Goal: Information Seeking & Learning: Learn about a topic

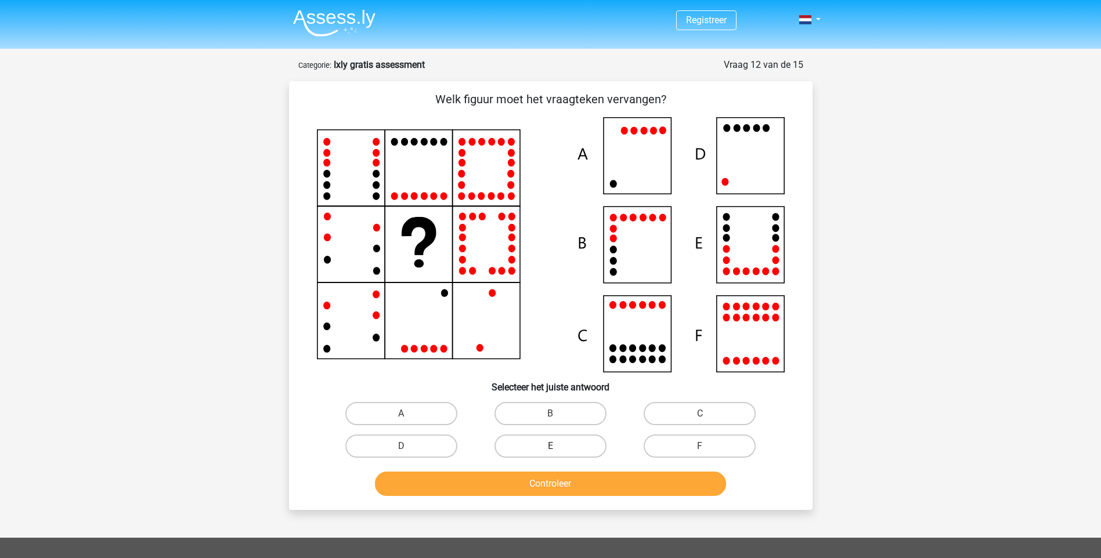
click at [598, 445] on label "E" at bounding box center [550, 446] width 112 height 23
click at [558, 446] on input "E" at bounding box center [554, 450] width 8 height 8
radio input "true"
click at [576, 478] on button "Controleer" at bounding box center [550, 484] width 351 height 24
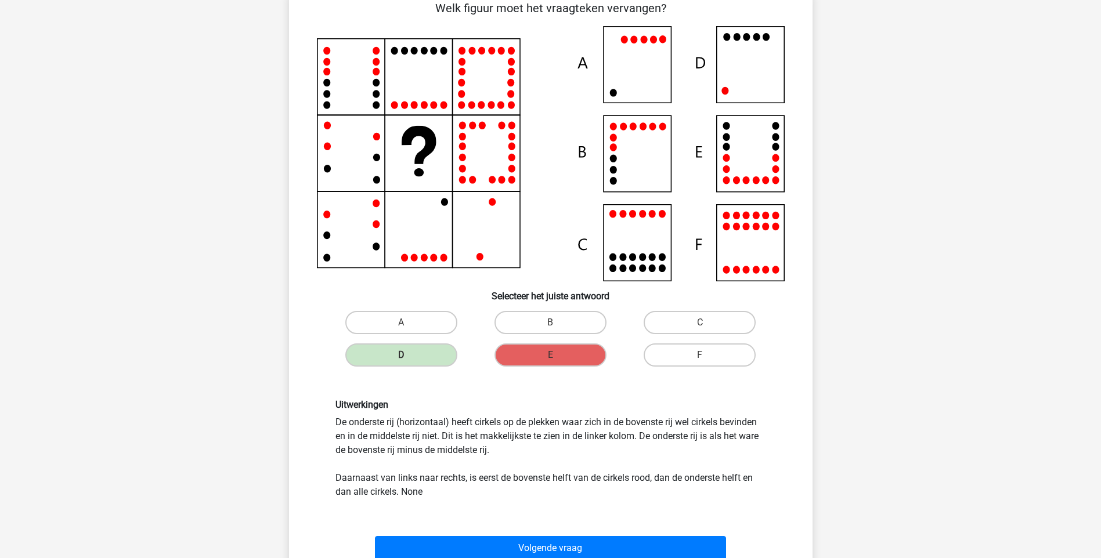
scroll to position [116, 0]
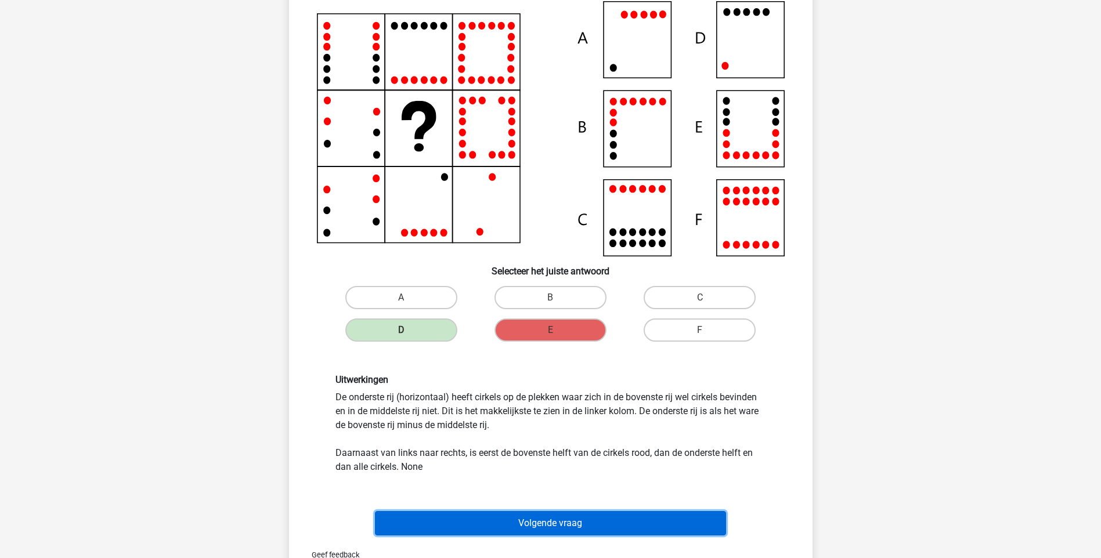
click at [541, 518] on button "Volgende vraag" at bounding box center [550, 523] width 351 height 24
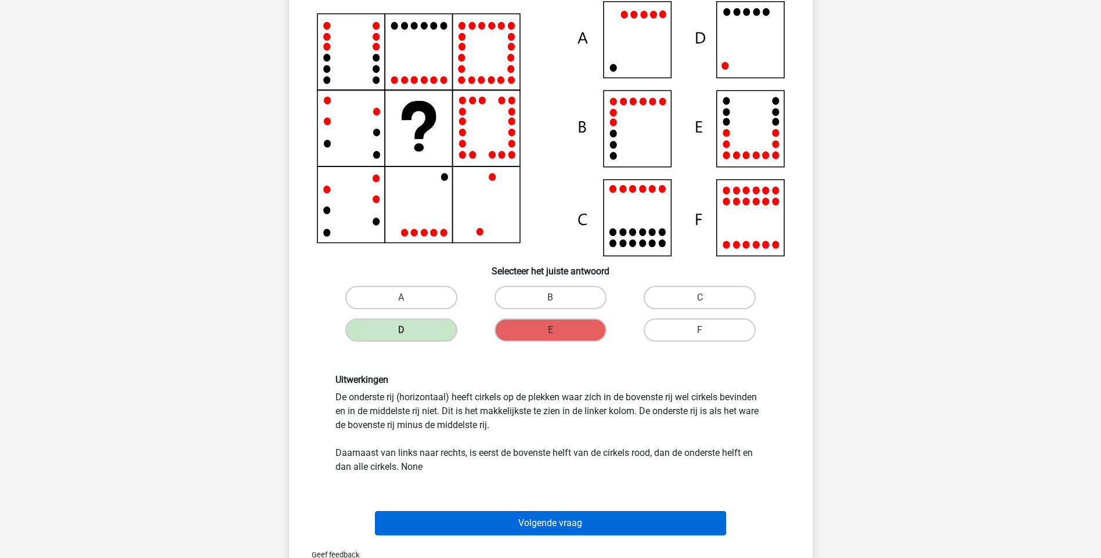
scroll to position [31, 0]
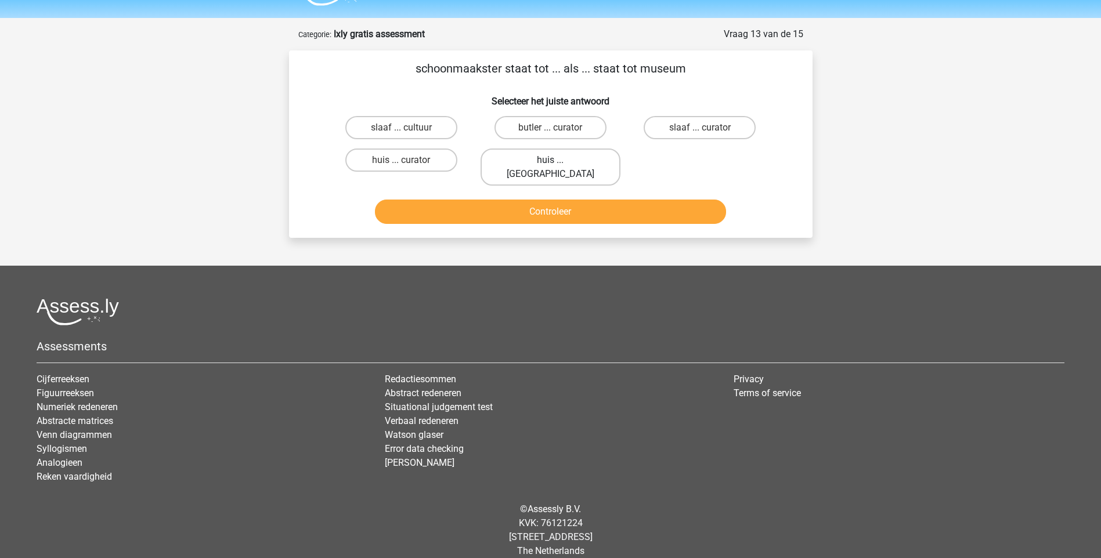
click at [572, 163] on label "huis ... [GEOGRAPHIC_DATA]" at bounding box center [550, 167] width 140 height 37
click at [558, 163] on input "huis ... [GEOGRAPHIC_DATA]" at bounding box center [554, 164] width 8 height 8
radio input "true"
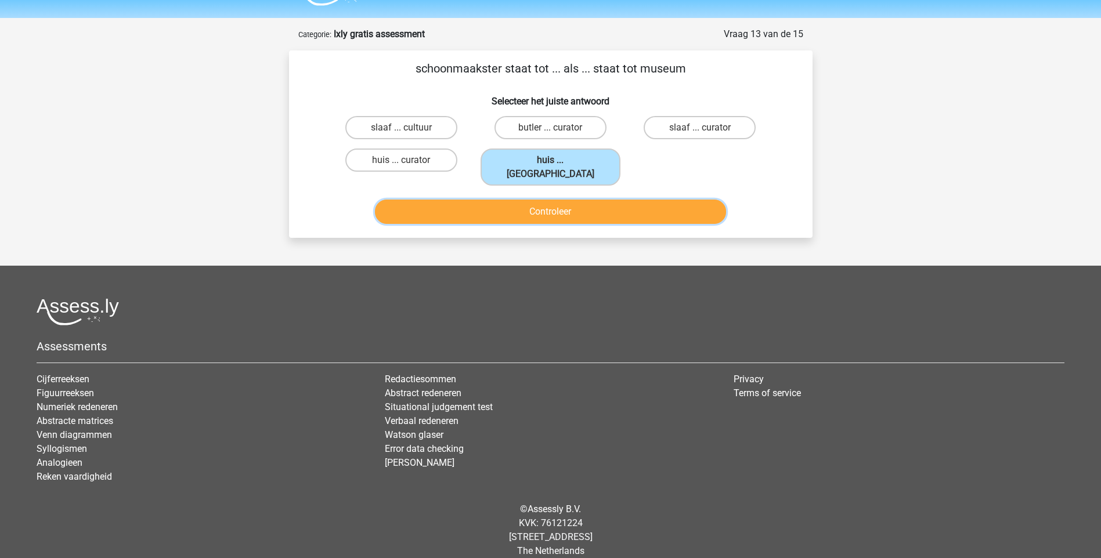
click at [569, 202] on button "Controleer" at bounding box center [550, 212] width 351 height 24
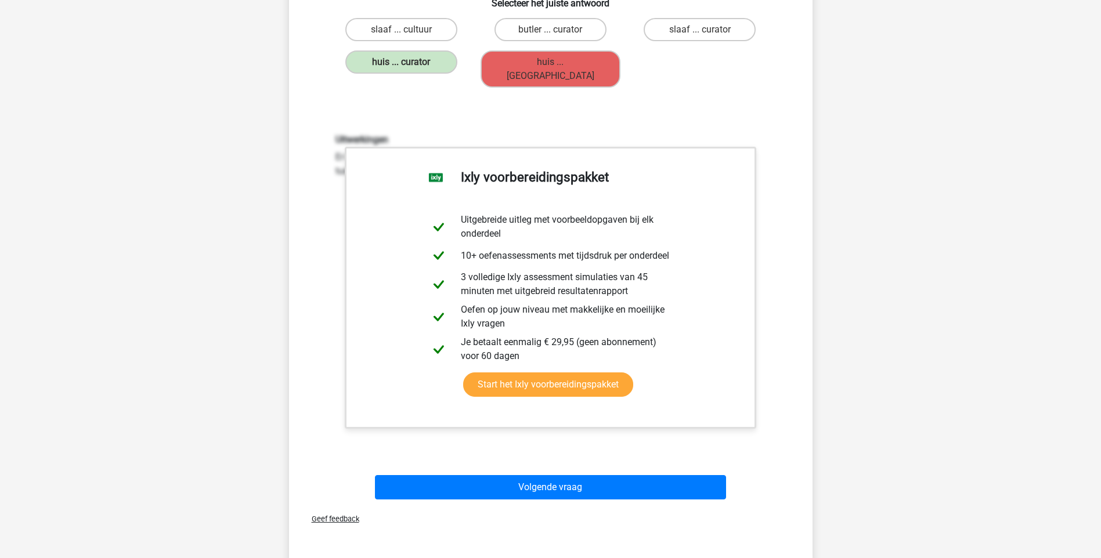
scroll to position [0, 0]
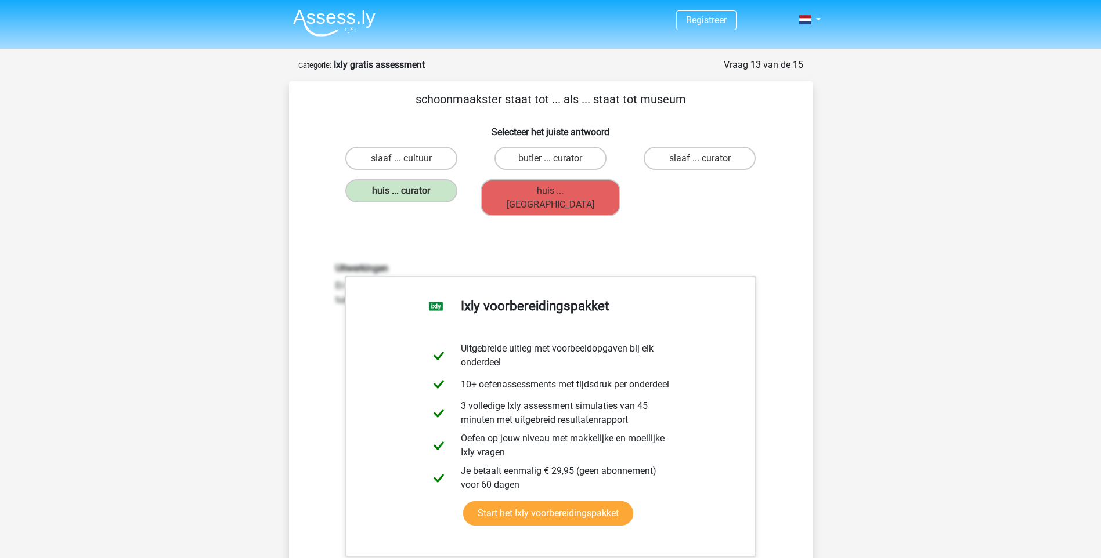
drag, startPoint x: 695, startPoint y: 95, endPoint x: 394, endPoint y: 95, distance: 301.2
click at [394, 95] on p "schoonmaakster staat tot ... als ... staat tot museum" at bounding box center [551, 99] width 486 height 17
drag, startPoint x: 394, startPoint y: 95, endPoint x: 443, endPoint y: 94, distance: 49.3
copy p "schoonmaakster staat tot ... als ... staat tot museum"
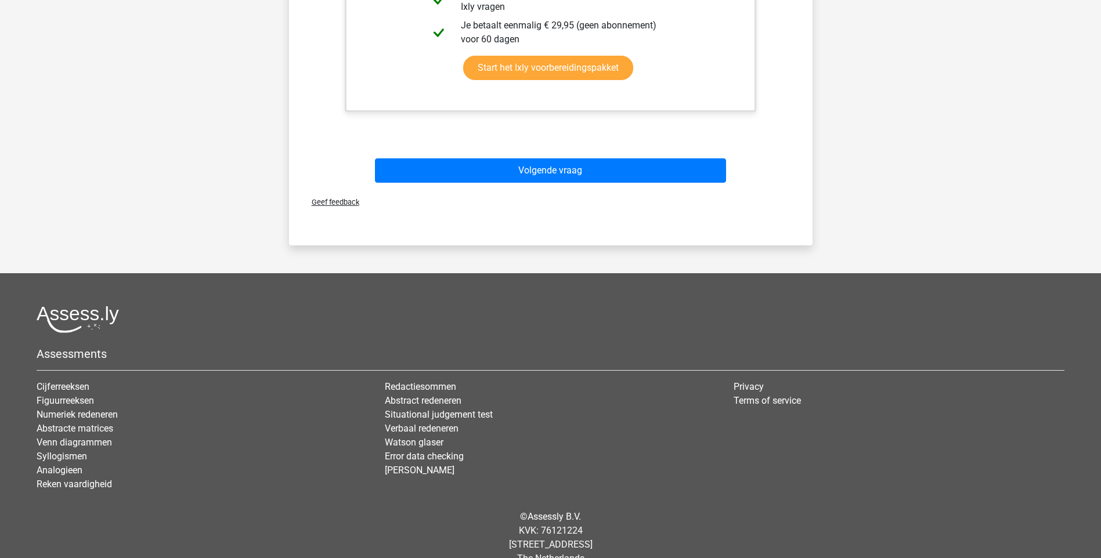
scroll to position [453, 0]
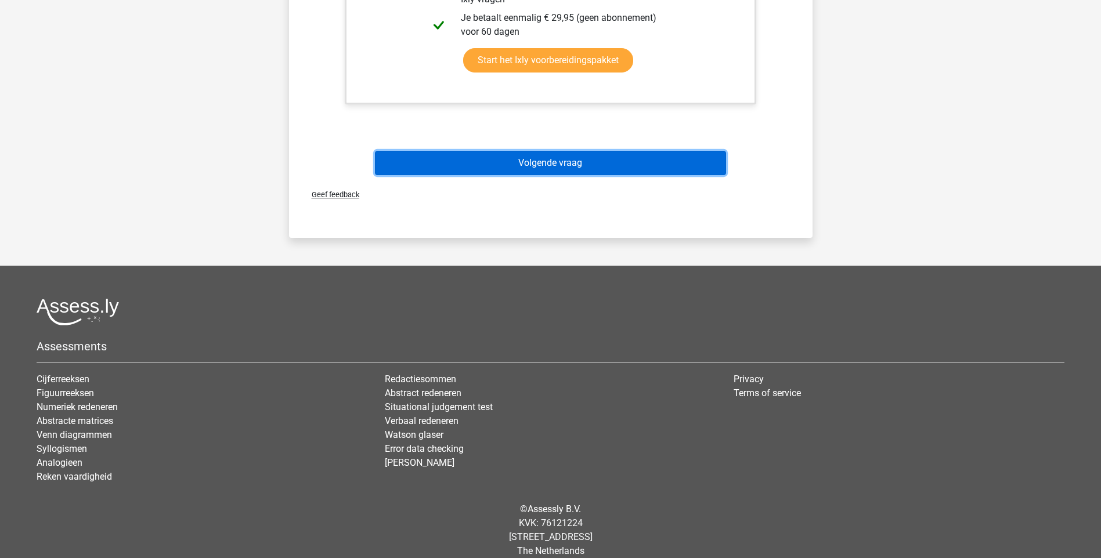
click at [622, 154] on button "Volgende vraag" at bounding box center [550, 163] width 351 height 24
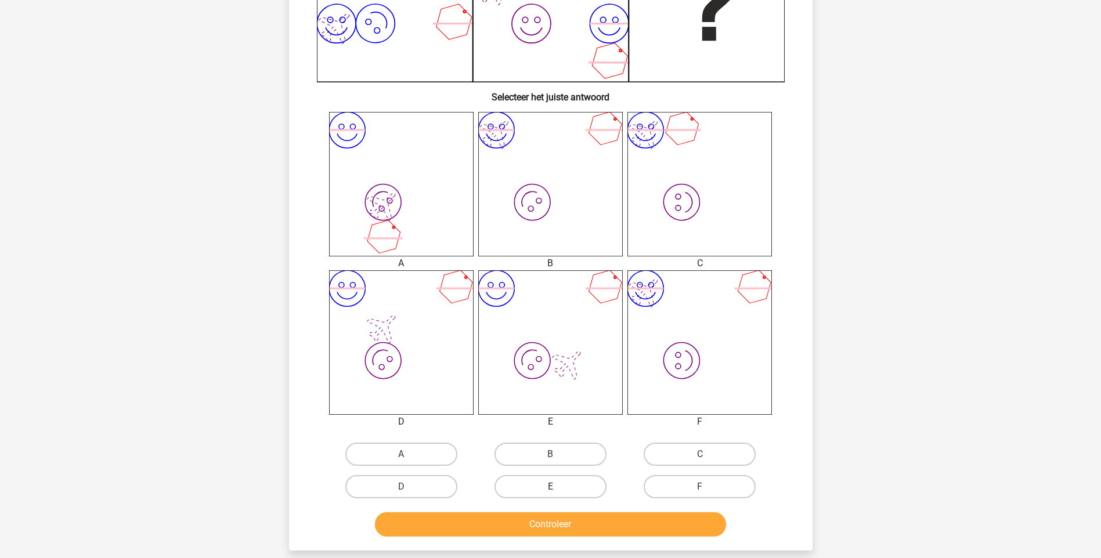
scroll to position [348, 0]
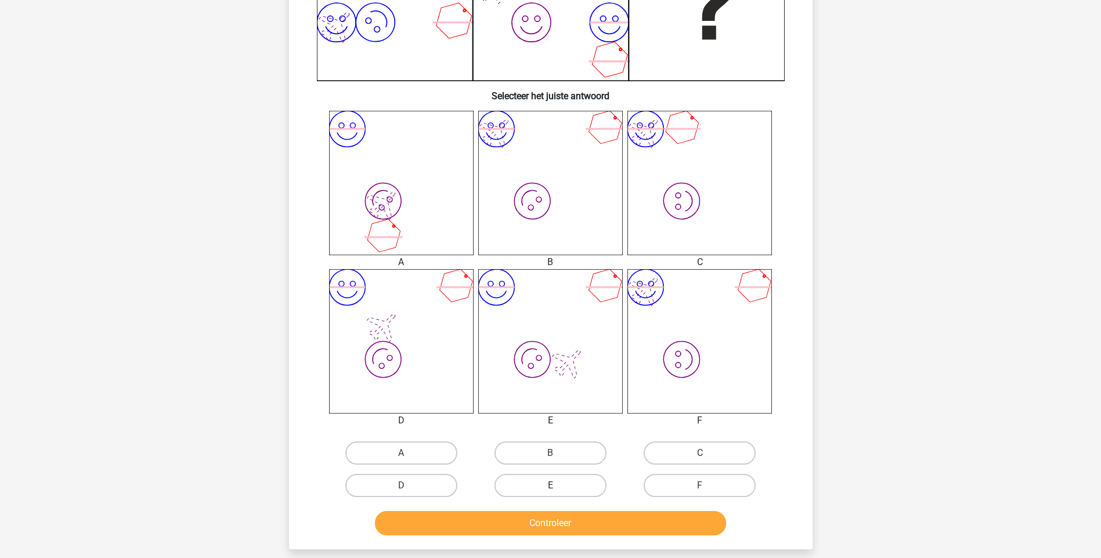
click at [533, 483] on label "E" at bounding box center [550, 485] width 112 height 23
click at [550, 486] on input "E" at bounding box center [554, 490] width 8 height 8
radio input "true"
click at [568, 523] on button "Controleer" at bounding box center [550, 523] width 351 height 24
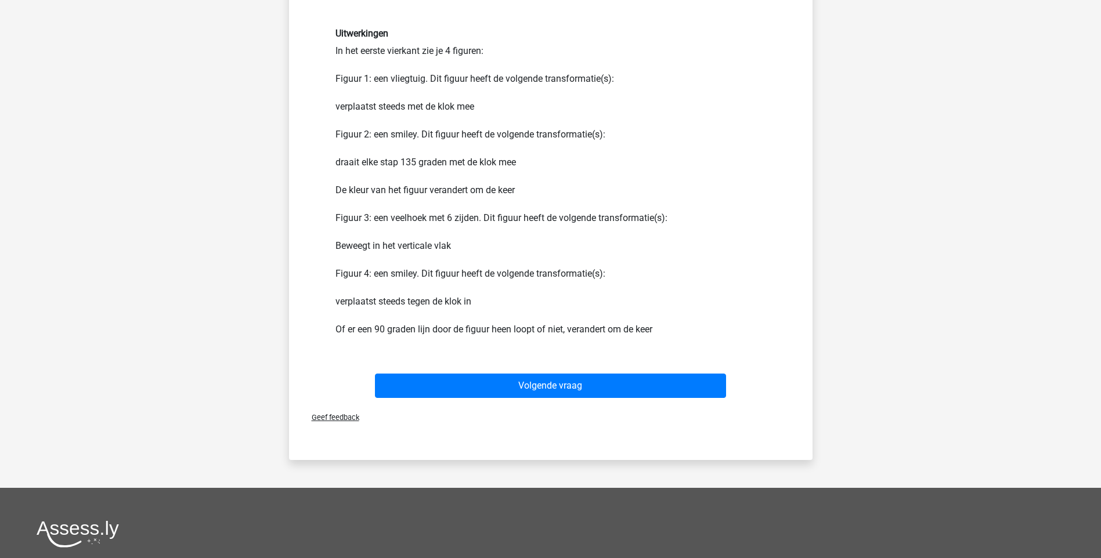
scroll to position [870, 0]
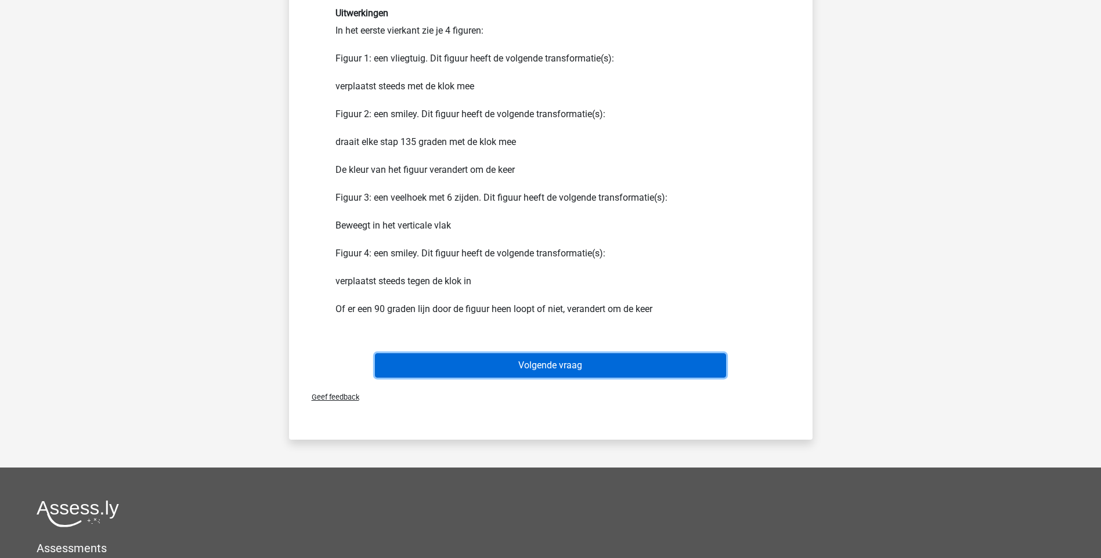
click at [567, 366] on button "Volgende vraag" at bounding box center [550, 365] width 351 height 24
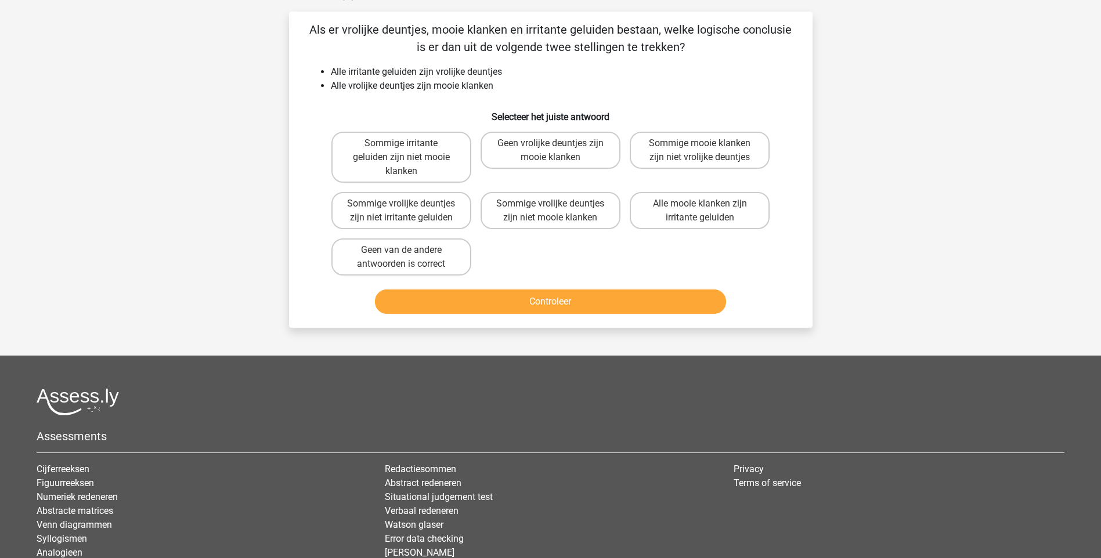
scroll to position [58, 0]
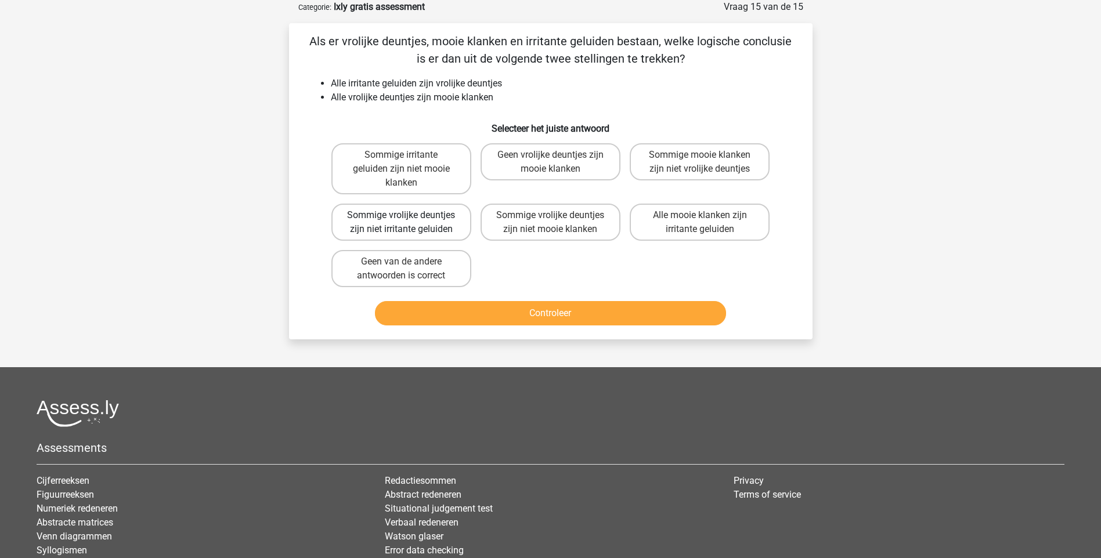
click at [418, 217] on label "Sommige vrolijke deuntjes zijn niet irritante geluiden" at bounding box center [401, 222] width 140 height 37
click at [409, 217] on input "Sommige vrolijke deuntjes zijn niet irritante geluiden" at bounding box center [405, 219] width 8 height 8
radio input "true"
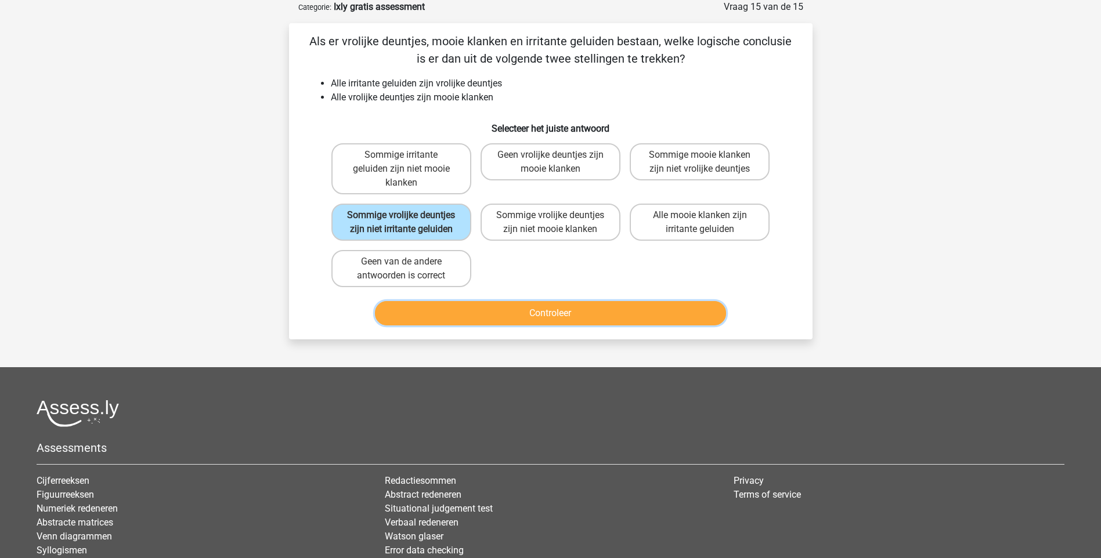
click at [605, 313] on button "Controleer" at bounding box center [550, 313] width 351 height 24
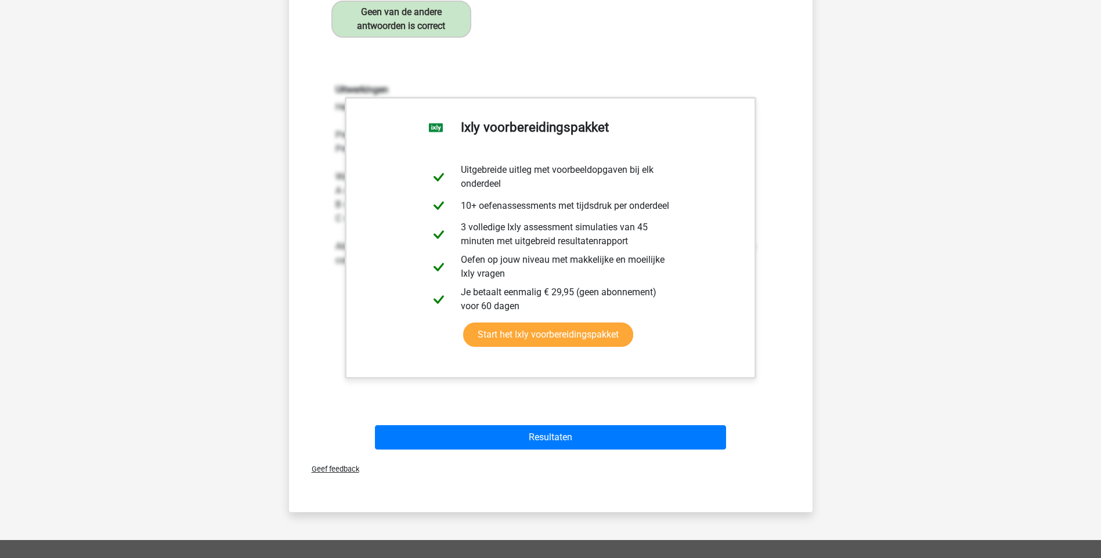
scroll to position [290, 0]
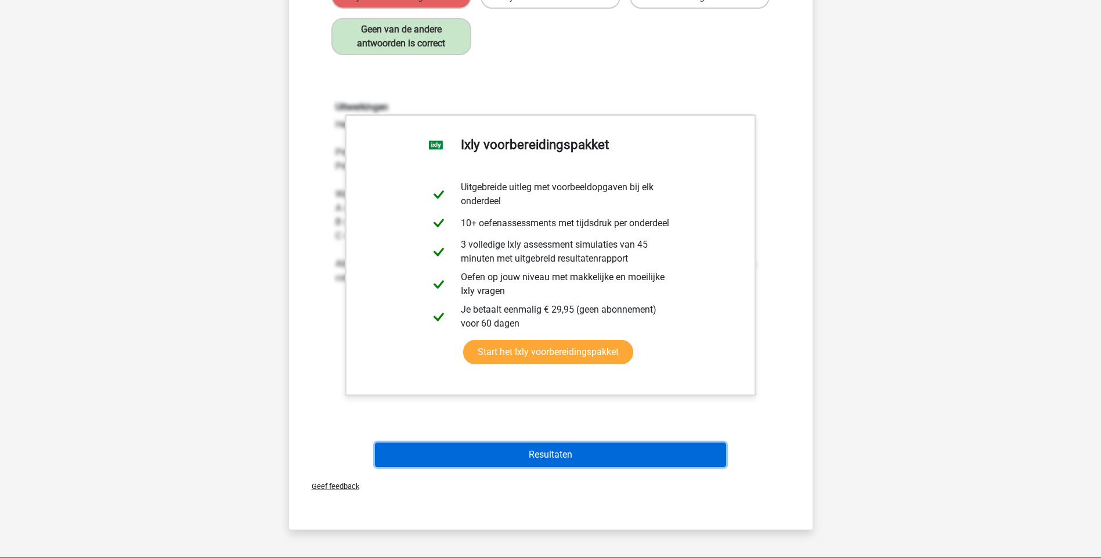
click at [557, 461] on button "Resultaten" at bounding box center [550, 455] width 351 height 24
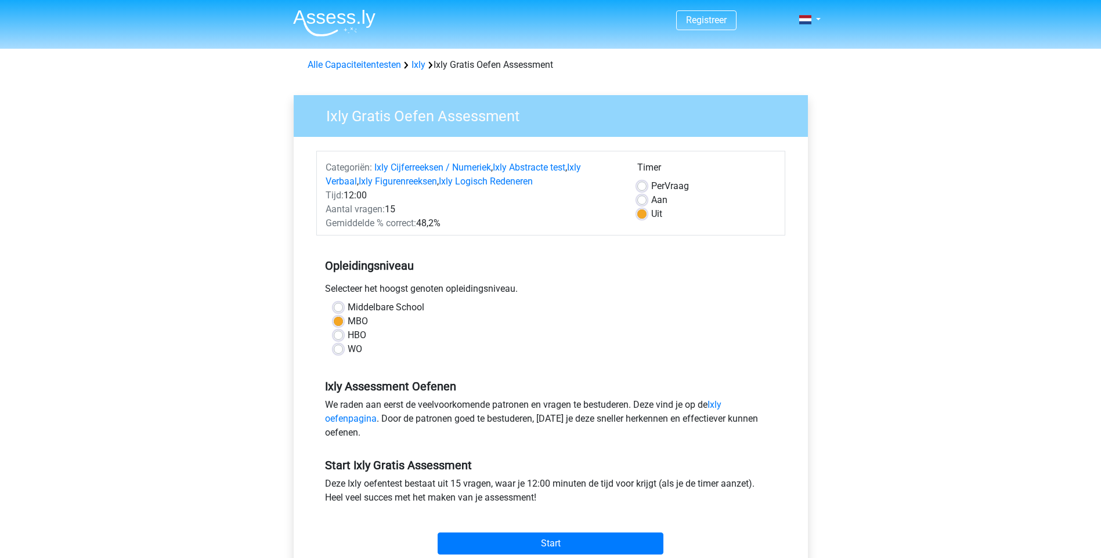
scroll to position [58, 0]
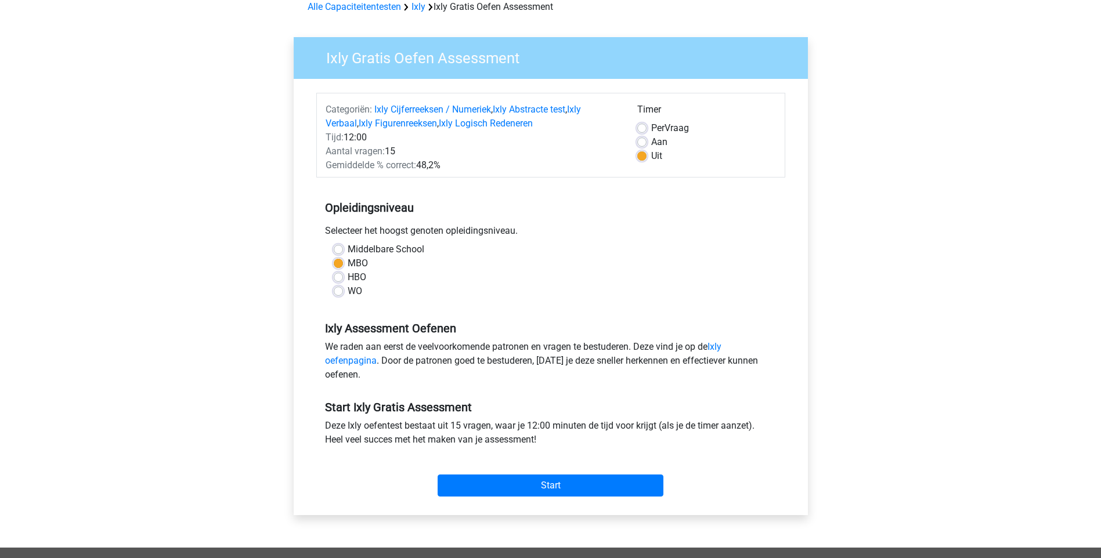
click at [344, 280] on div "HBO" at bounding box center [551, 277] width 434 height 14
click at [348, 276] on label "HBO" at bounding box center [357, 277] width 19 height 14
click at [339, 276] on input "HBO" at bounding box center [338, 276] width 9 height 12
radio input "true"
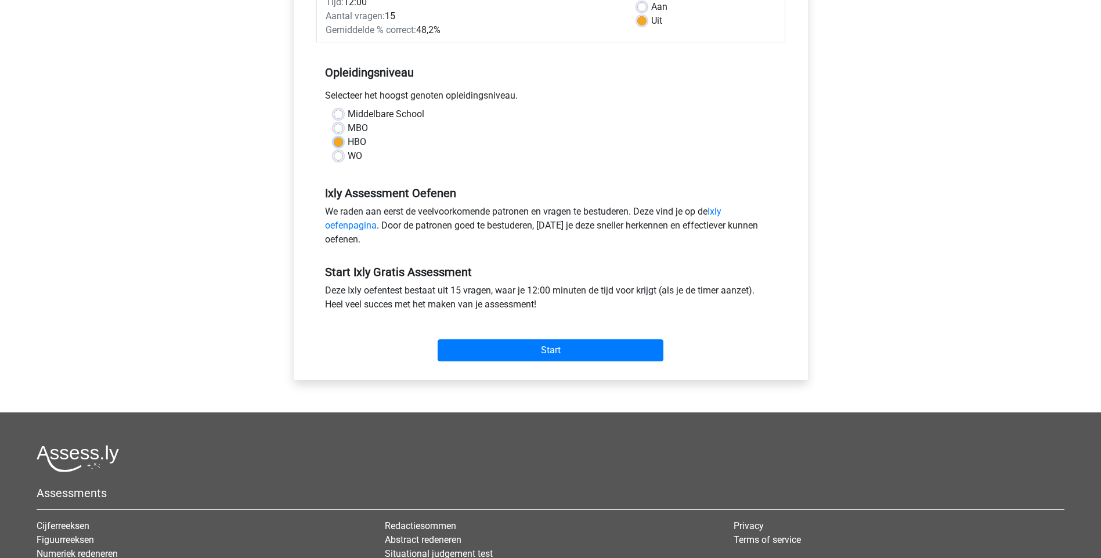
scroll to position [232, 0]
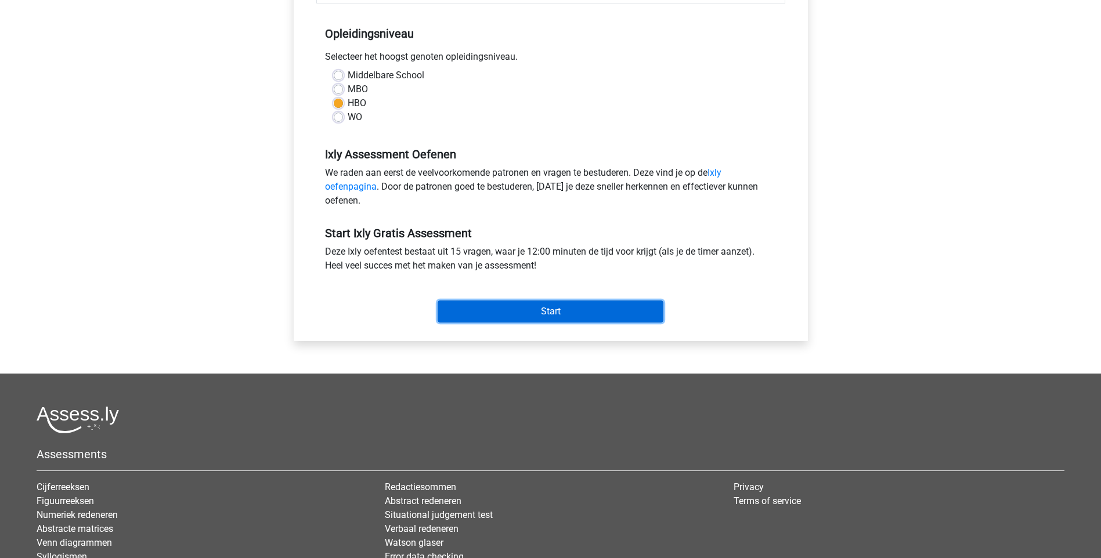
click at [559, 314] on input "Start" at bounding box center [551, 312] width 226 height 22
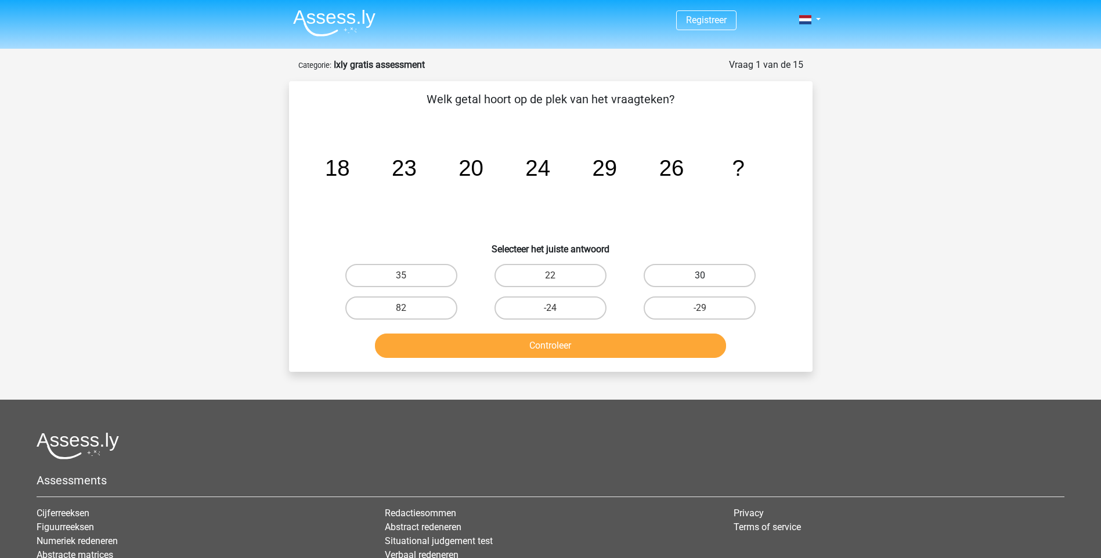
click at [730, 268] on label "30" at bounding box center [700, 275] width 112 height 23
click at [707, 276] on input "30" at bounding box center [704, 280] width 8 height 8
radio input "true"
click at [567, 345] on button "Controleer" at bounding box center [550, 346] width 351 height 24
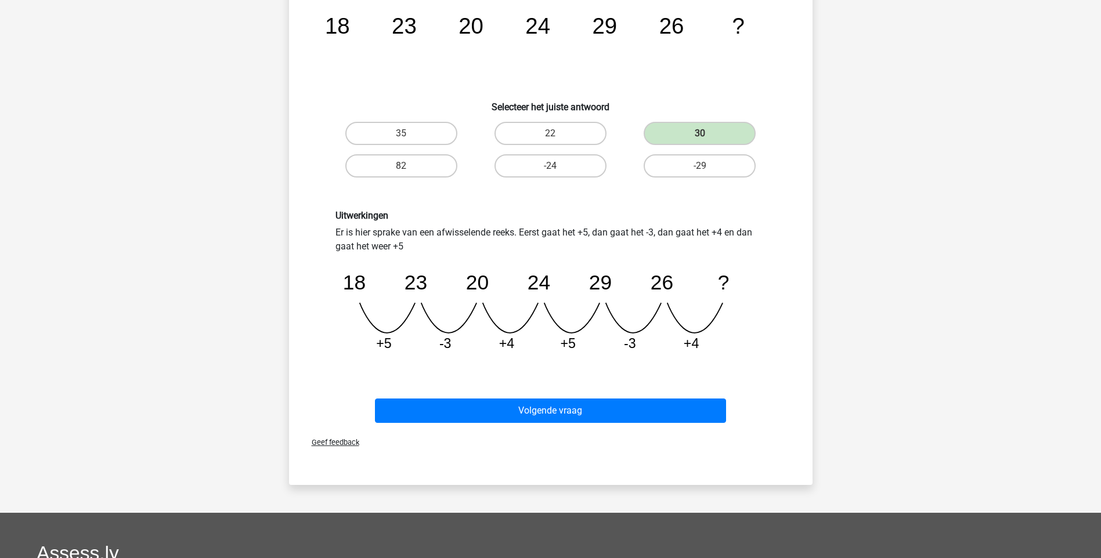
scroll to position [174, 0]
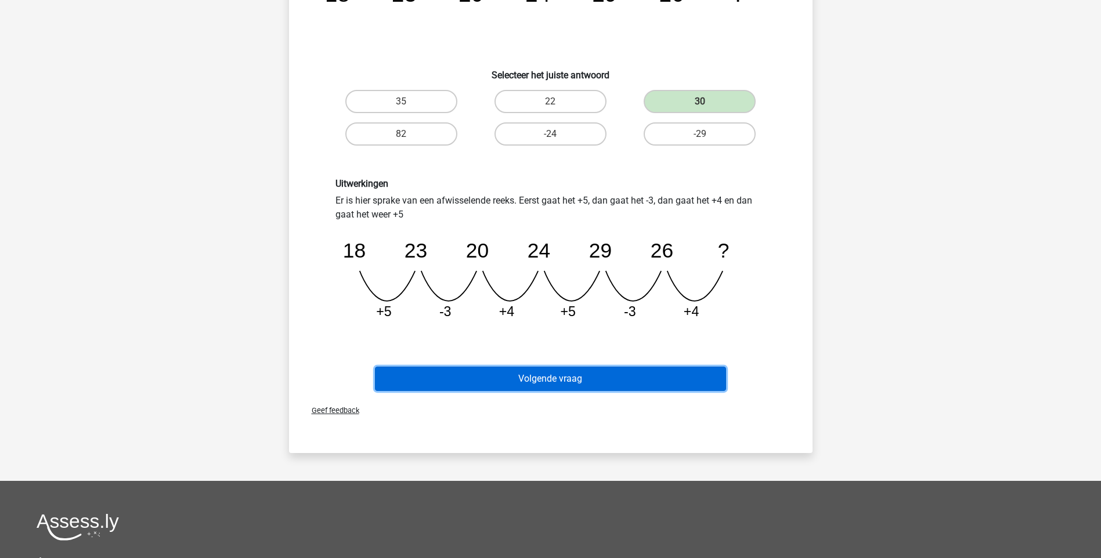
click at [552, 377] on button "Volgende vraag" at bounding box center [550, 379] width 351 height 24
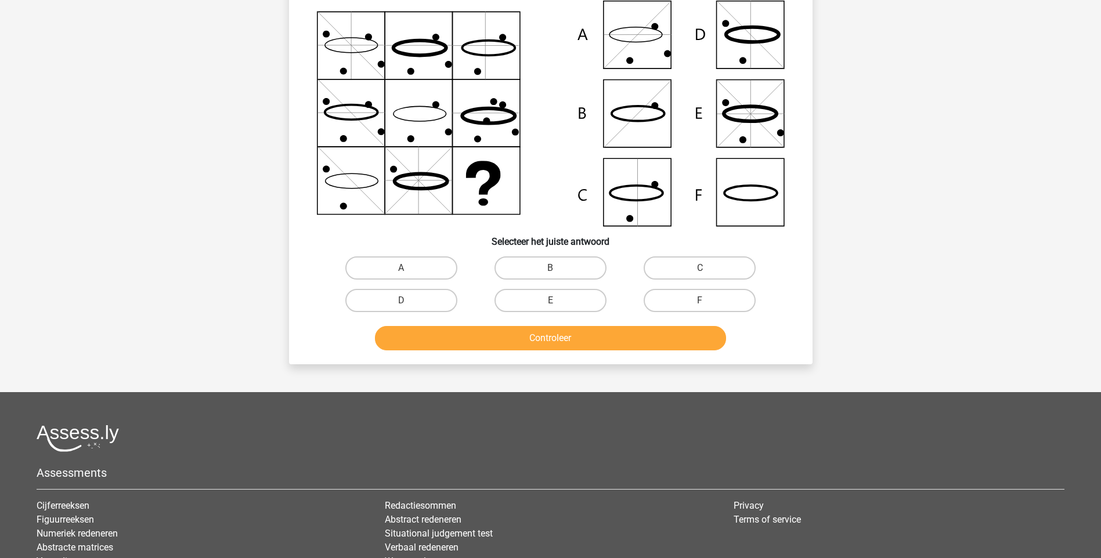
scroll to position [58, 0]
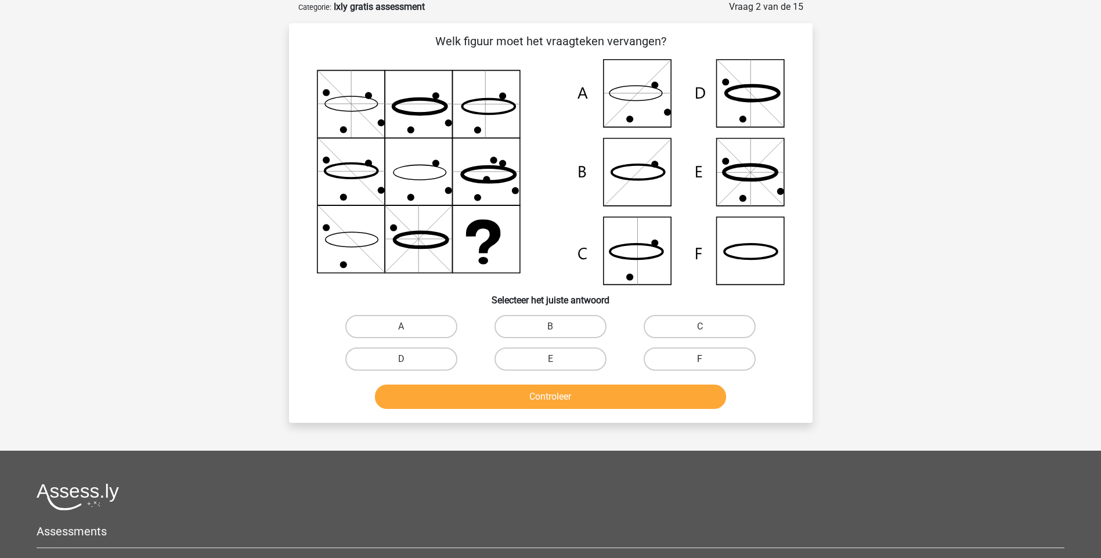
click at [708, 357] on label "F" at bounding box center [700, 359] width 112 height 23
click at [707, 359] on input "F" at bounding box center [704, 363] width 8 height 8
radio input "true"
click at [633, 399] on button "Controleer" at bounding box center [550, 397] width 351 height 24
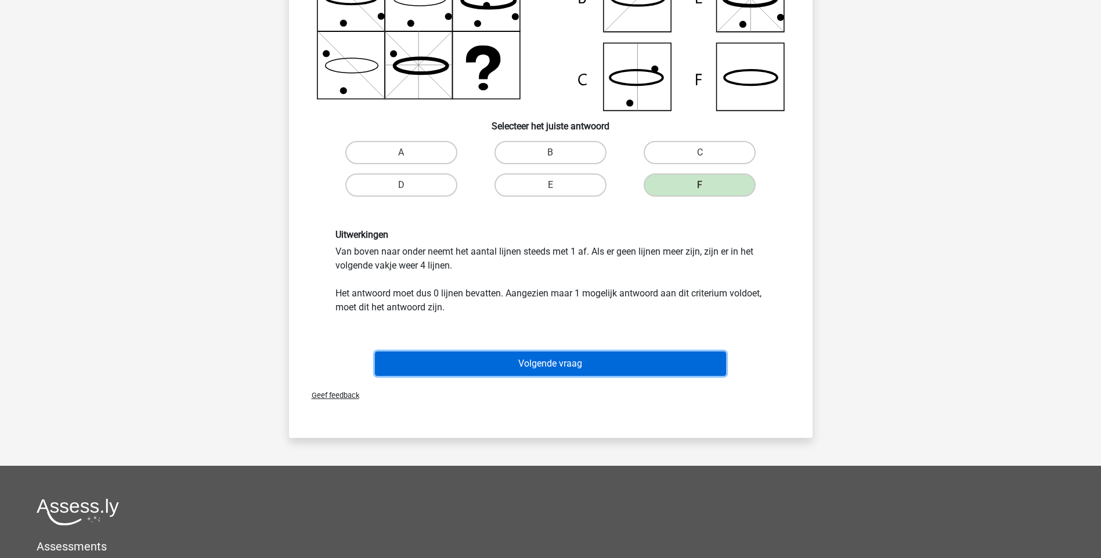
click at [558, 368] on button "Volgende vraag" at bounding box center [550, 364] width 351 height 24
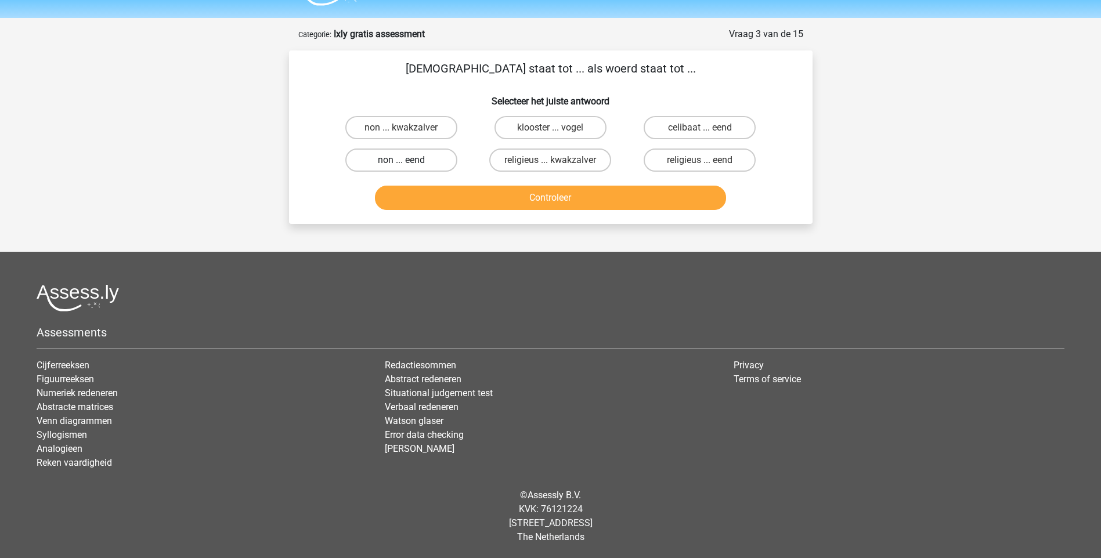
click at [376, 162] on label "non ... eend" at bounding box center [401, 160] width 112 height 23
click at [401, 162] on input "non ... eend" at bounding box center [405, 164] width 8 height 8
radio input "true"
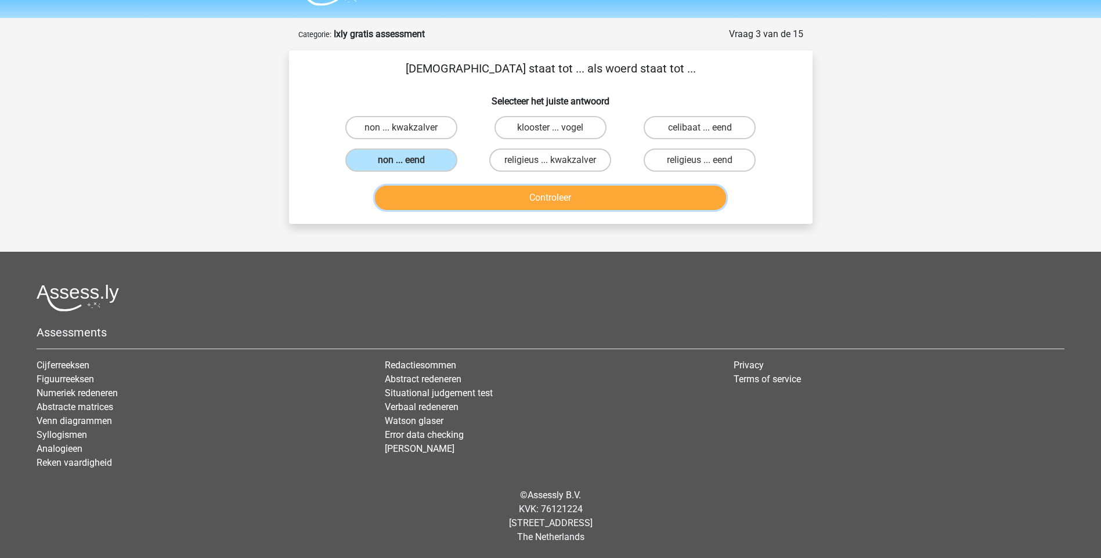
click at [492, 197] on button "Controleer" at bounding box center [550, 198] width 351 height 24
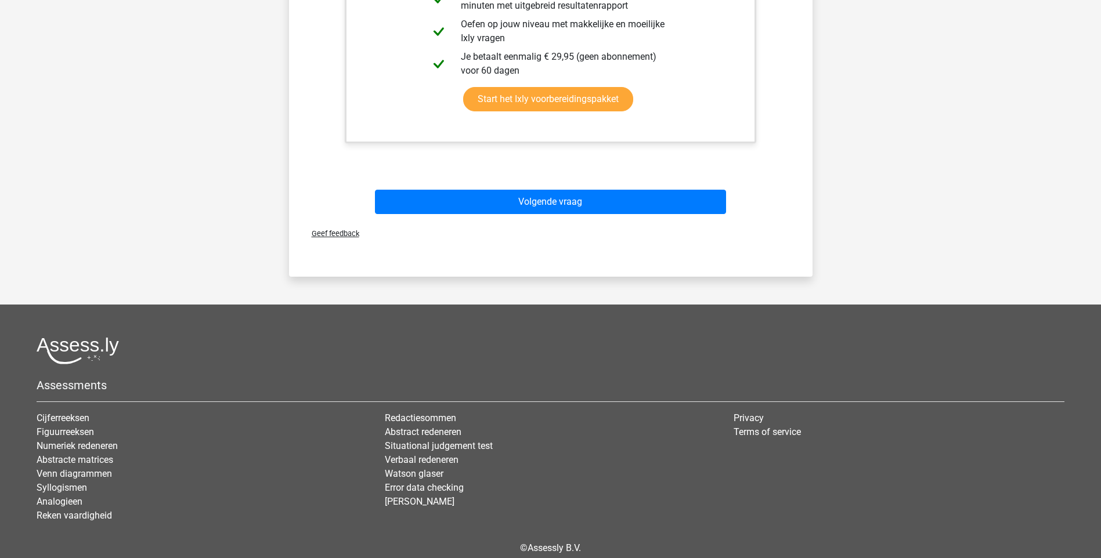
scroll to position [437, 0]
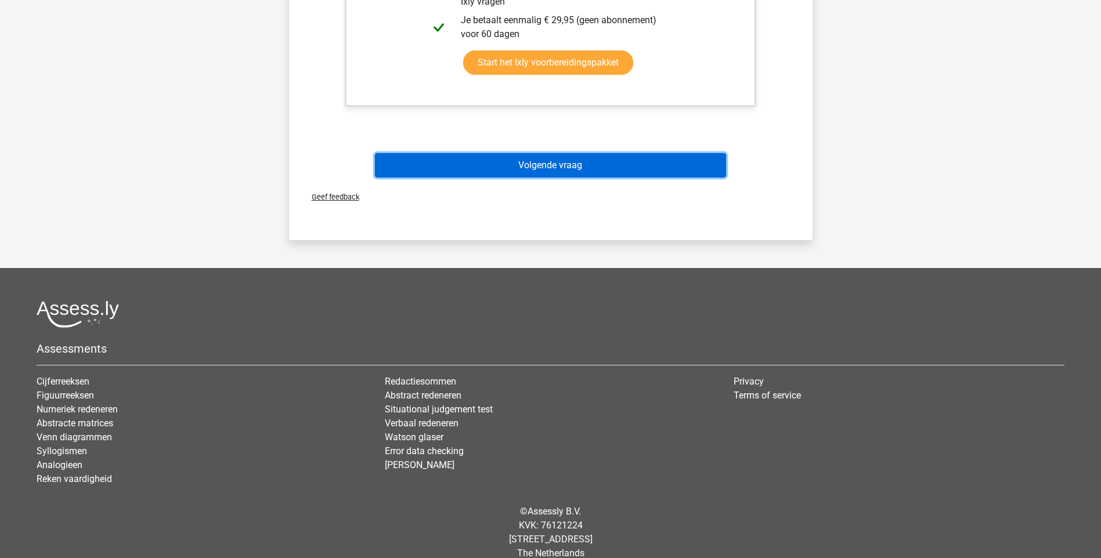
click at [576, 168] on button "Volgende vraag" at bounding box center [550, 165] width 351 height 24
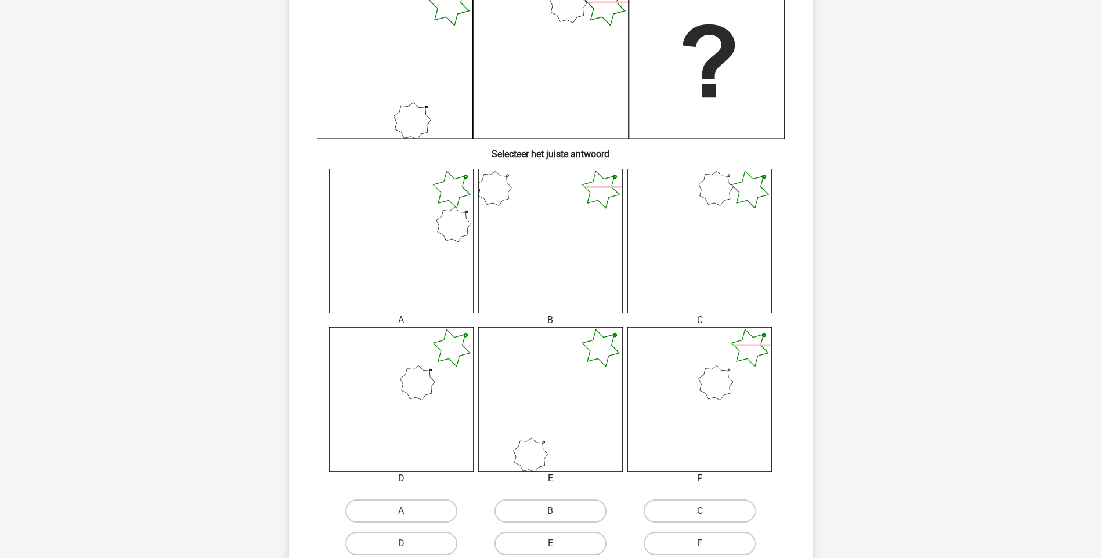
scroll to position [348, 0]
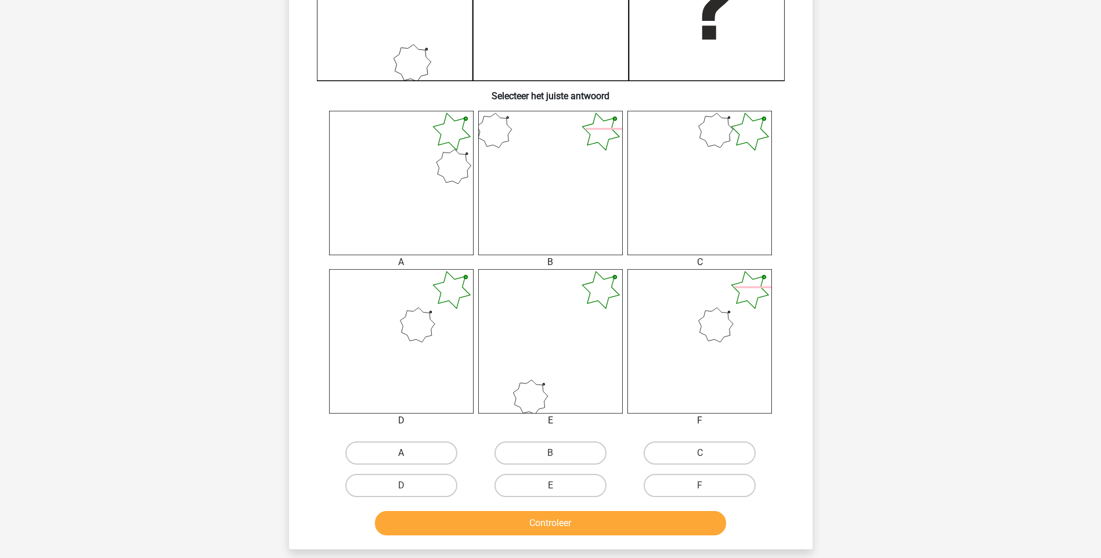
click at [438, 456] on label "A" at bounding box center [401, 453] width 112 height 23
click at [409, 456] on input "A" at bounding box center [405, 457] width 8 height 8
radio input "true"
click at [514, 518] on button "Controleer" at bounding box center [550, 523] width 351 height 24
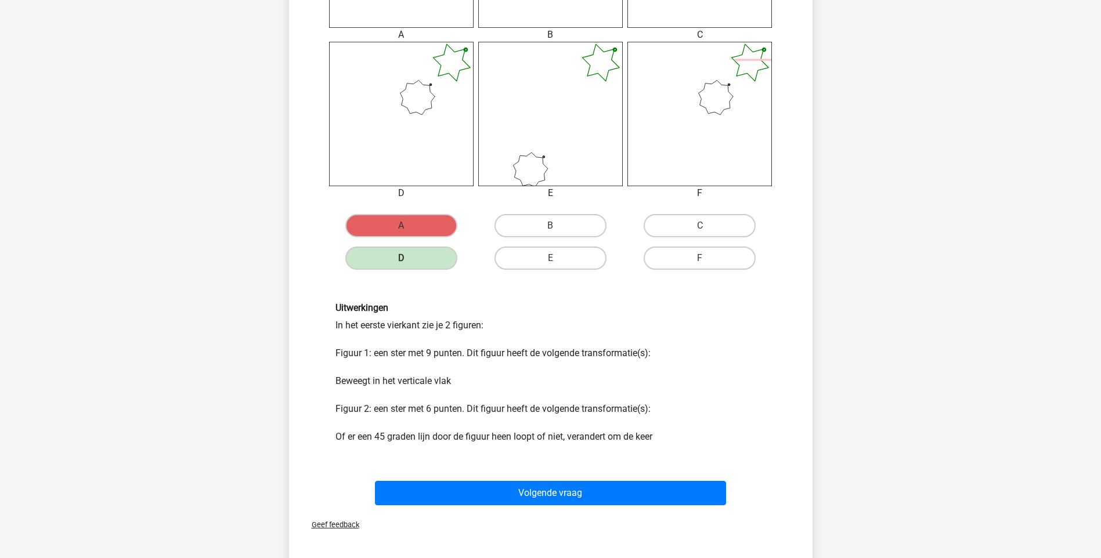
scroll to position [580, 0]
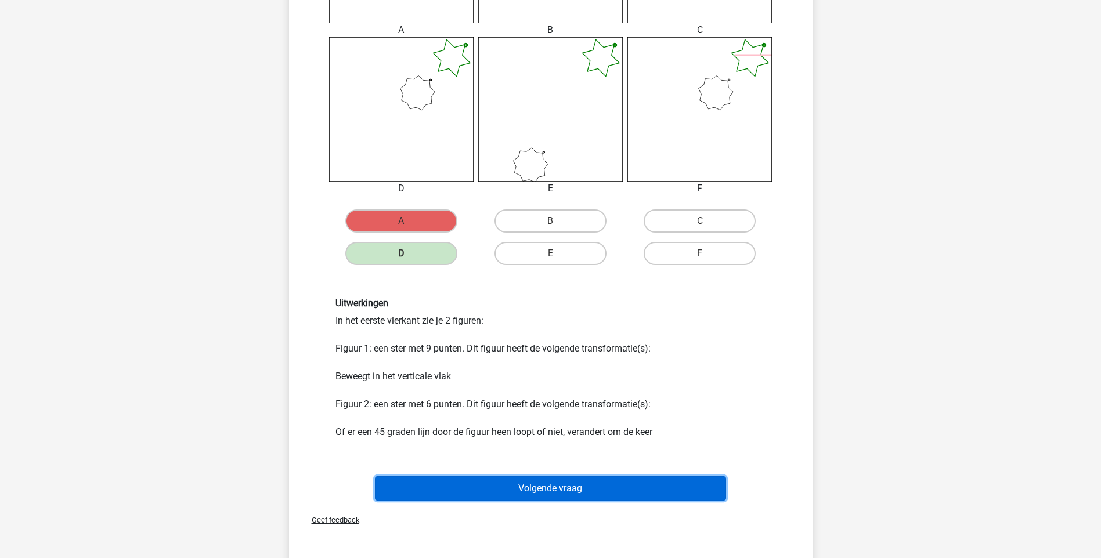
click at [560, 484] on button "Volgende vraag" at bounding box center [550, 488] width 351 height 24
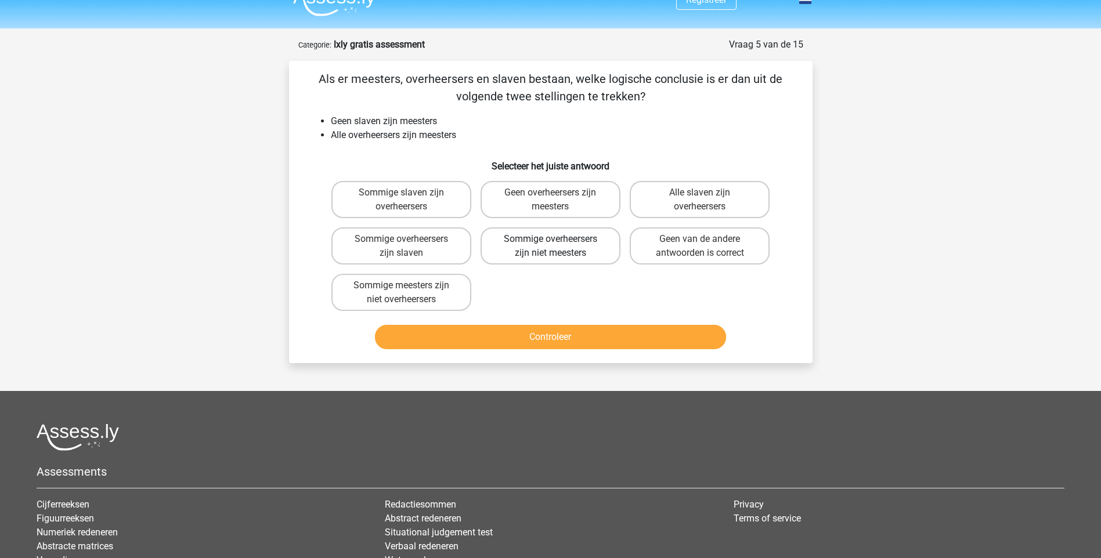
scroll to position [0, 0]
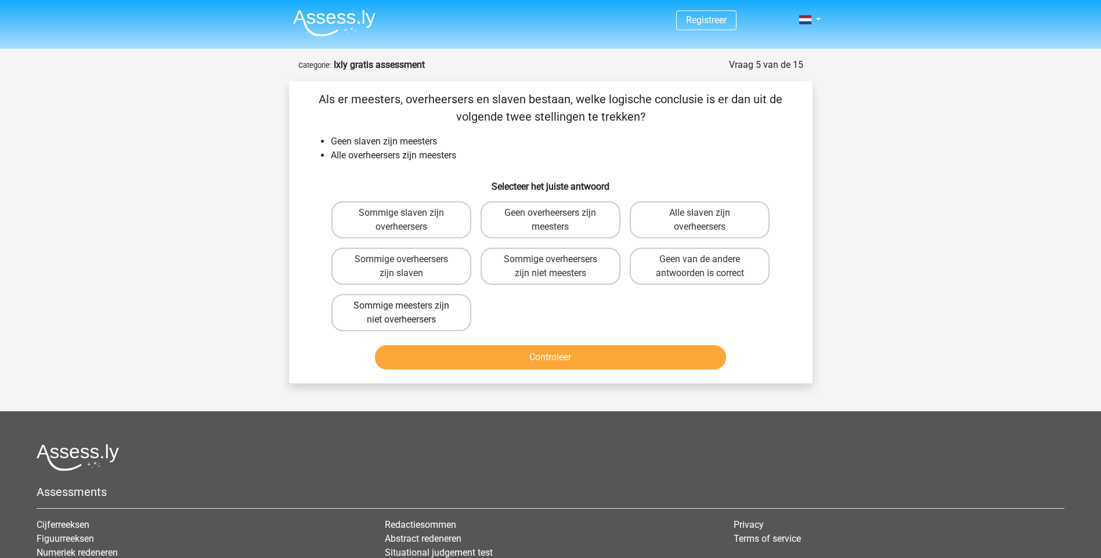
click at [424, 310] on label "Sommige meesters zijn niet overheersers" at bounding box center [401, 312] width 140 height 37
click at [409, 310] on input "Sommige meesters zijn niet overheersers" at bounding box center [405, 310] width 8 height 8
radio input "true"
click at [513, 358] on button "Controleer" at bounding box center [550, 357] width 351 height 24
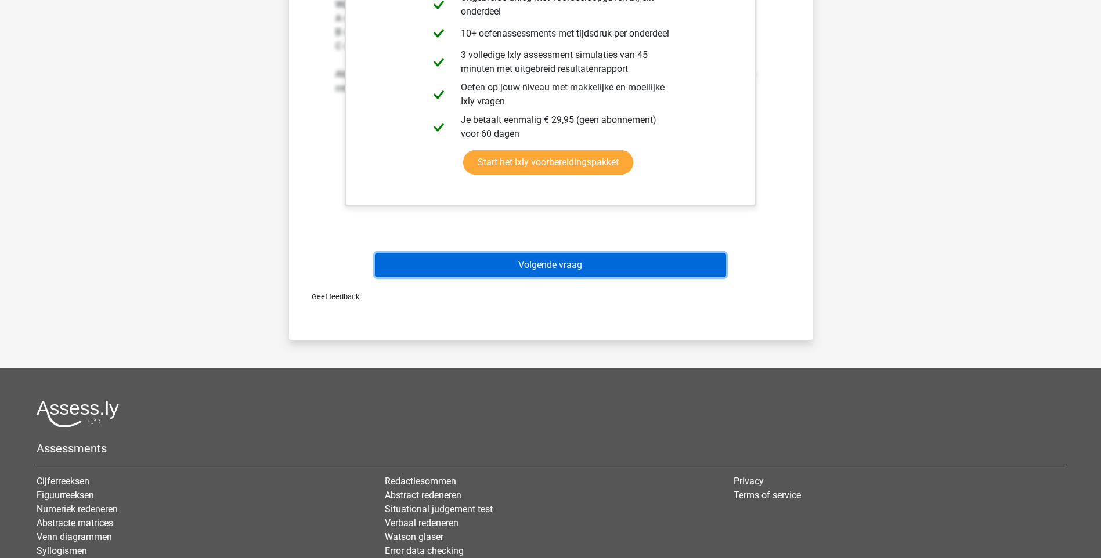
click at [569, 263] on button "Volgende vraag" at bounding box center [550, 265] width 351 height 24
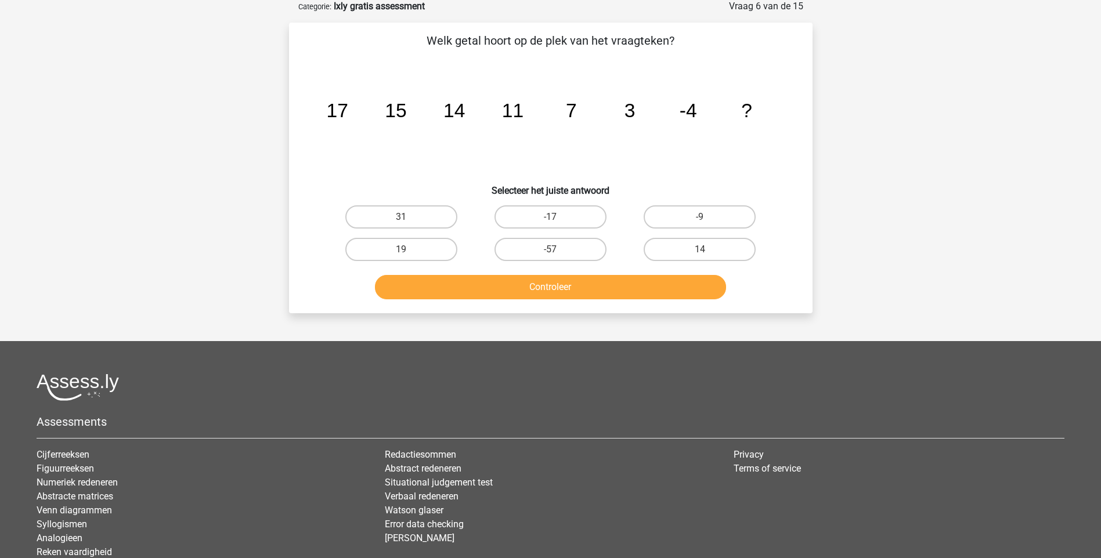
scroll to position [58, 0]
click at [689, 220] on label "-9" at bounding box center [700, 217] width 112 height 23
click at [700, 220] on input "-9" at bounding box center [704, 222] width 8 height 8
radio input "true"
click at [697, 208] on label "-9" at bounding box center [700, 217] width 112 height 23
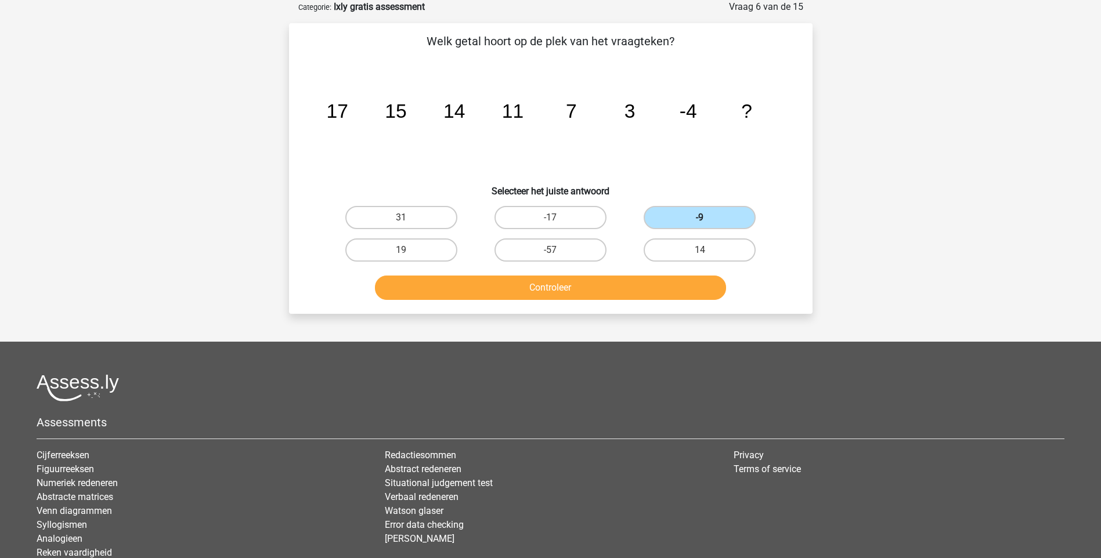
click at [700, 218] on input "-9" at bounding box center [704, 222] width 8 height 8
click at [579, 291] on button "Controleer" at bounding box center [550, 288] width 351 height 24
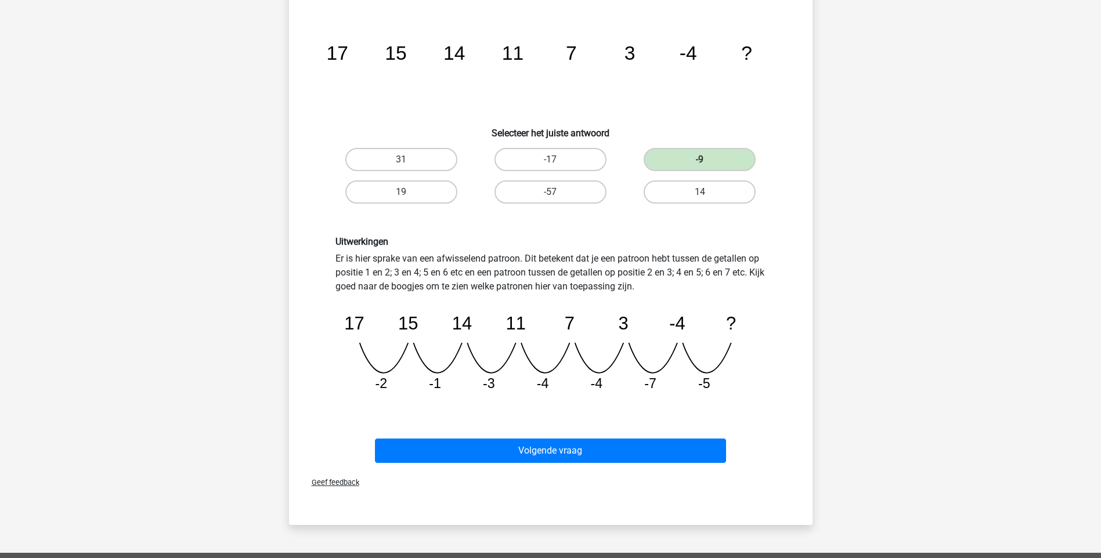
scroll to position [174, 0]
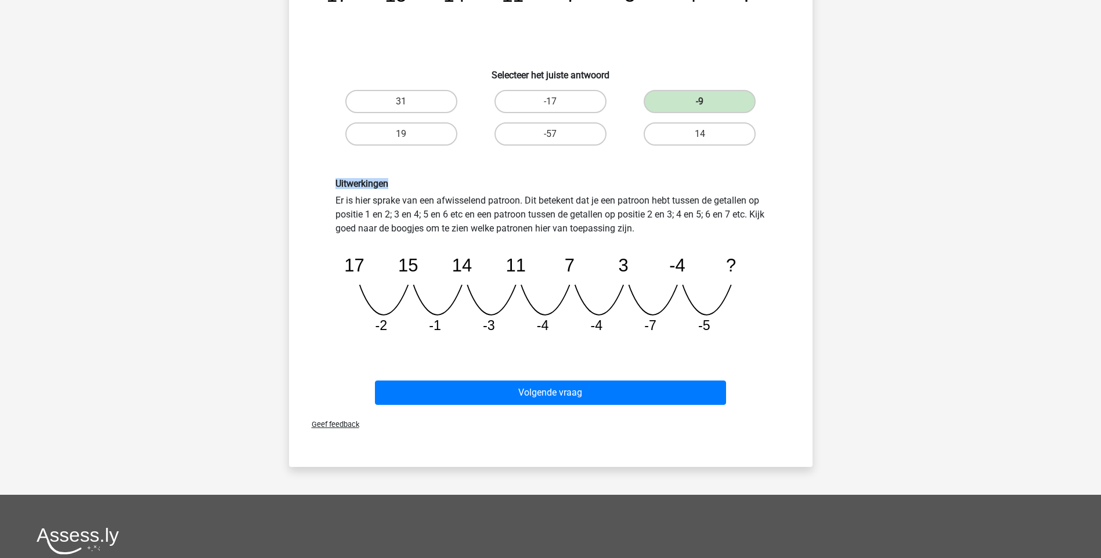
drag, startPoint x: 351, startPoint y: 85, endPoint x: 651, endPoint y: 157, distance: 308.0
click at [651, 157] on div "Welk getal hoort op de plek van het vraagteken? image/svg+xml 17 15 14 11 7 3 -…" at bounding box center [551, 162] width 514 height 493
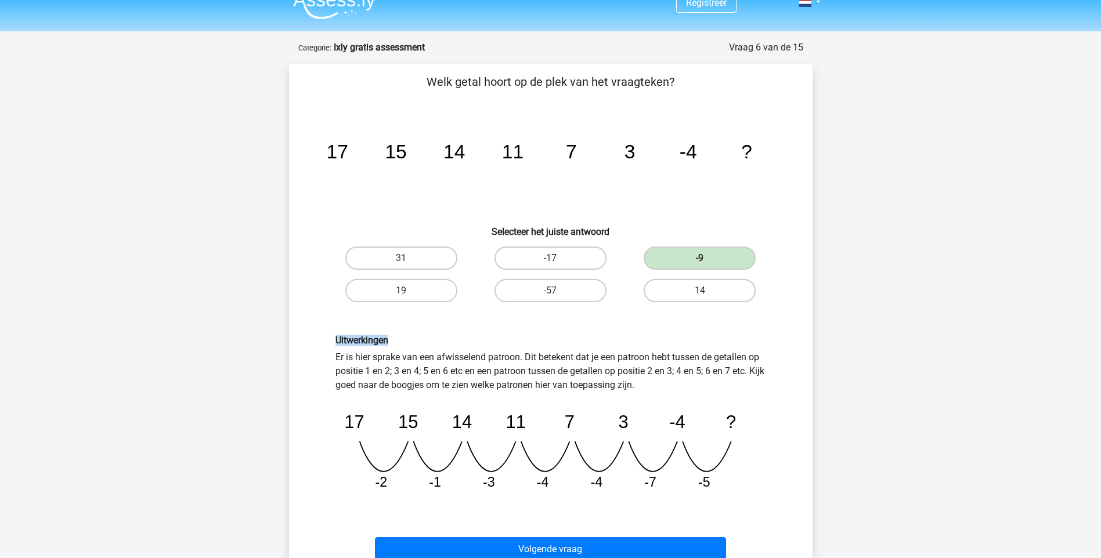
scroll to position [0, 0]
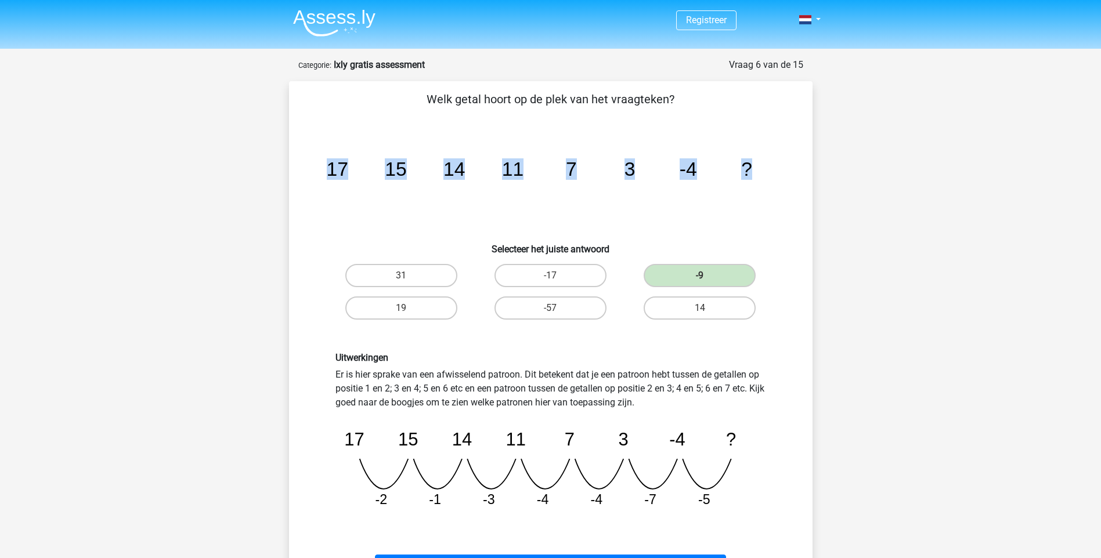
drag, startPoint x: 329, startPoint y: 169, endPoint x: 777, endPoint y: 183, distance: 448.2
click at [777, 183] on icon "image/svg+xml 17 15 14 11 7 3 -4 ?" at bounding box center [551, 175] width 468 height 117
copy g "17 15 14 11 7 3 -4 ?"
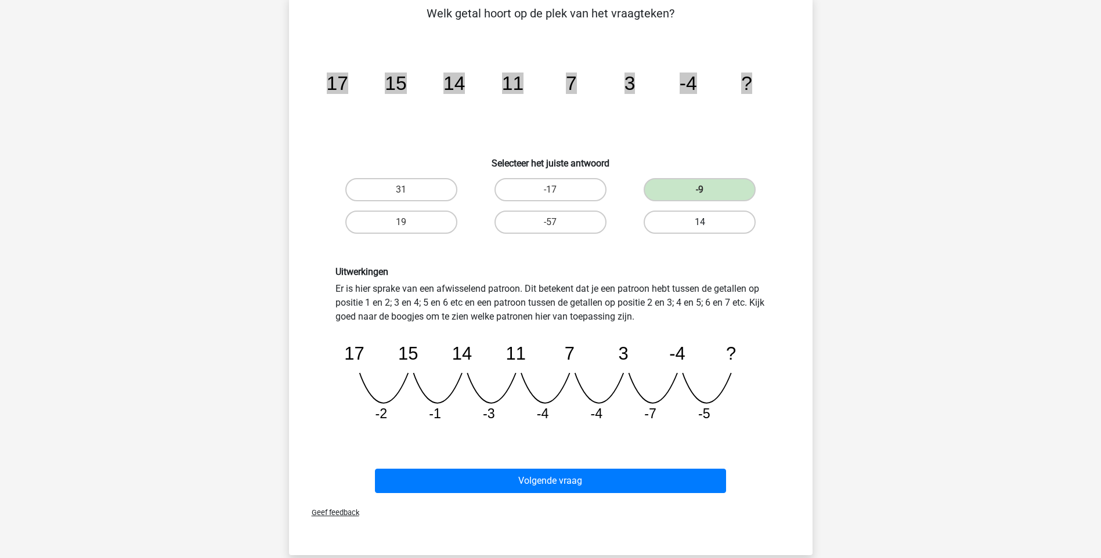
scroll to position [232, 0]
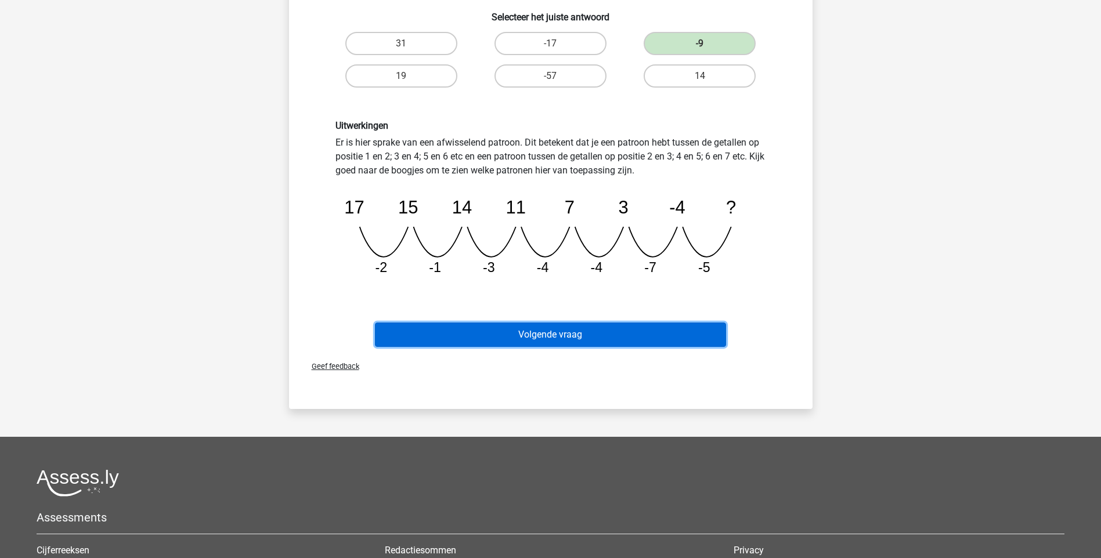
click at [537, 335] on button "Volgende vraag" at bounding box center [550, 335] width 351 height 24
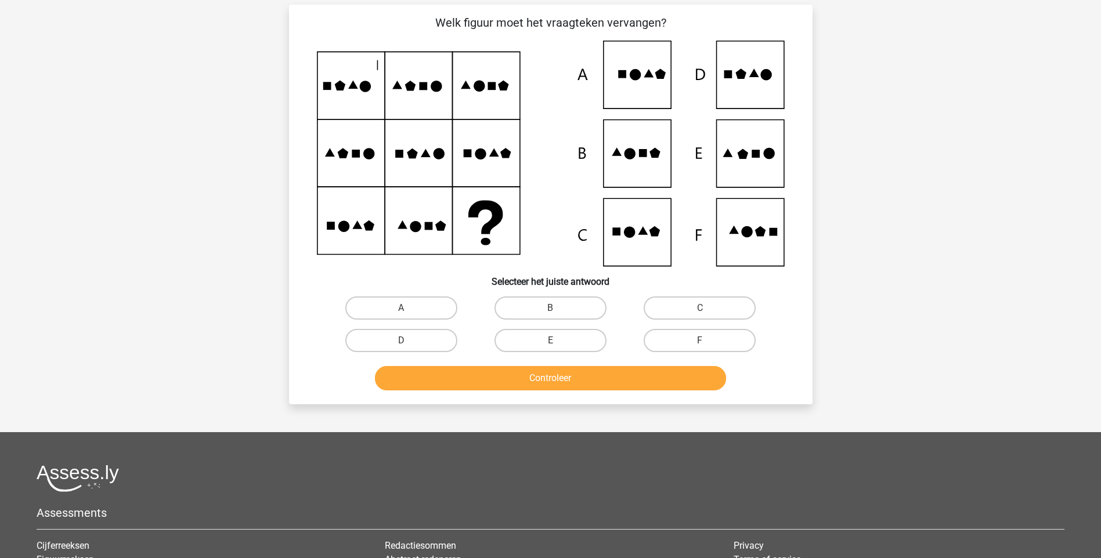
scroll to position [58, 0]
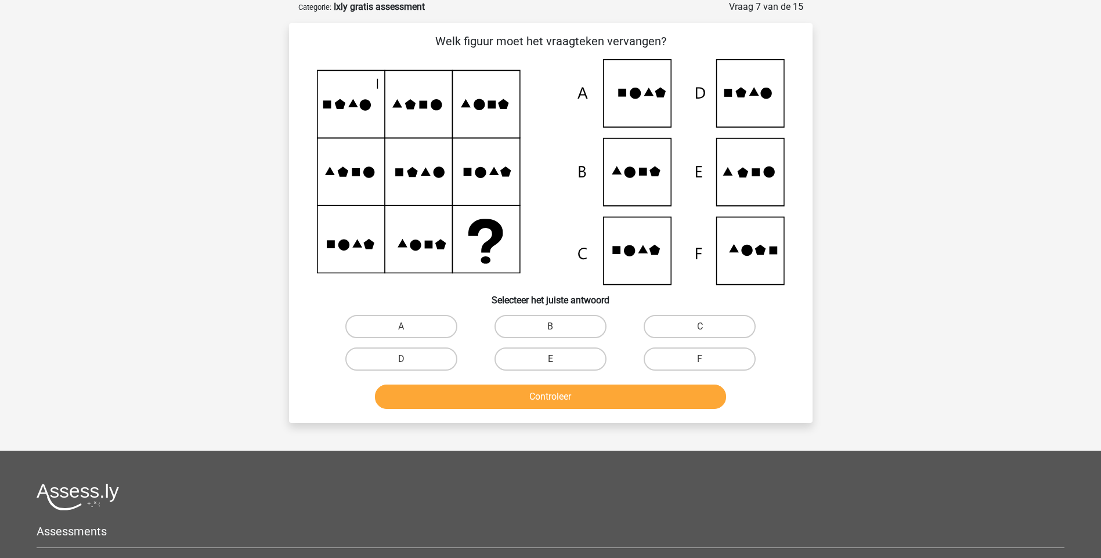
click at [771, 102] on icon at bounding box center [551, 172] width 468 height 226
click at [422, 358] on label "D" at bounding box center [401, 359] width 112 height 23
click at [409, 359] on input "D" at bounding box center [405, 363] width 8 height 8
radio input "true"
click at [495, 391] on button "Controleer" at bounding box center [550, 397] width 351 height 24
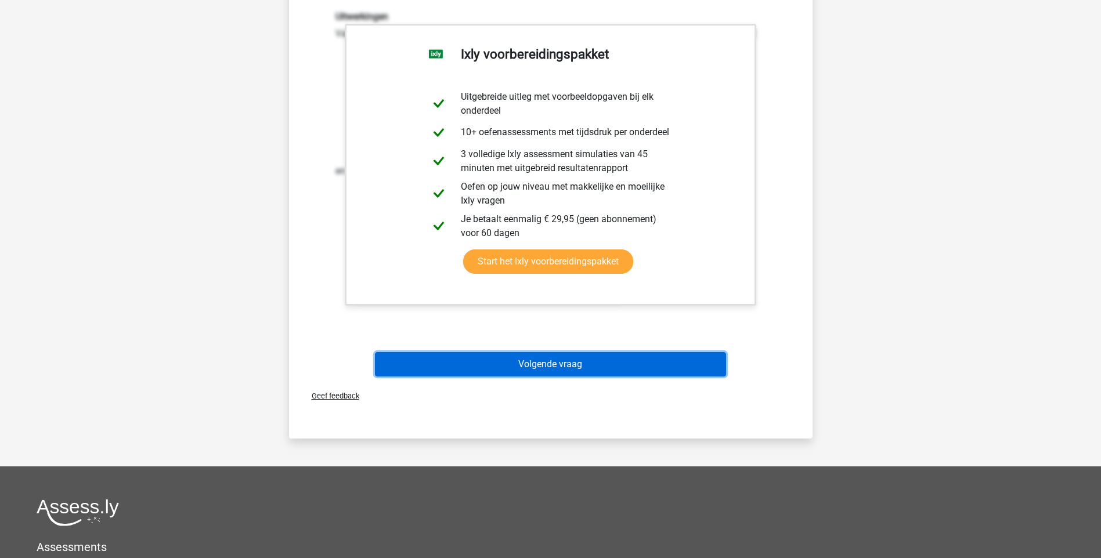
click at [599, 359] on button "Volgende vraag" at bounding box center [550, 364] width 351 height 24
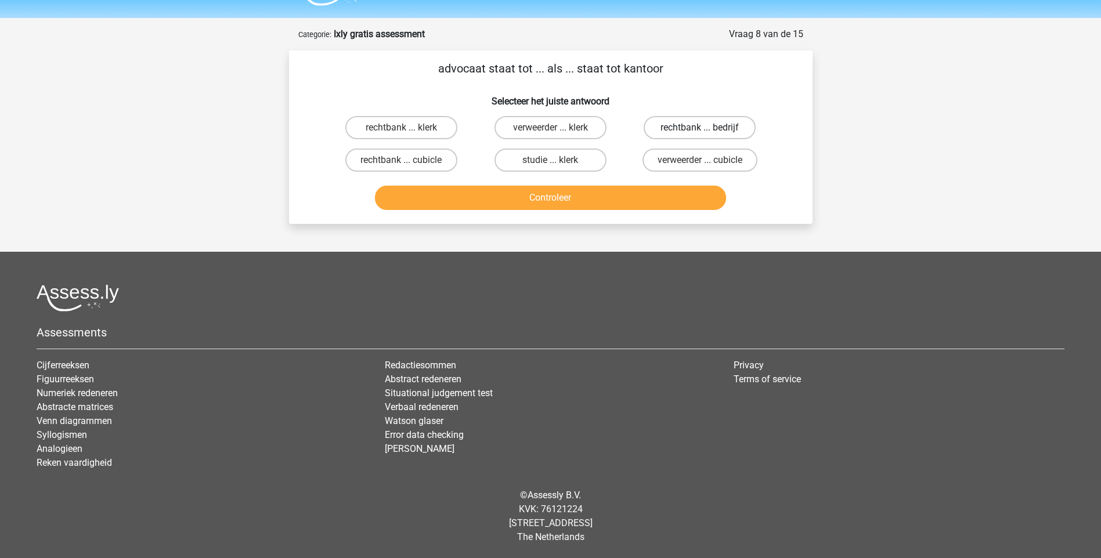
click at [693, 125] on label "rechtbank ... bedrijf" at bounding box center [700, 127] width 112 height 23
click at [700, 128] on input "rechtbank ... bedrijf" at bounding box center [704, 132] width 8 height 8
radio input "true"
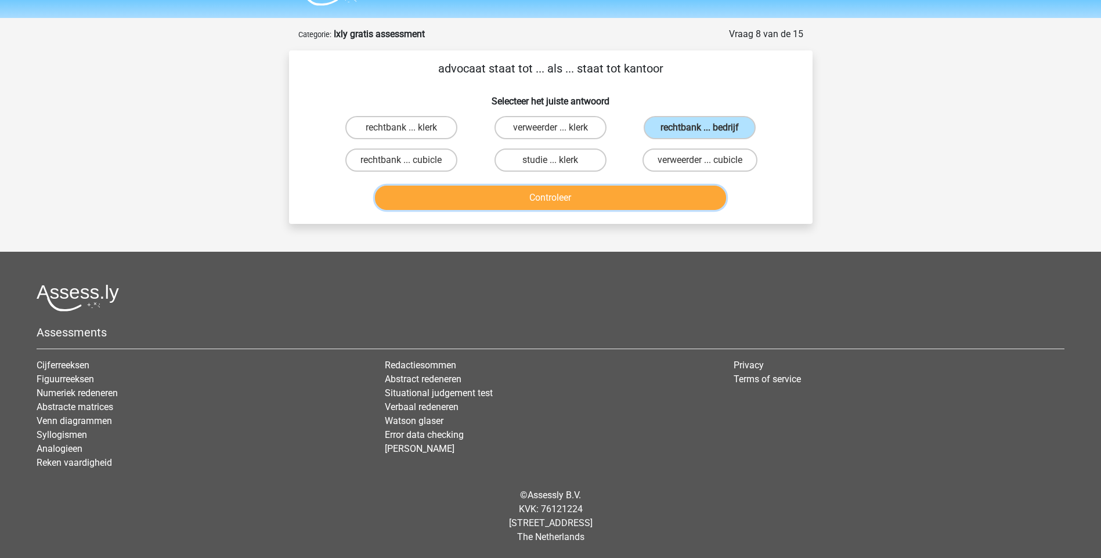
click at [617, 196] on button "Controleer" at bounding box center [550, 198] width 351 height 24
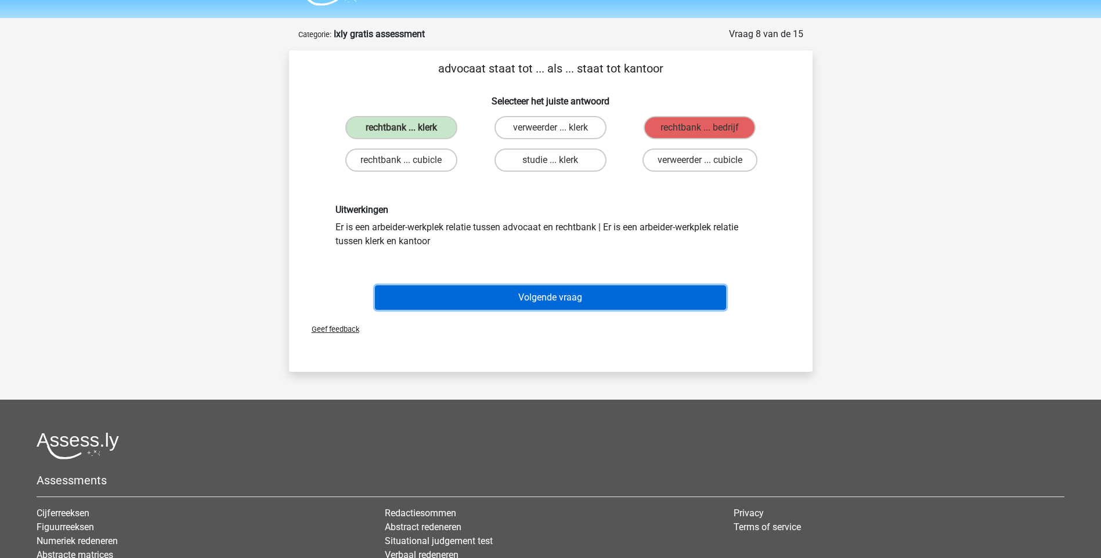
click at [557, 296] on button "Volgende vraag" at bounding box center [550, 298] width 351 height 24
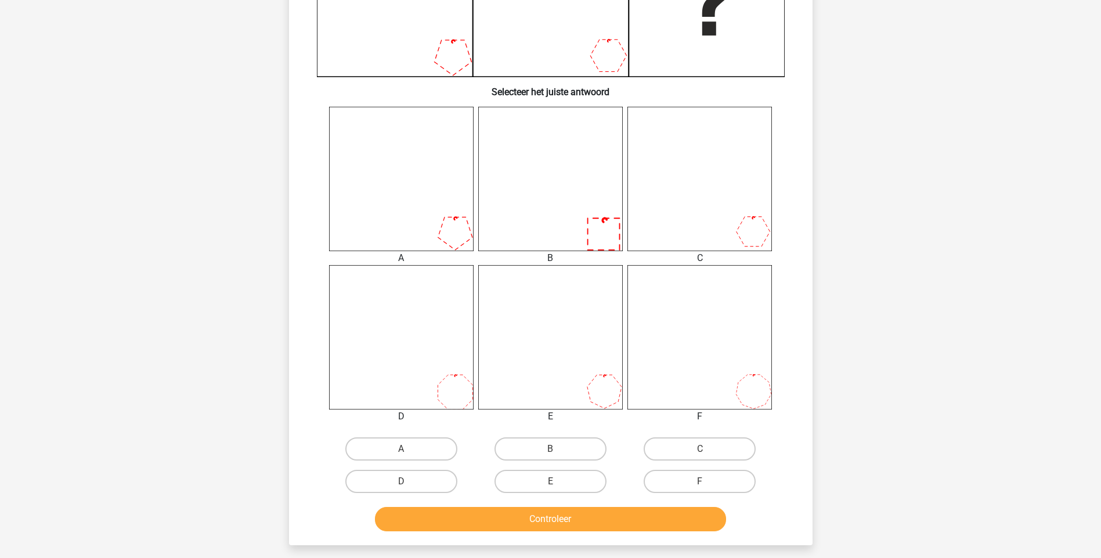
scroll to position [406, 0]
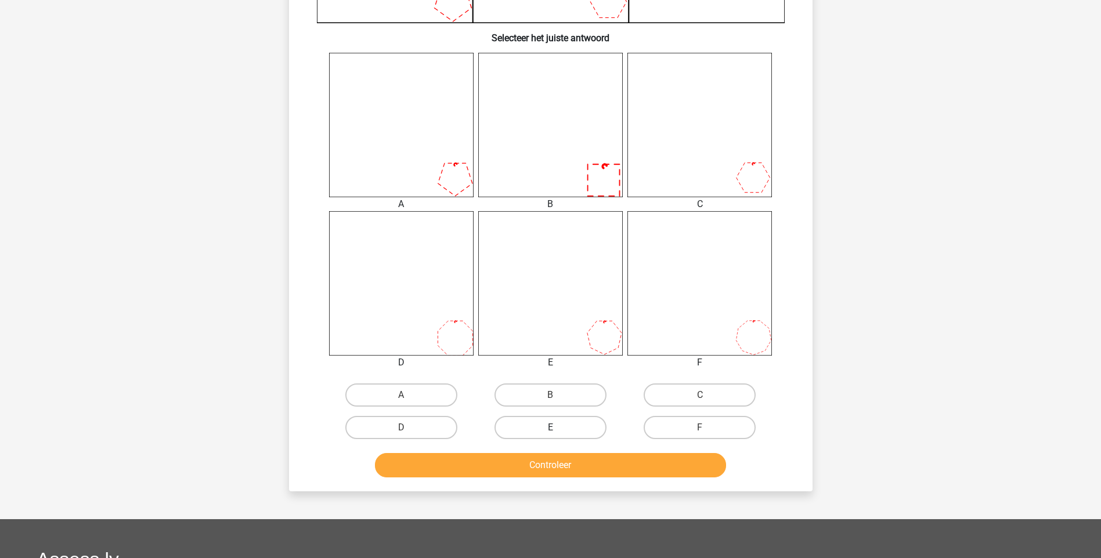
click at [568, 431] on label "E" at bounding box center [550, 427] width 112 height 23
click at [558, 431] on input "E" at bounding box center [554, 432] width 8 height 8
radio input "true"
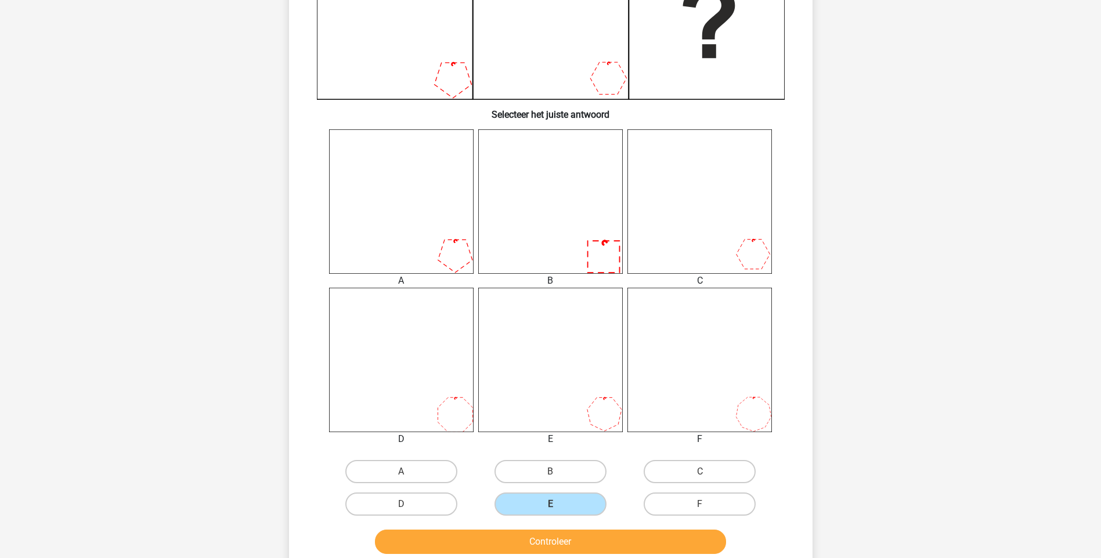
scroll to position [348, 0]
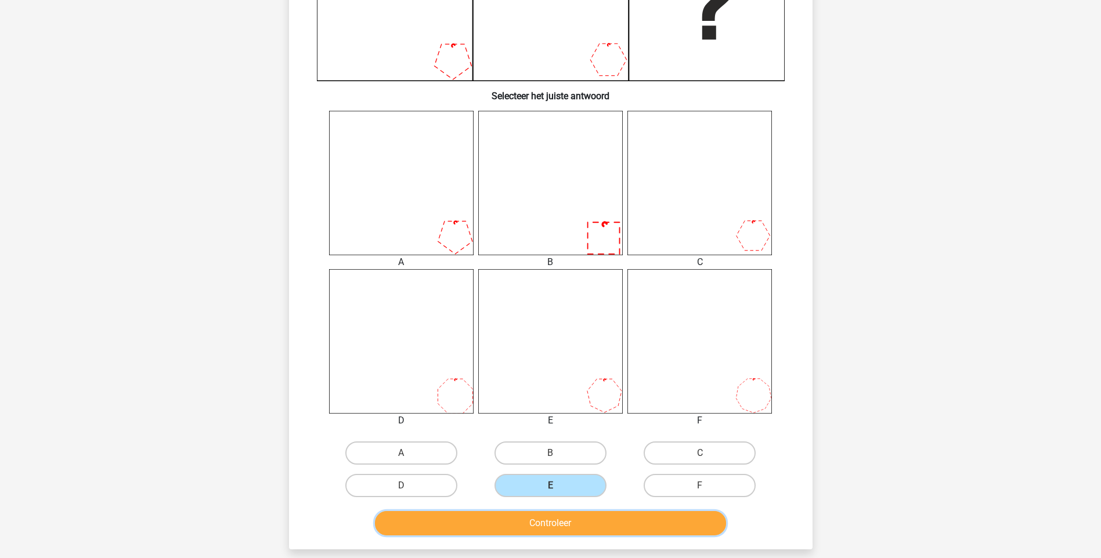
click at [563, 527] on button "Controleer" at bounding box center [550, 523] width 351 height 24
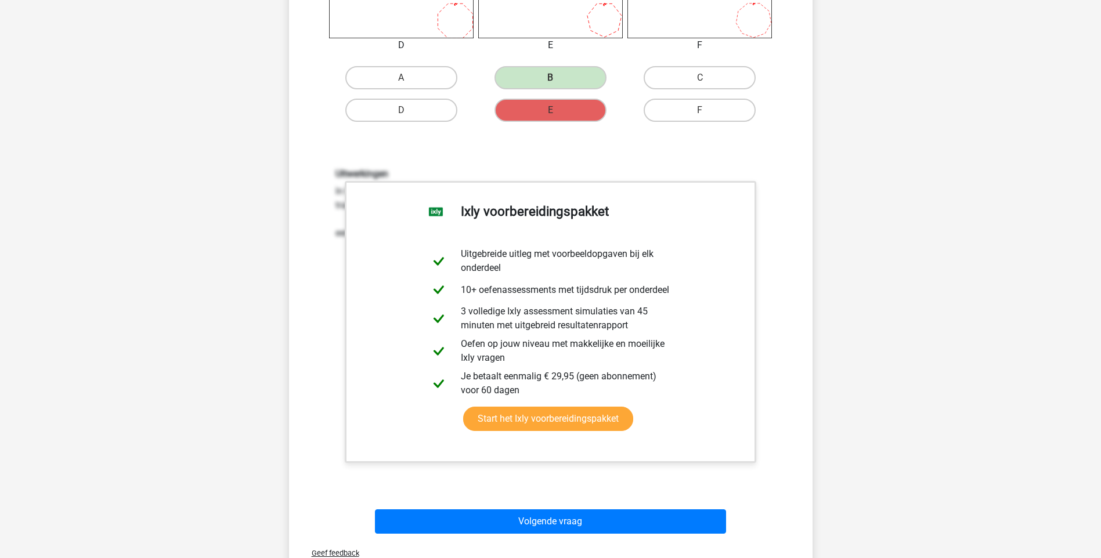
scroll to position [812, 0]
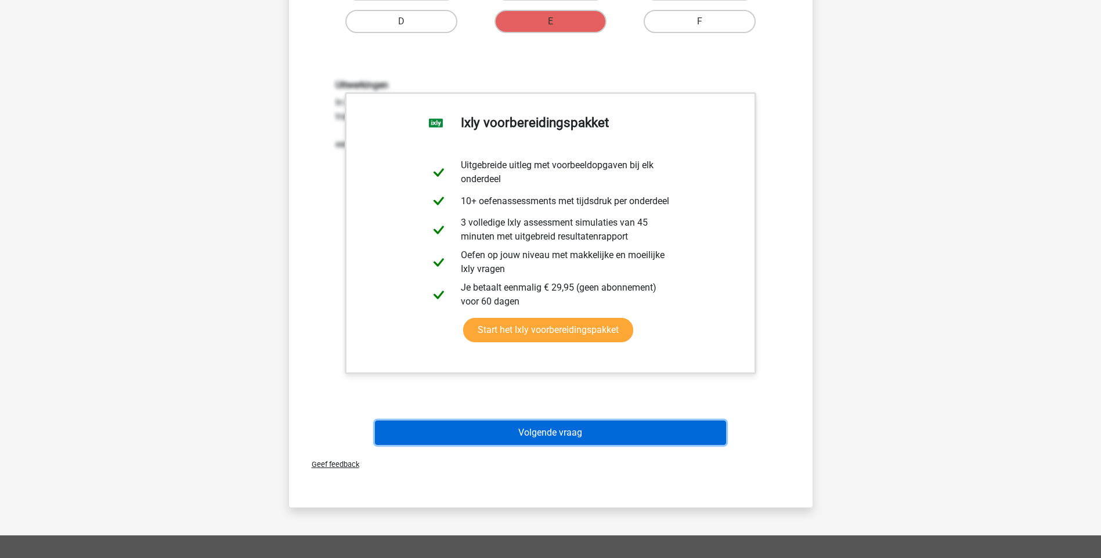
click at [622, 433] on button "Volgende vraag" at bounding box center [550, 433] width 351 height 24
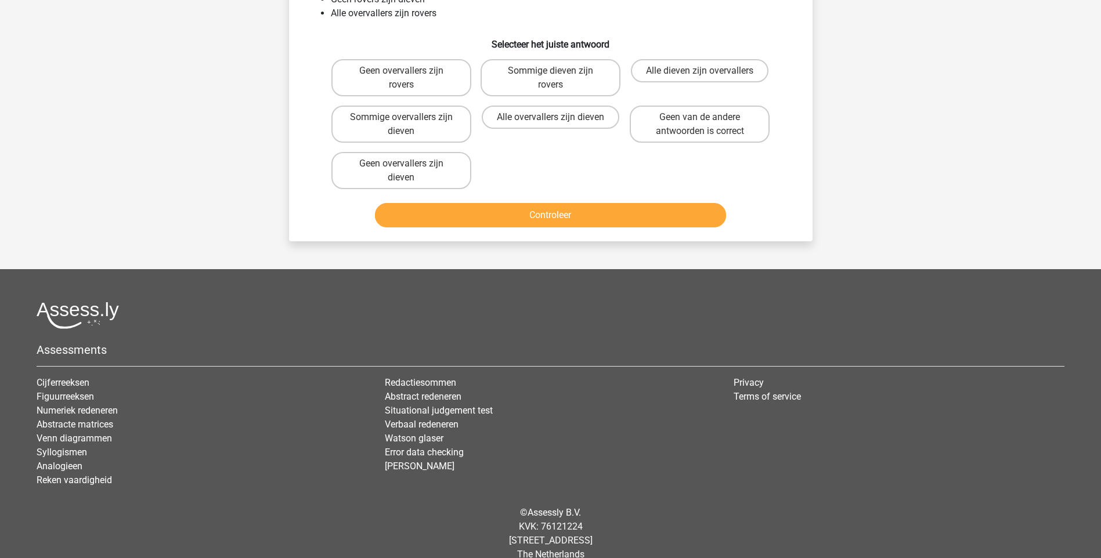
scroll to position [0, 0]
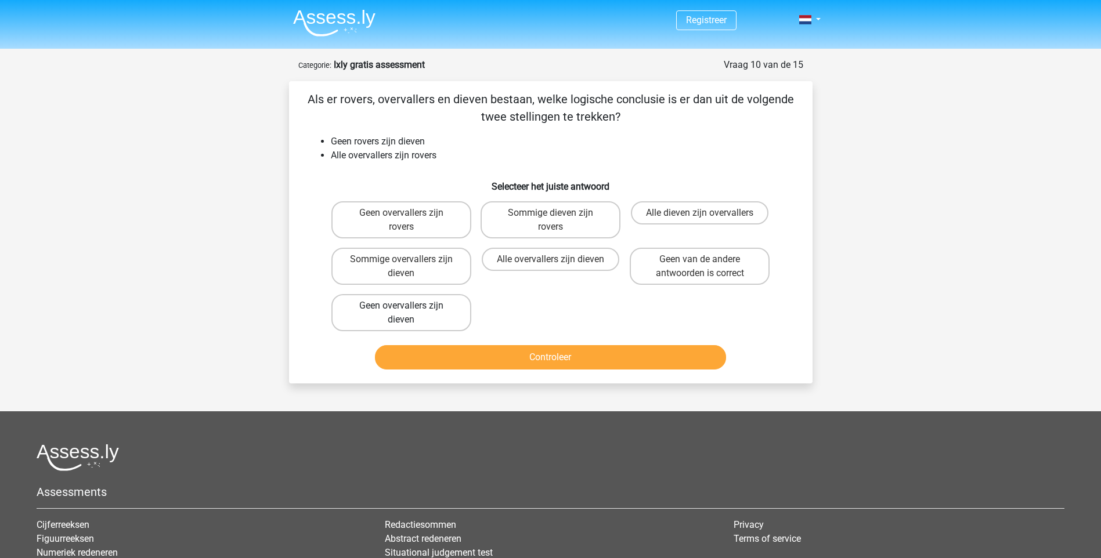
click at [407, 314] on label "Geen overvallers zijn dieven" at bounding box center [401, 312] width 140 height 37
click at [407, 313] on input "Geen overvallers zijn dieven" at bounding box center [405, 310] width 8 height 8
radio input "true"
click at [513, 357] on button "Controleer" at bounding box center [550, 357] width 351 height 24
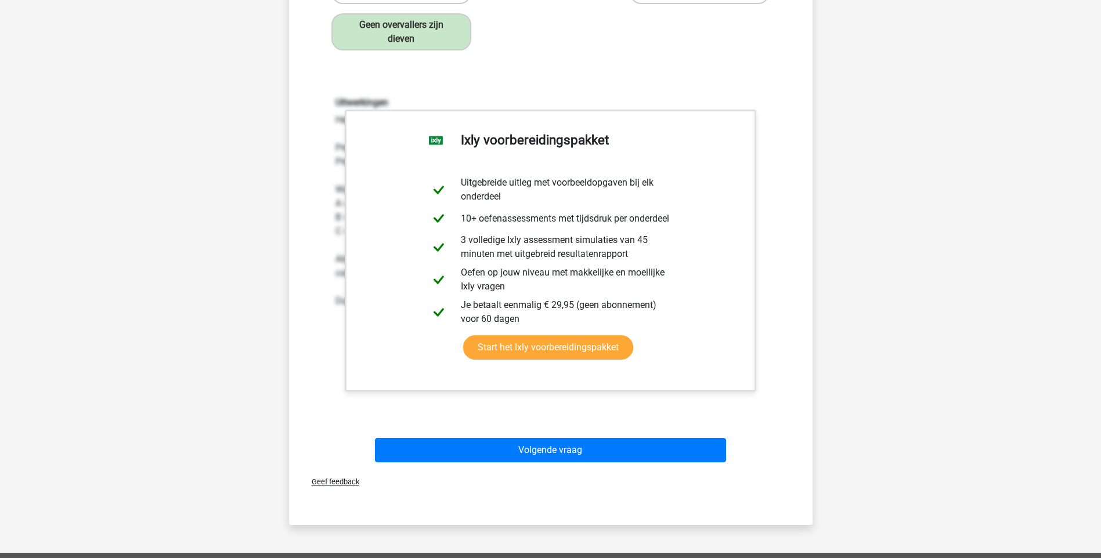
scroll to position [290, 0]
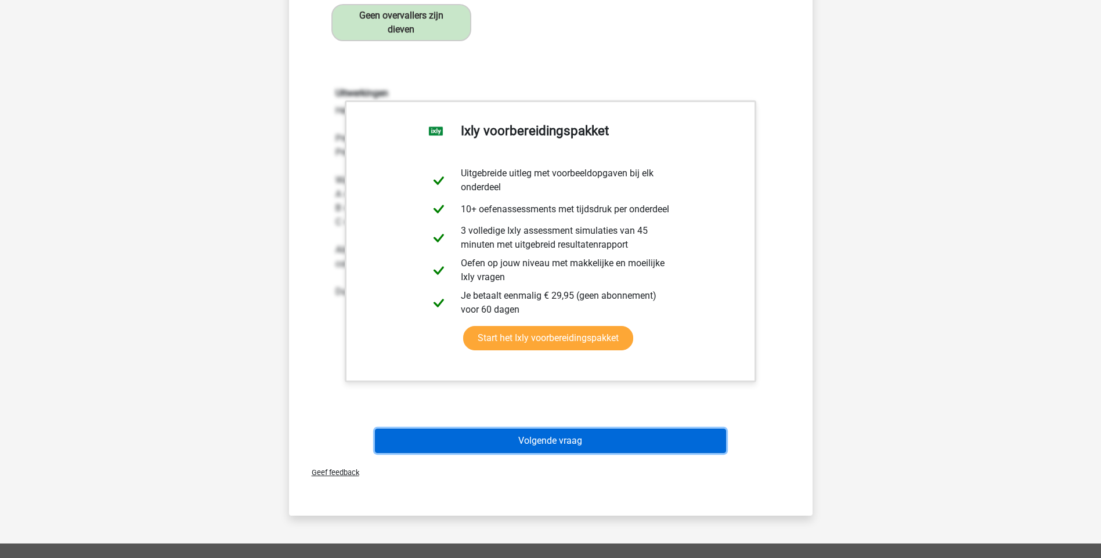
click at [557, 443] on button "Volgende vraag" at bounding box center [550, 441] width 351 height 24
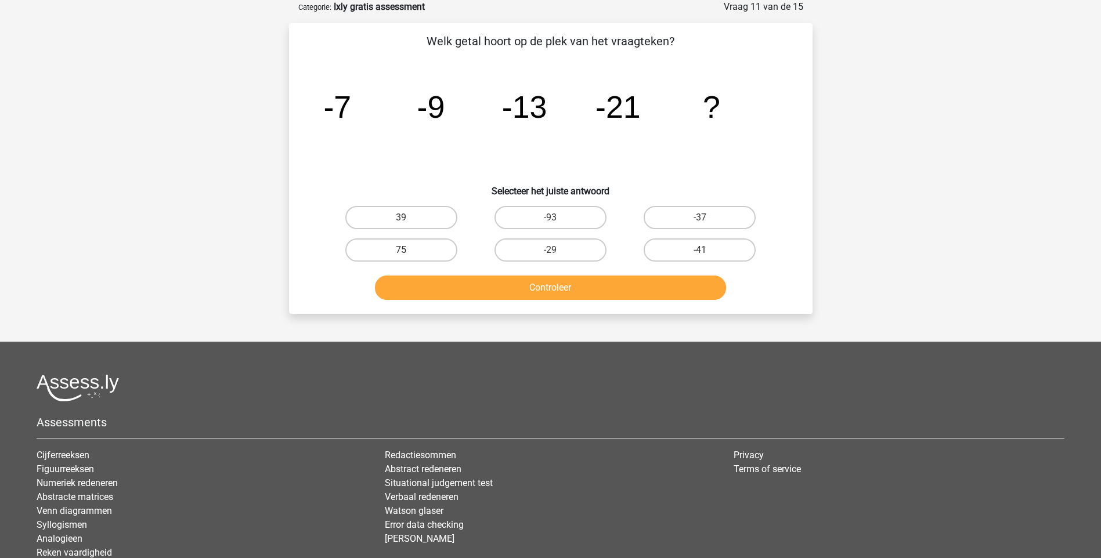
scroll to position [0, 0]
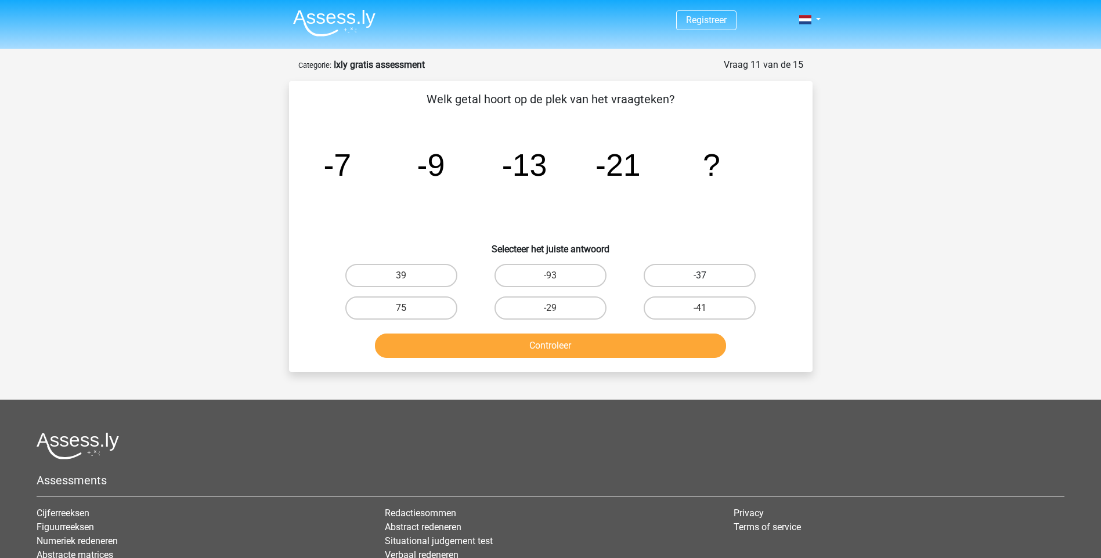
click at [691, 276] on label "-37" at bounding box center [700, 275] width 112 height 23
click at [700, 276] on input "-37" at bounding box center [704, 280] width 8 height 8
radio input "true"
click at [616, 351] on button "Controleer" at bounding box center [550, 346] width 351 height 24
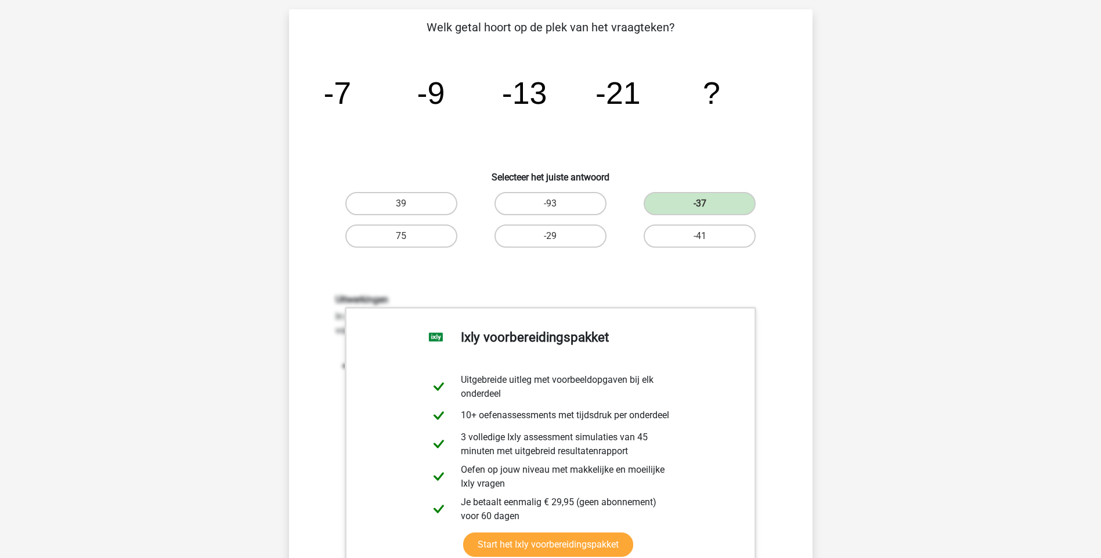
scroll to position [232, 0]
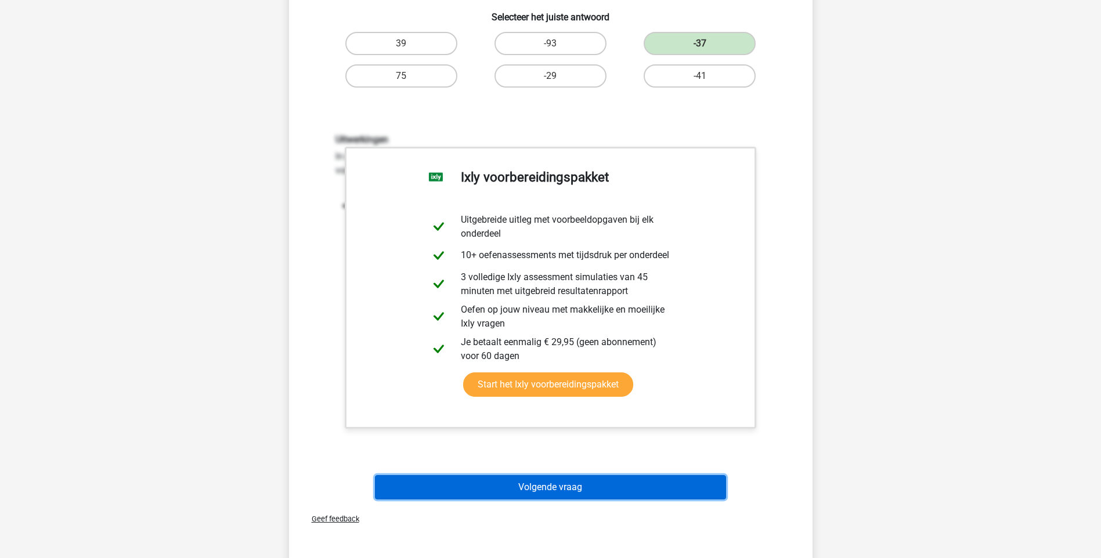
click at [565, 485] on button "Volgende vraag" at bounding box center [550, 487] width 351 height 24
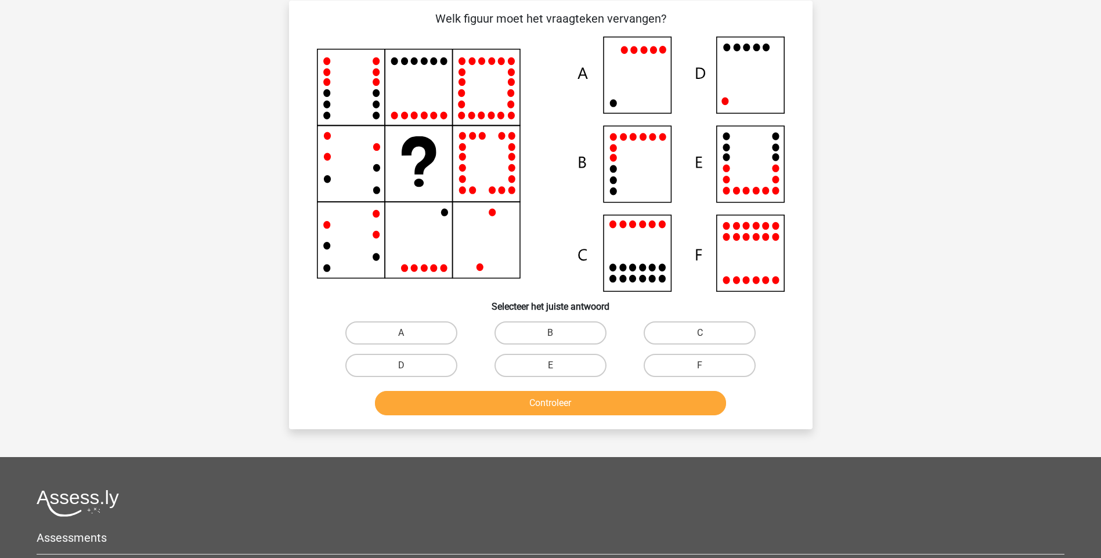
scroll to position [58, 0]
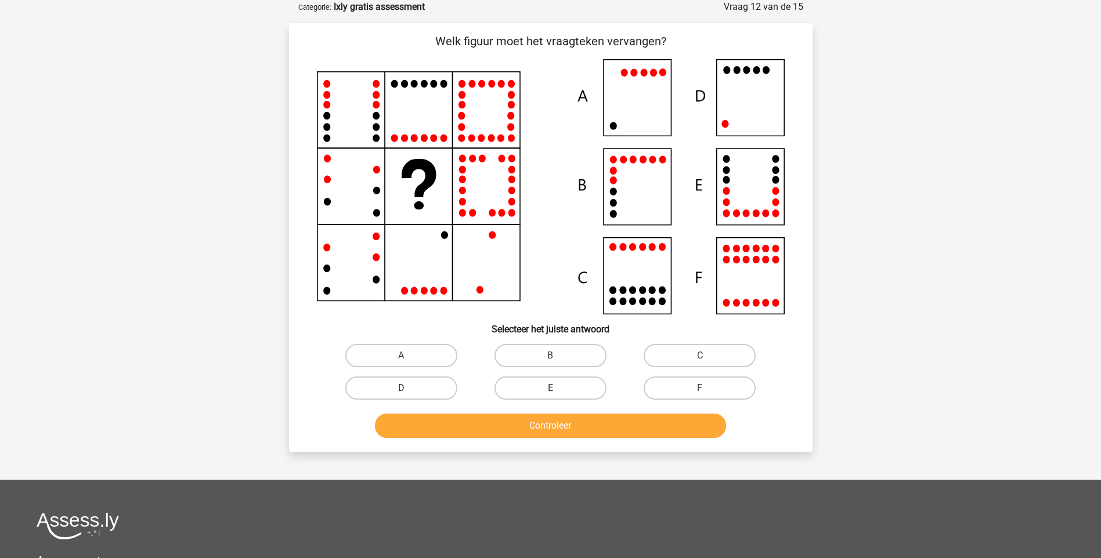
click at [426, 388] on label "D" at bounding box center [401, 388] width 112 height 23
click at [409, 388] on input "D" at bounding box center [405, 392] width 8 height 8
radio input "true"
click at [496, 436] on button "Controleer" at bounding box center [550, 426] width 351 height 24
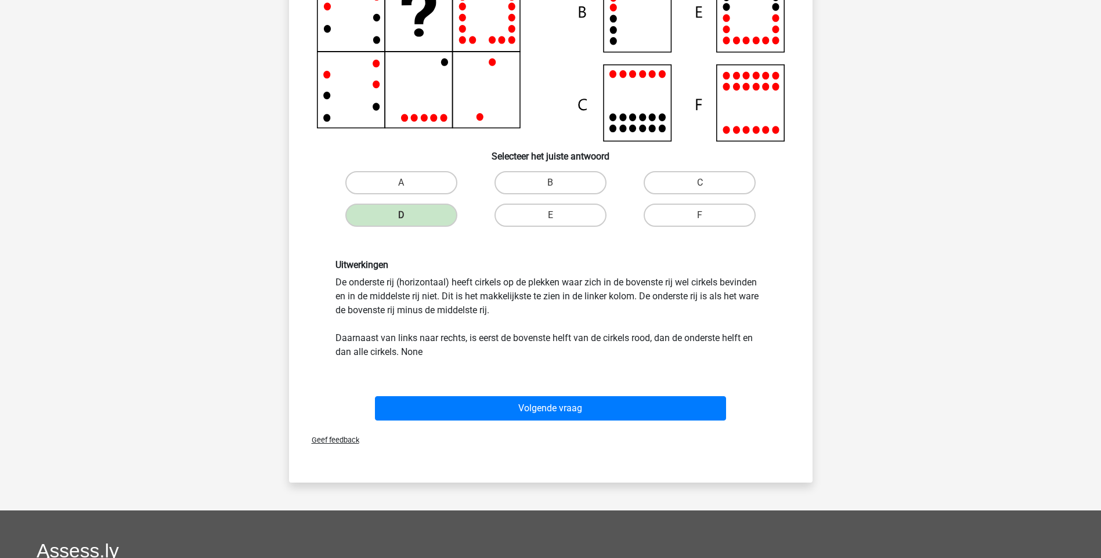
scroll to position [406, 0]
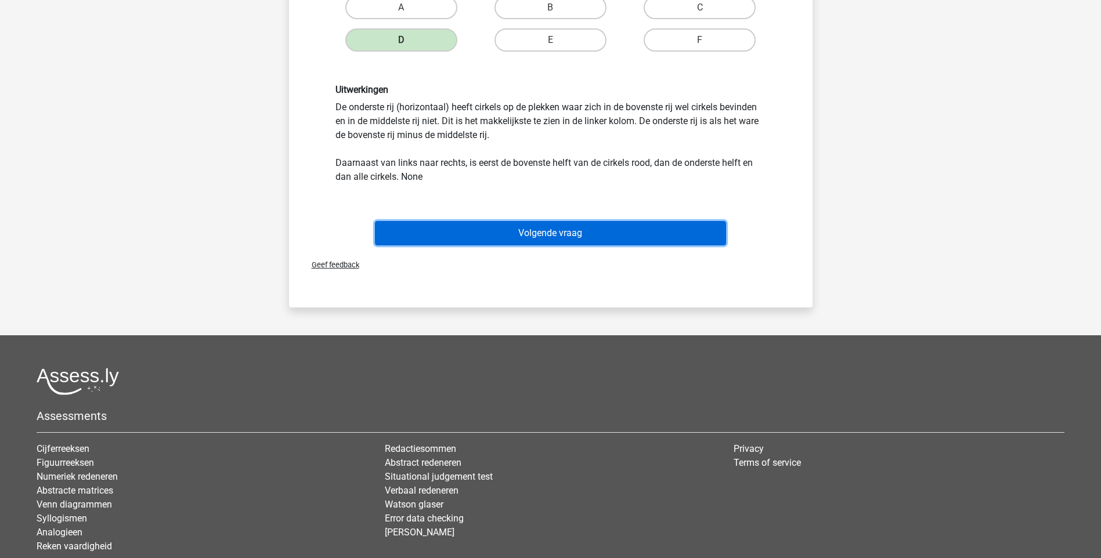
drag, startPoint x: 570, startPoint y: 227, endPoint x: 574, endPoint y: 236, distance: 9.4
click at [573, 233] on button "Volgende vraag" at bounding box center [550, 233] width 351 height 24
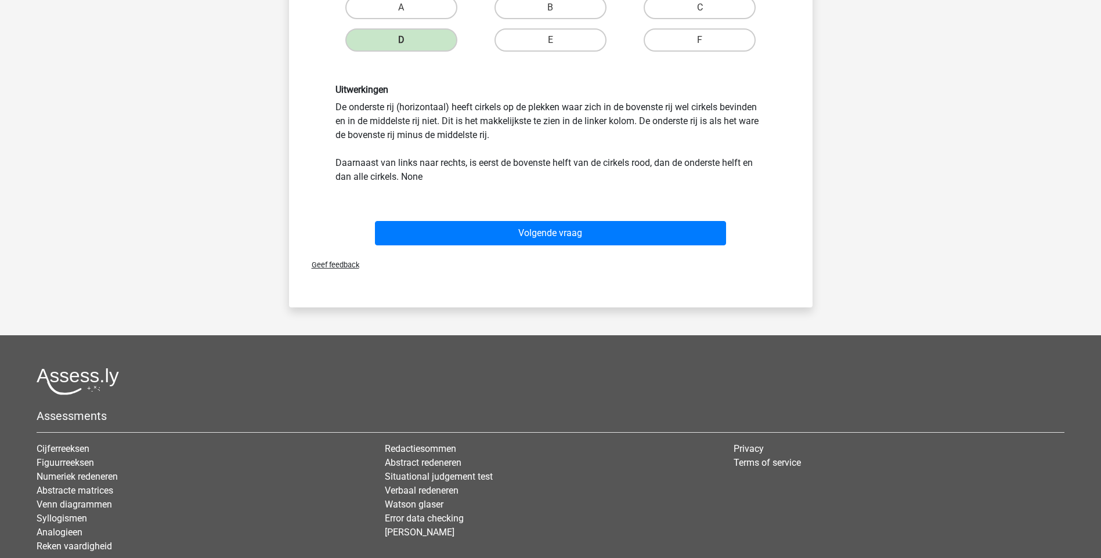
scroll to position [31, 0]
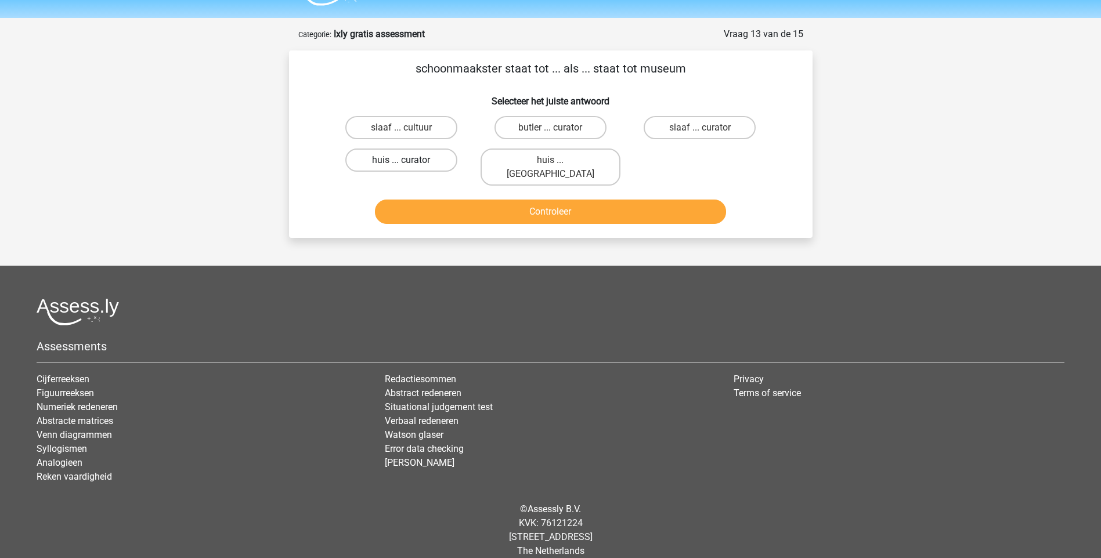
click at [420, 156] on label "huis ... curator" at bounding box center [401, 160] width 112 height 23
click at [409, 160] on input "huis ... curator" at bounding box center [405, 164] width 8 height 8
radio input "true"
click at [475, 200] on button "Controleer" at bounding box center [550, 212] width 351 height 24
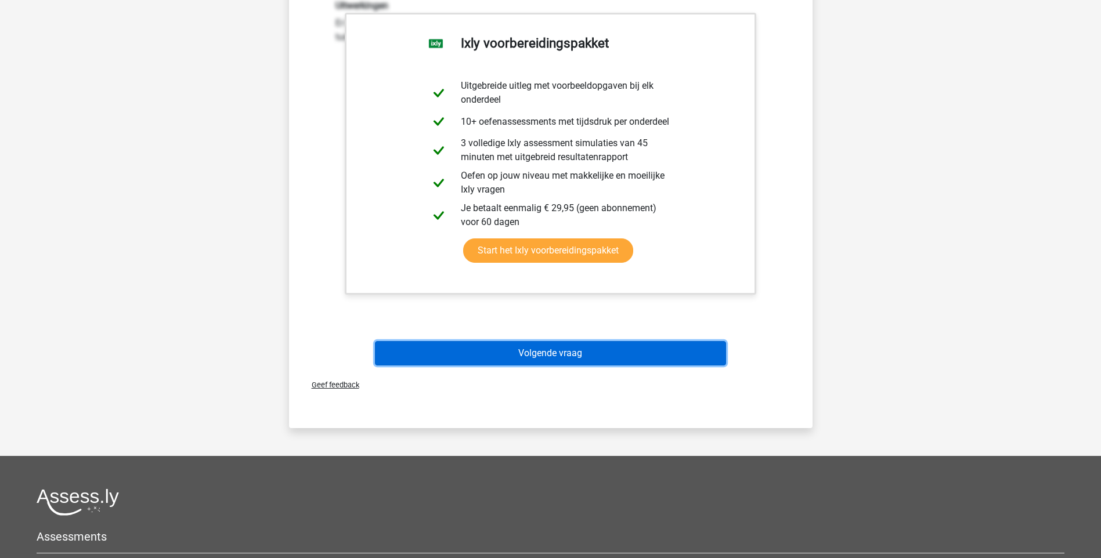
click at [585, 346] on button "Volgende vraag" at bounding box center [550, 353] width 351 height 24
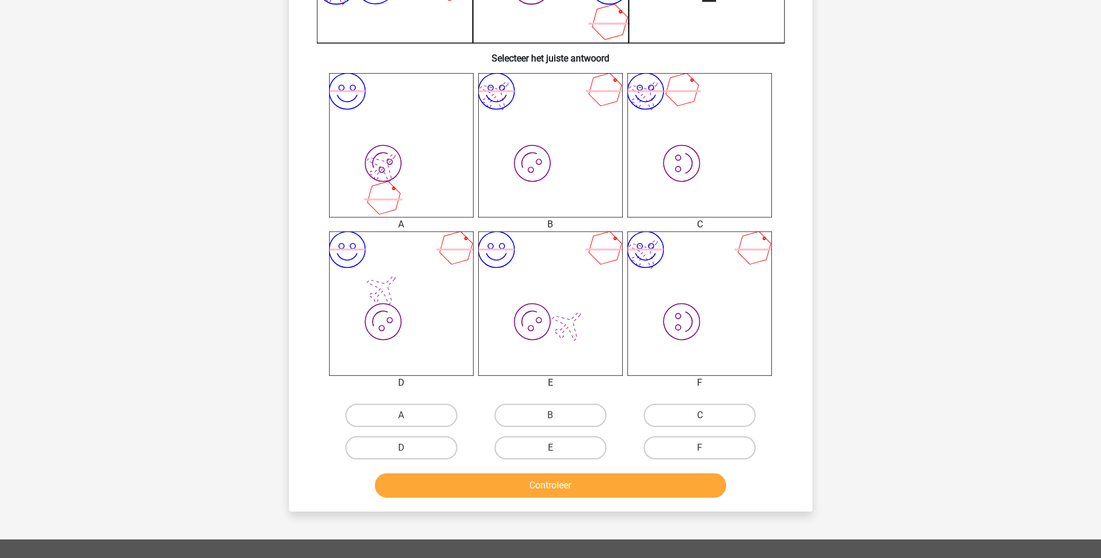
scroll to position [406, 0]
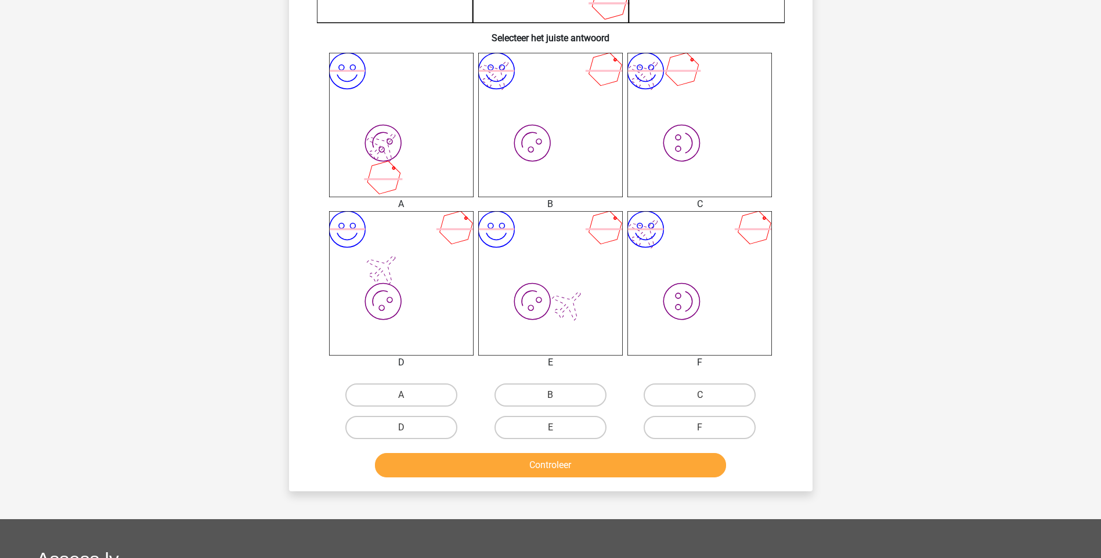
click at [404, 429] on input "D" at bounding box center [405, 432] width 8 height 8
radio input "true"
click at [568, 471] on button "Controleer" at bounding box center [550, 465] width 351 height 24
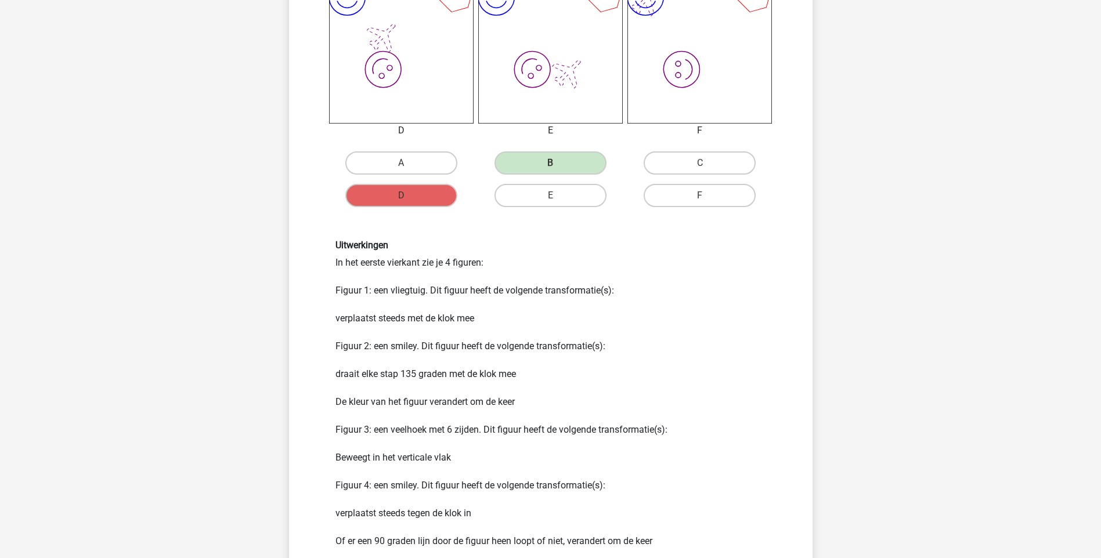
scroll to position [812, 0]
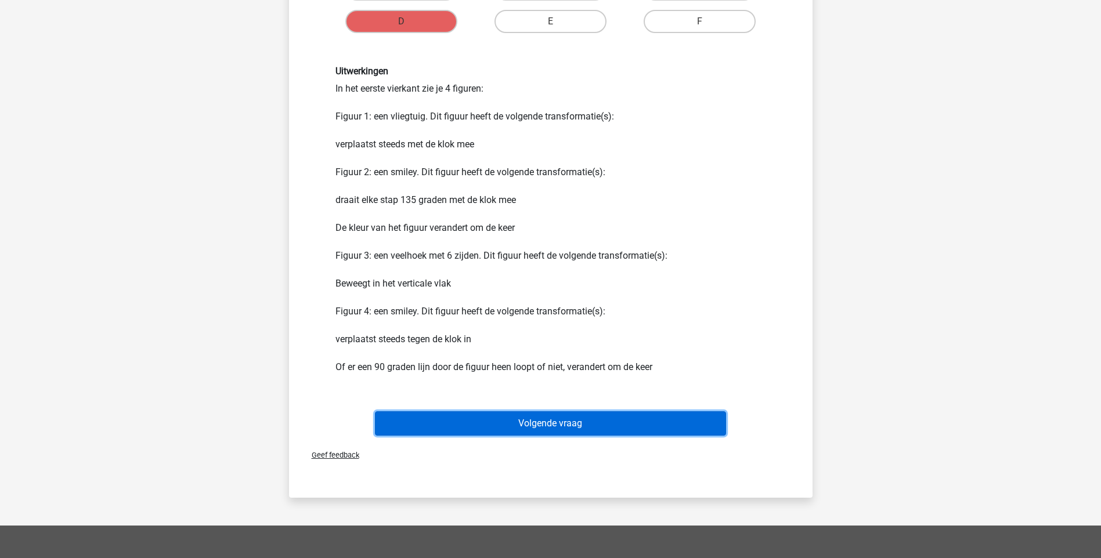
click at [548, 426] on button "Volgende vraag" at bounding box center [550, 423] width 351 height 24
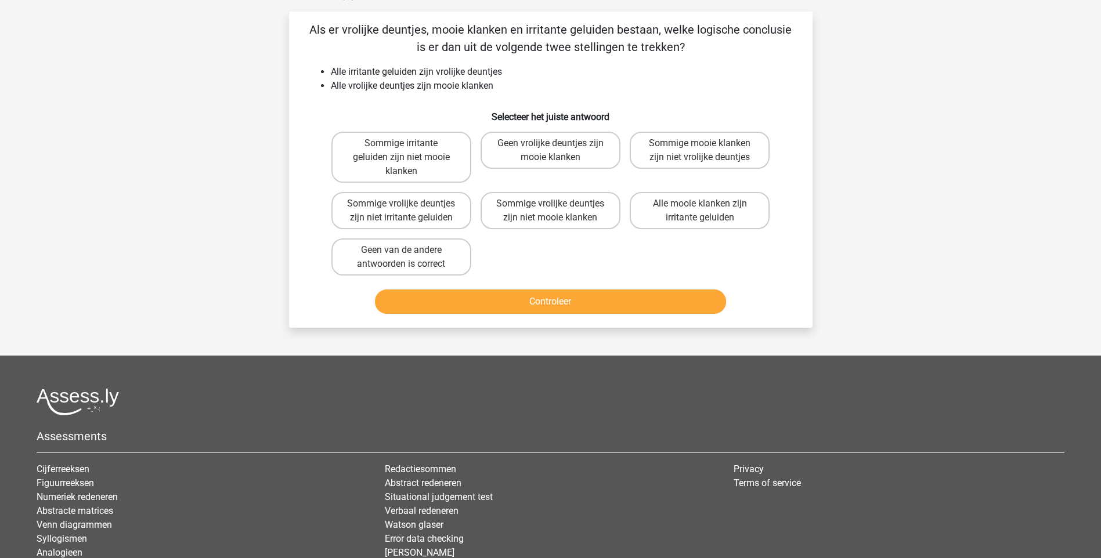
scroll to position [58, 0]
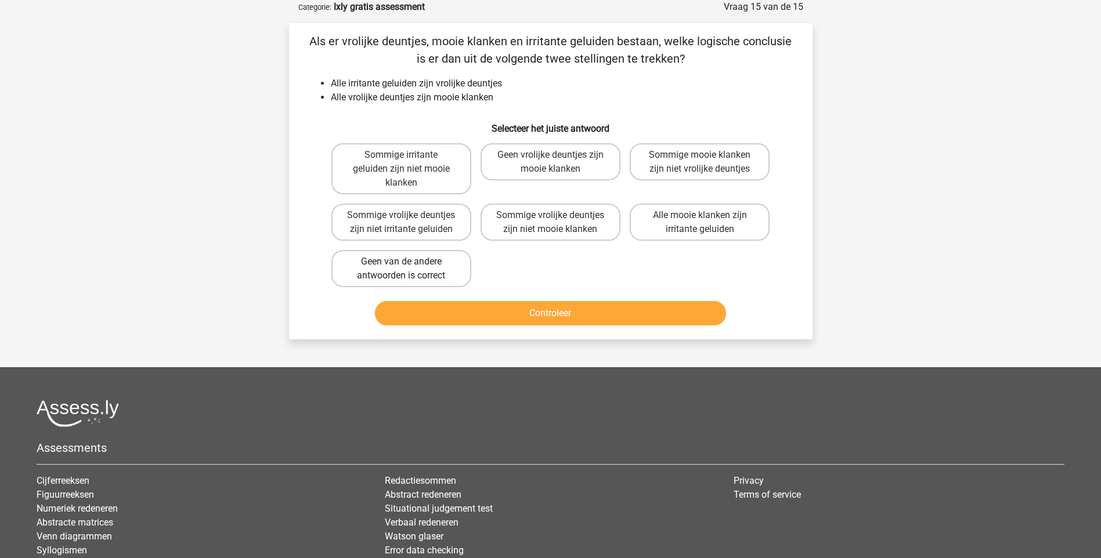
click at [380, 269] on label "Geen van de andere antwoorden is correct" at bounding box center [401, 268] width 140 height 37
click at [401, 269] on input "Geen van de andere antwoorden is correct" at bounding box center [405, 266] width 8 height 8
radio input "true"
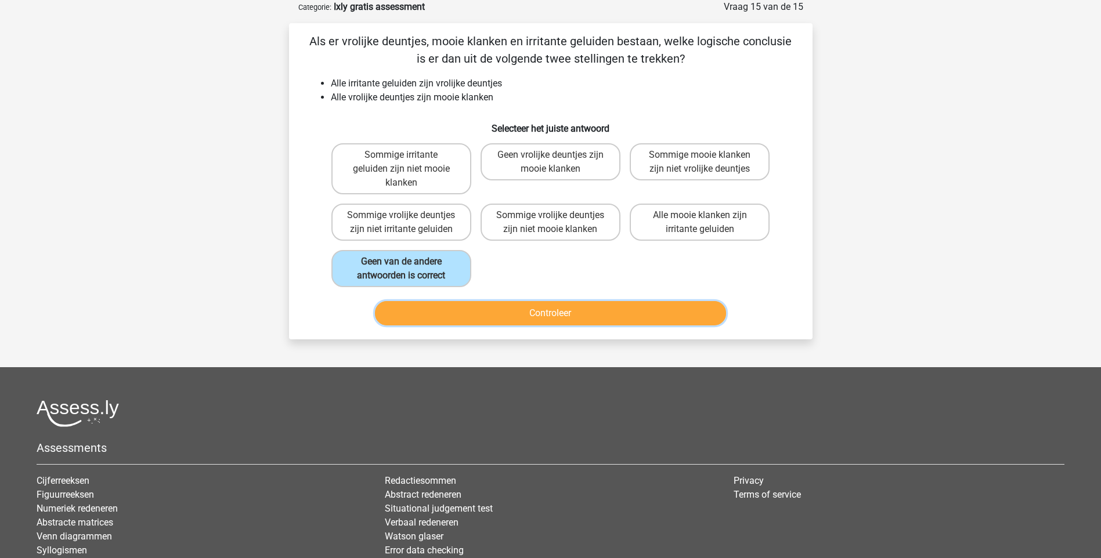
click at [458, 324] on button "Controleer" at bounding box center [550, 313] width 351 height 24
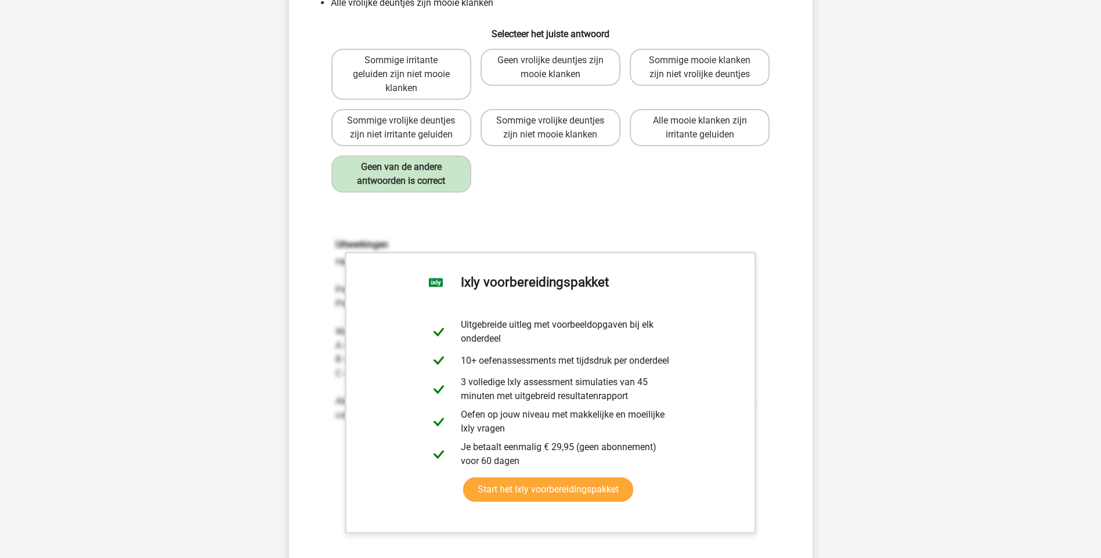
scroll to position [406, 0]
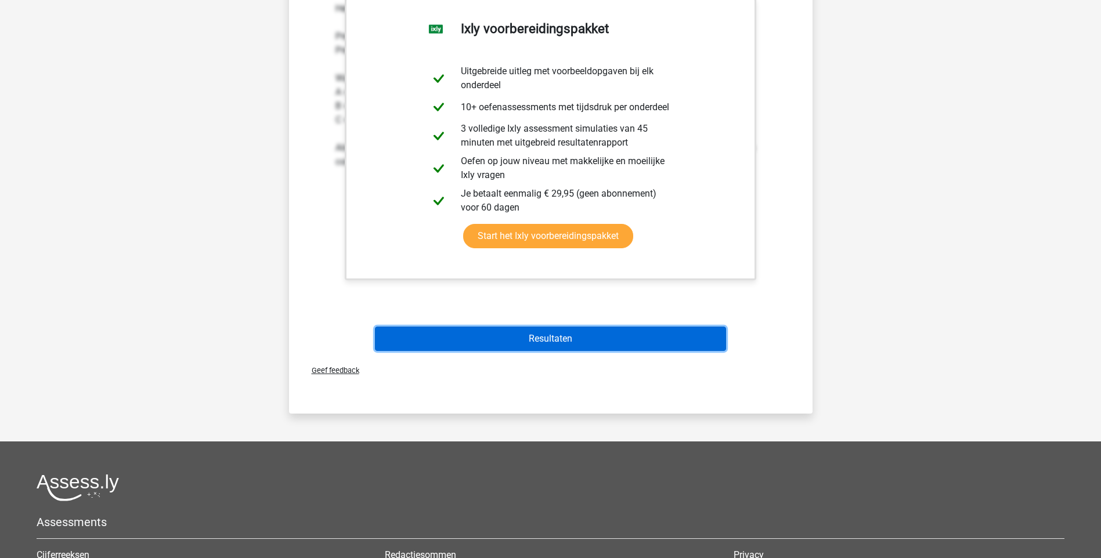
click at [563, 332] on button "Resultaten" at bounding box center [550, 339] width 351 height 24
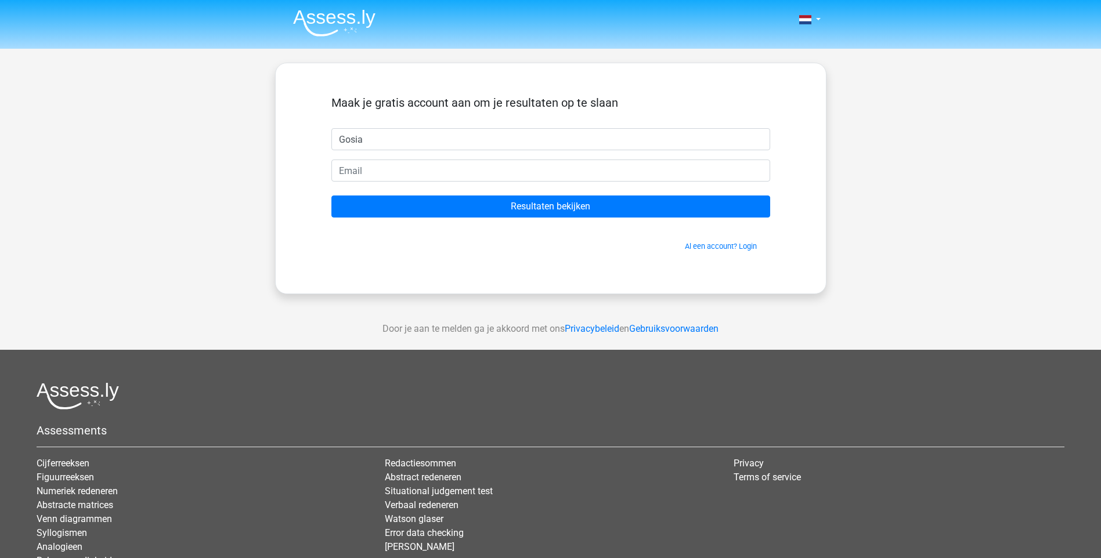
type input "Gosia"
click at [380, 176] on input "email" at bounding box center [550, 171] width 439 height 22
type input "[EMAIL_ADDRESS][DOMAIN_NAME]"
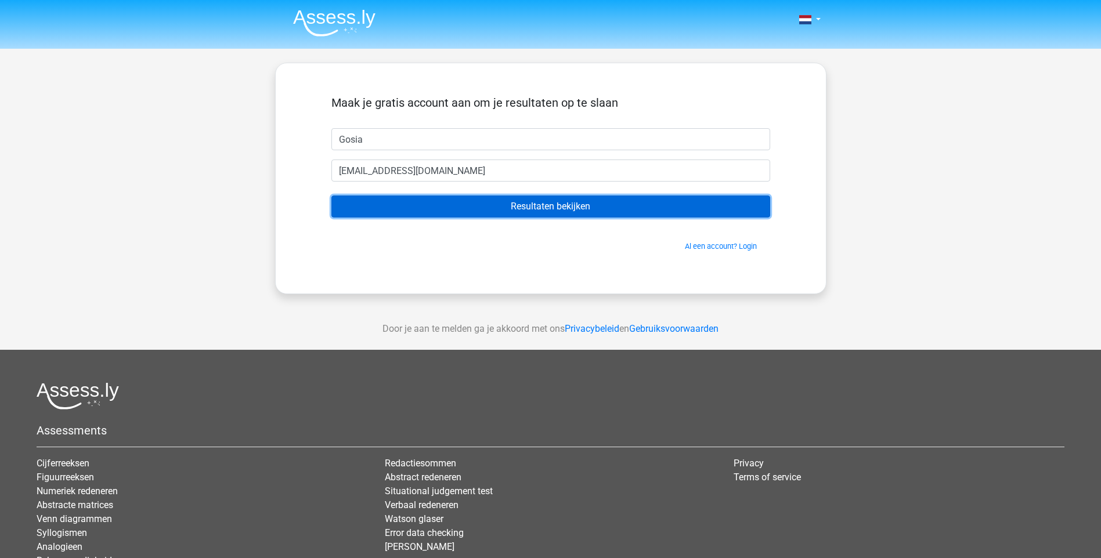
click at [523, 208] on input "Resultaten bekijken" at bounding box center [550, 207] width 439 height 22
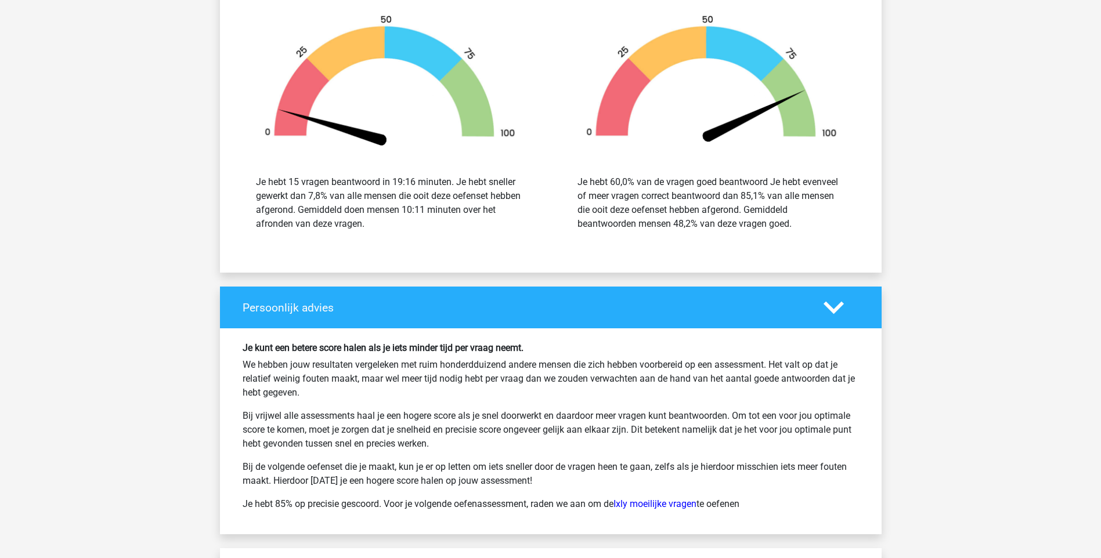
scroll to position [1915, 0]
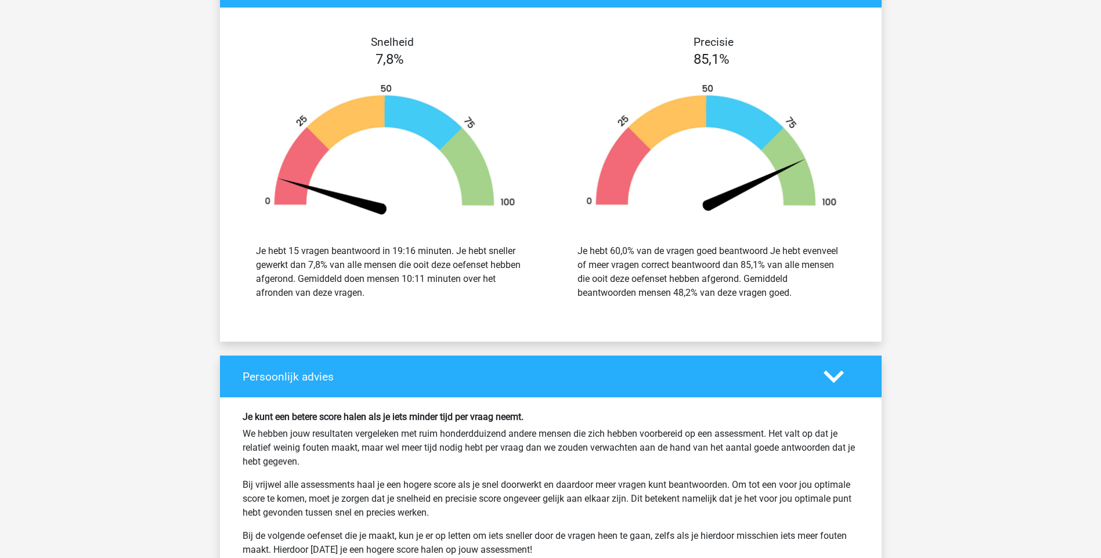
click at [418, 247] on div "Je hebt 15 vragen beantwoord in 19:16 minuten. Je hebt sneller gewerkt dan 7,8%…" at bounding box center [390, 272] width 268 height 56
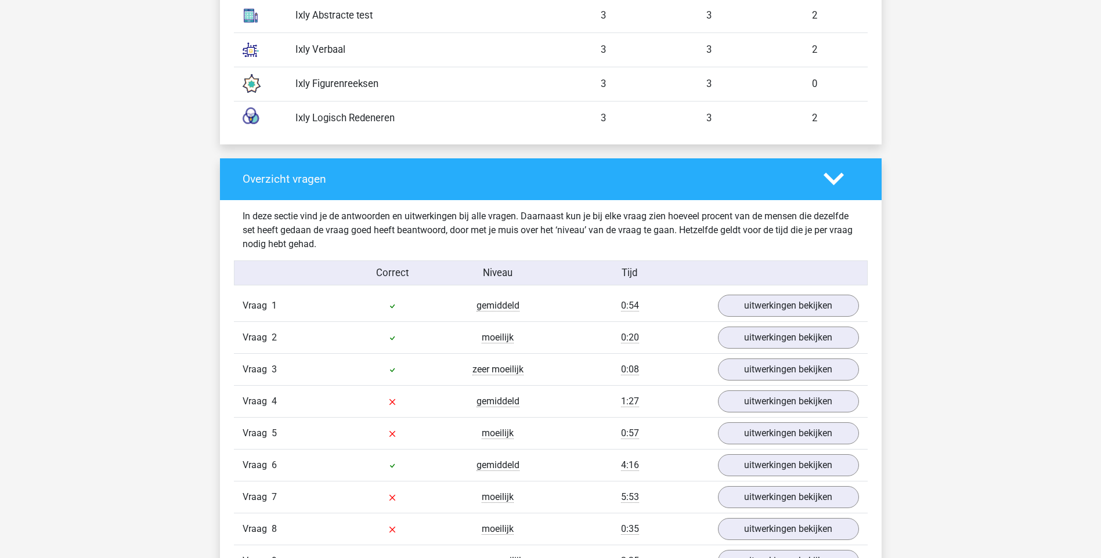
scroll to position [1103, 0]
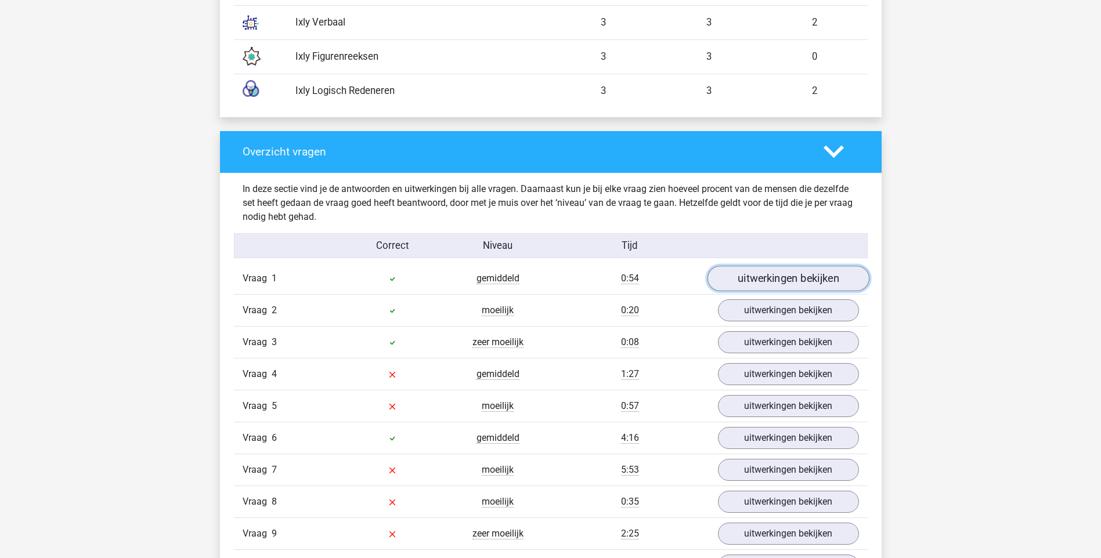
click at [811, 274] on link "uitwerkingen bekijken" at bounding box center [788, 279] width 162 height 26
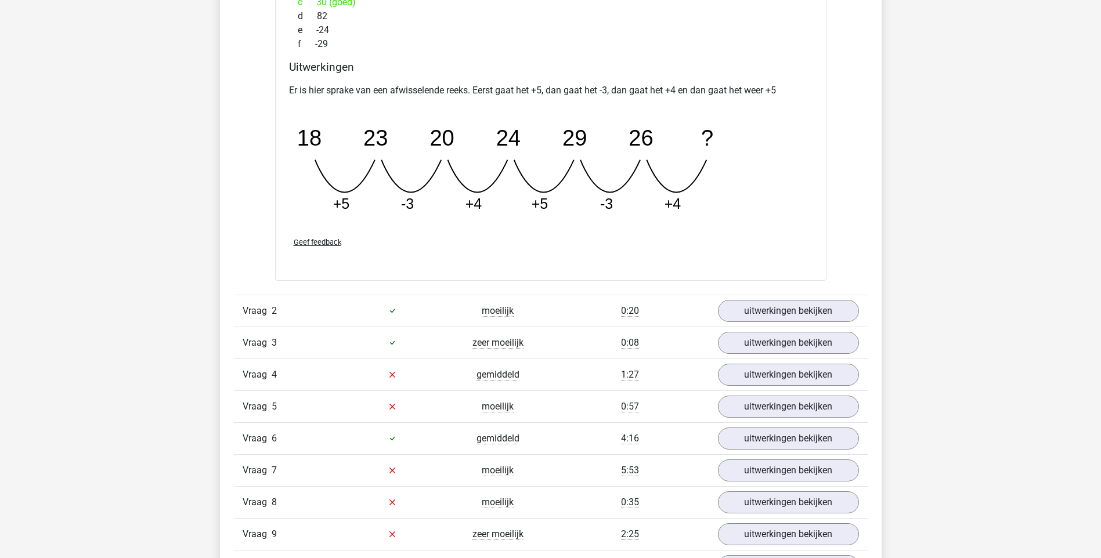
scroll to position [1625, 0]
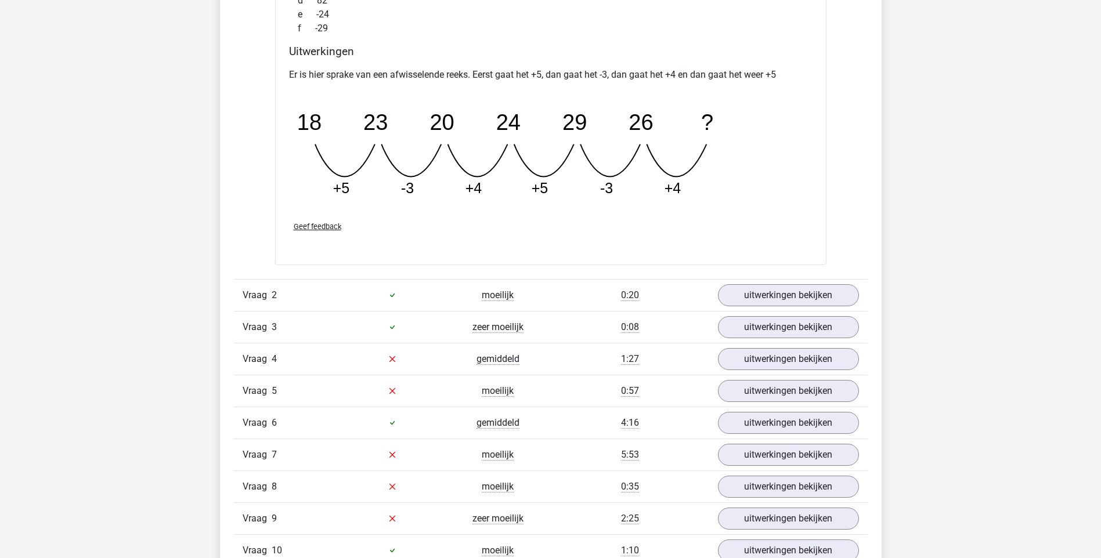
click at [810, 282] on div "Vraag 2 moeilijk 0:20 uitwerkingen bekijken" at bounding box center [551, 295] width 634 height 32
click at [808, 292] on link "uitwerkingen bekijken" at bounding box center [788, 296] width 162 height 26
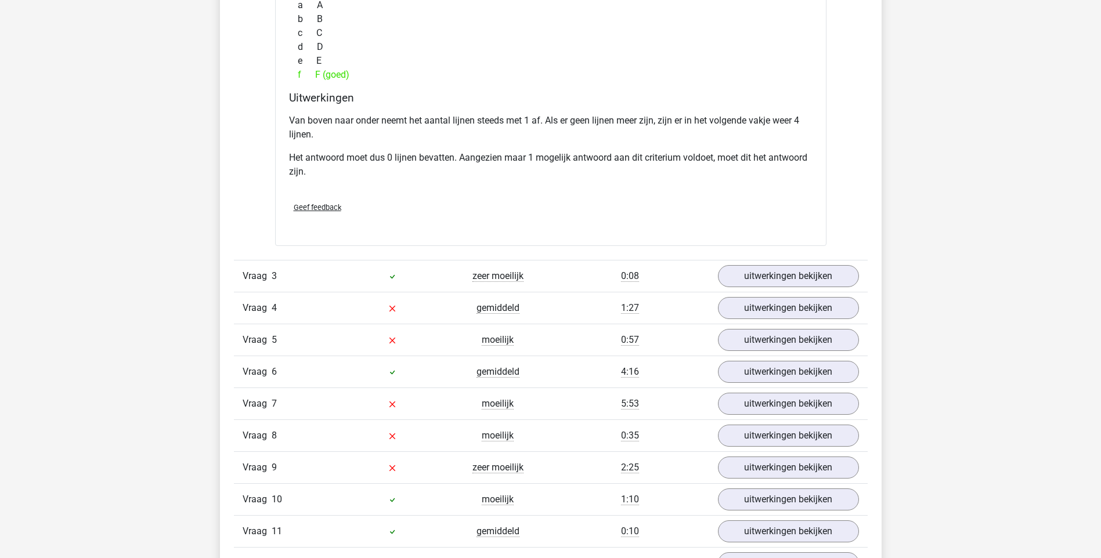
scroll to position [2321, 0]
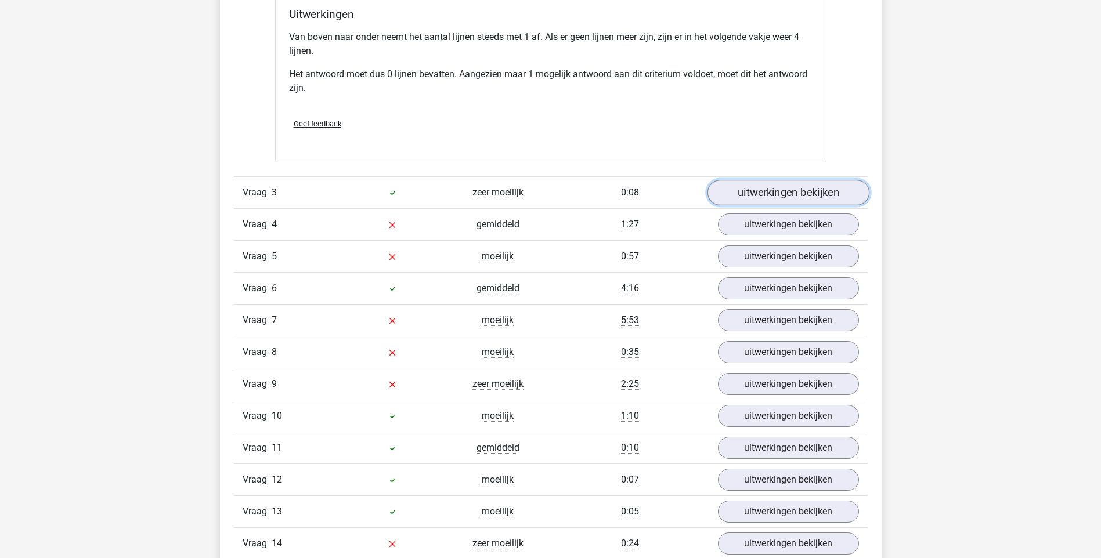
click at [808, 192] on link "uitwerkingen bekijken" at bounding box center [788, 193] width 162 height 26
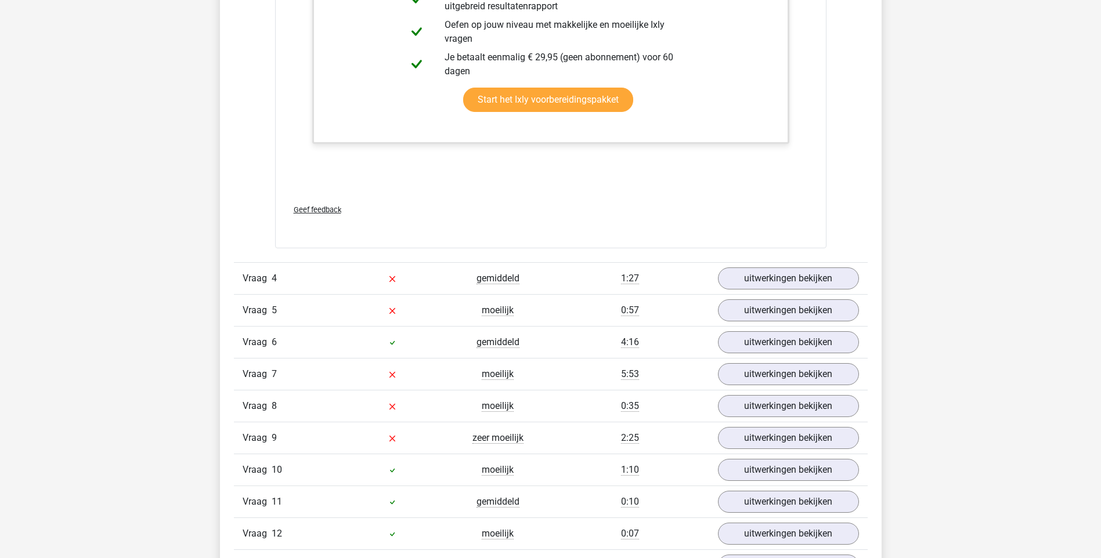
scroll to position [2902, 0]
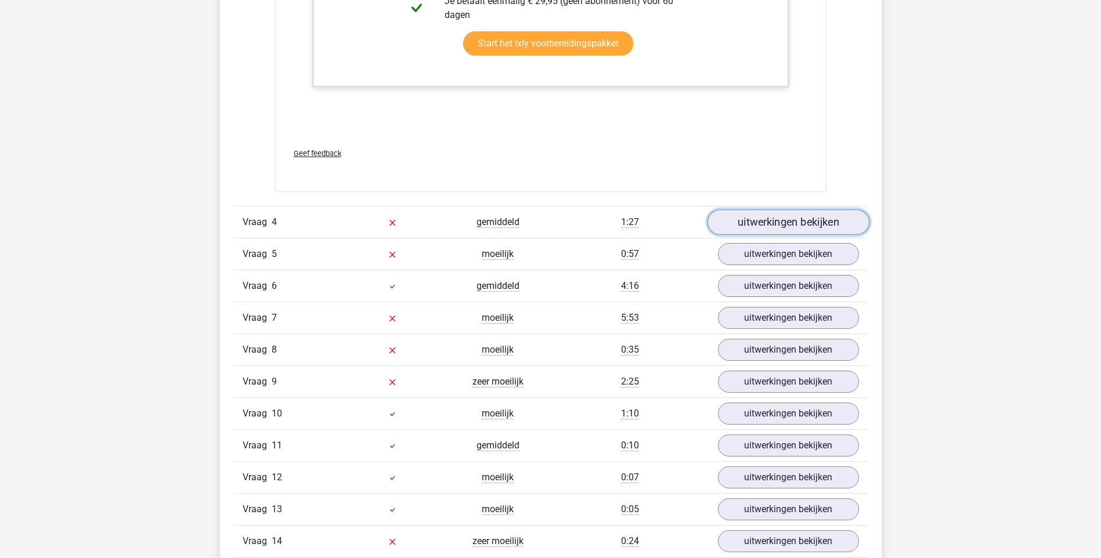
click at [801, 225] on link "uitwerkingen bekijken" at bounding box center [788, 222] width 162 height 26
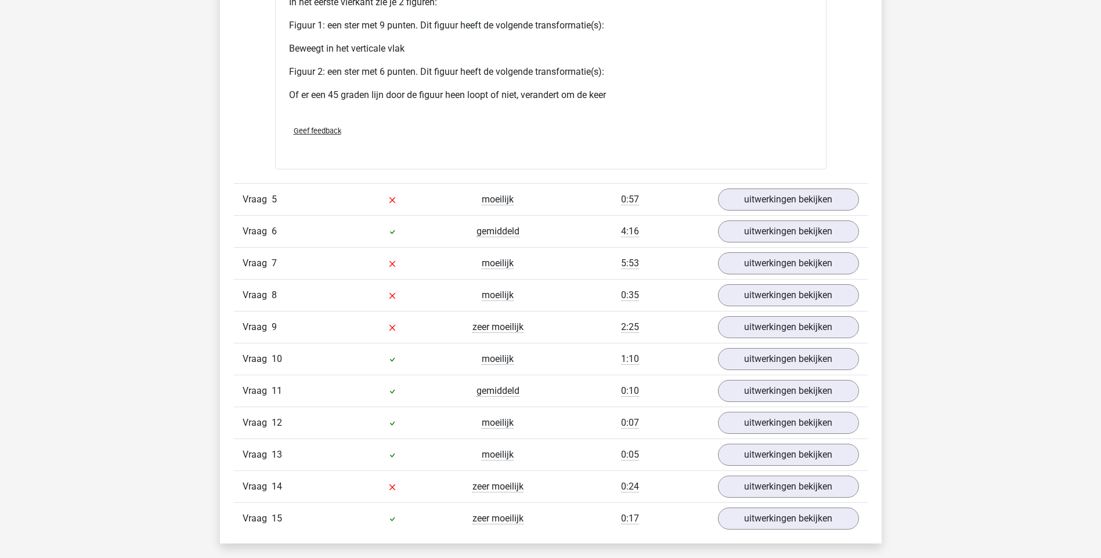
scroll to position [3946, 0]
click at [811, 189] on link "uitwerkingen bekijken" at bounding box center [788, 198] width 162 height 26
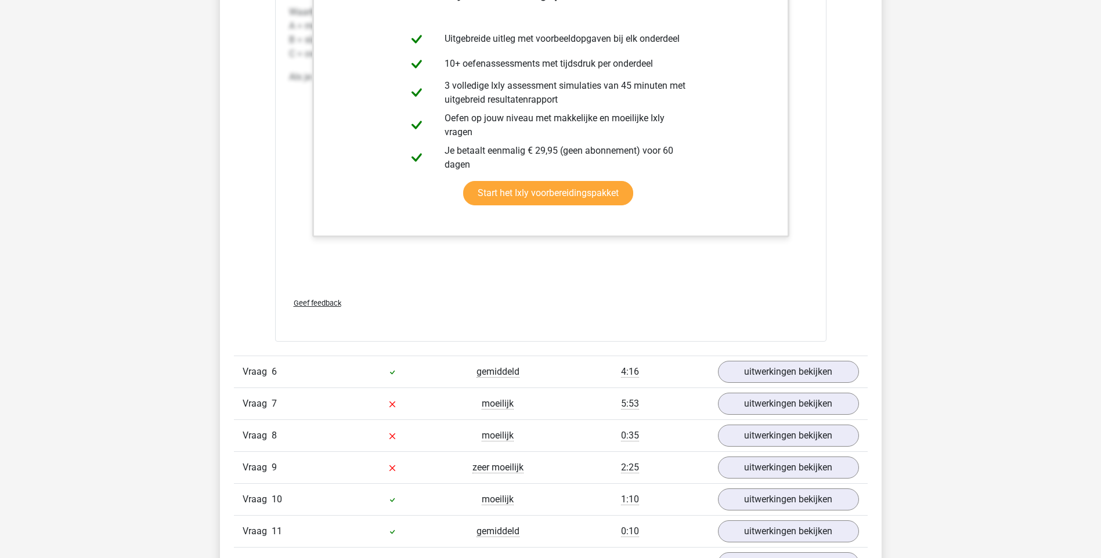
scroll to position [4526, 0]
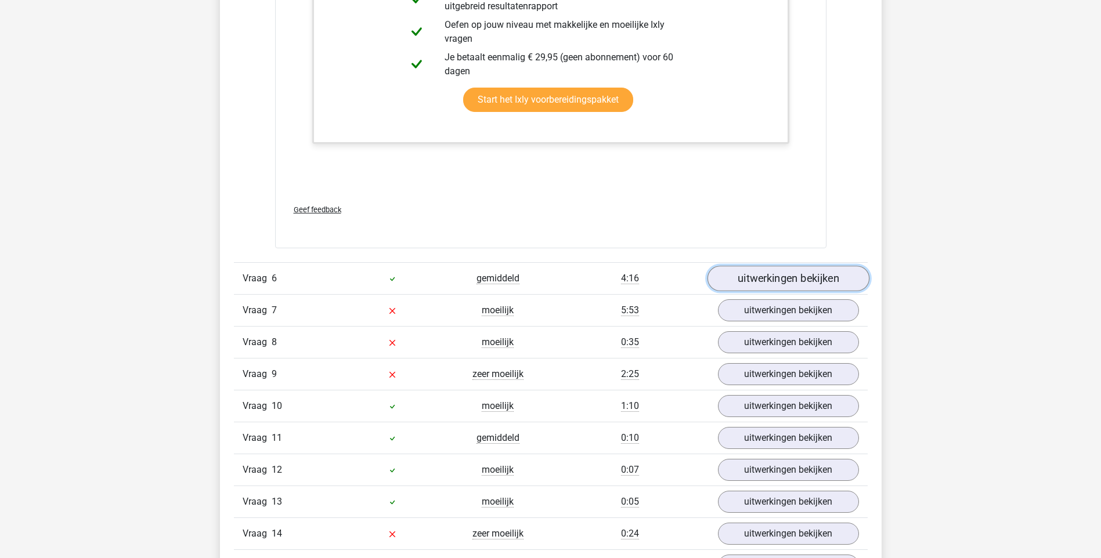
click at [798, 274] on link "uitwerkingen bekijken" at bounding box center [788, 279] width 162 height 26
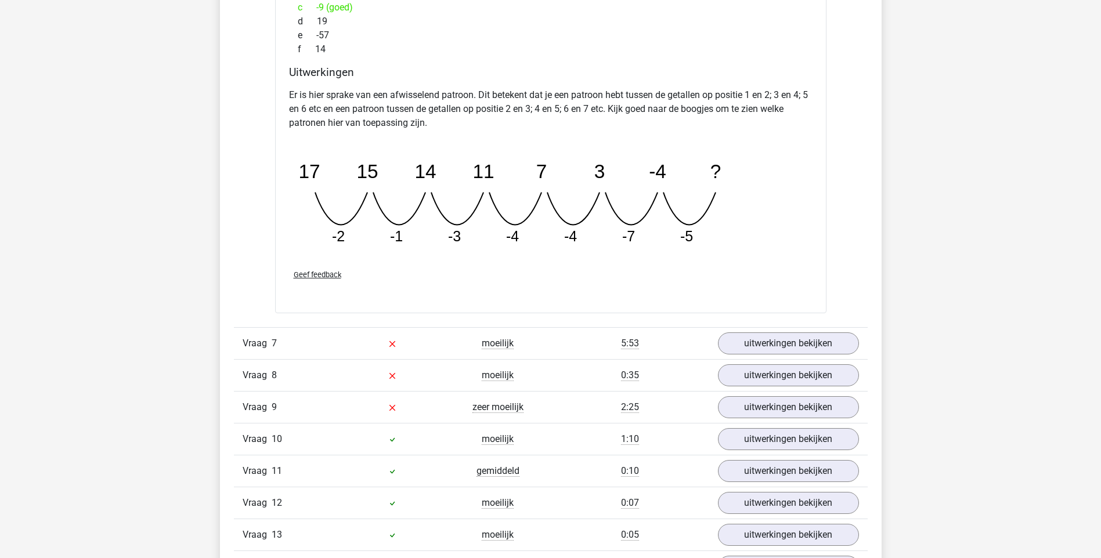
scroll to position [5049, 0]
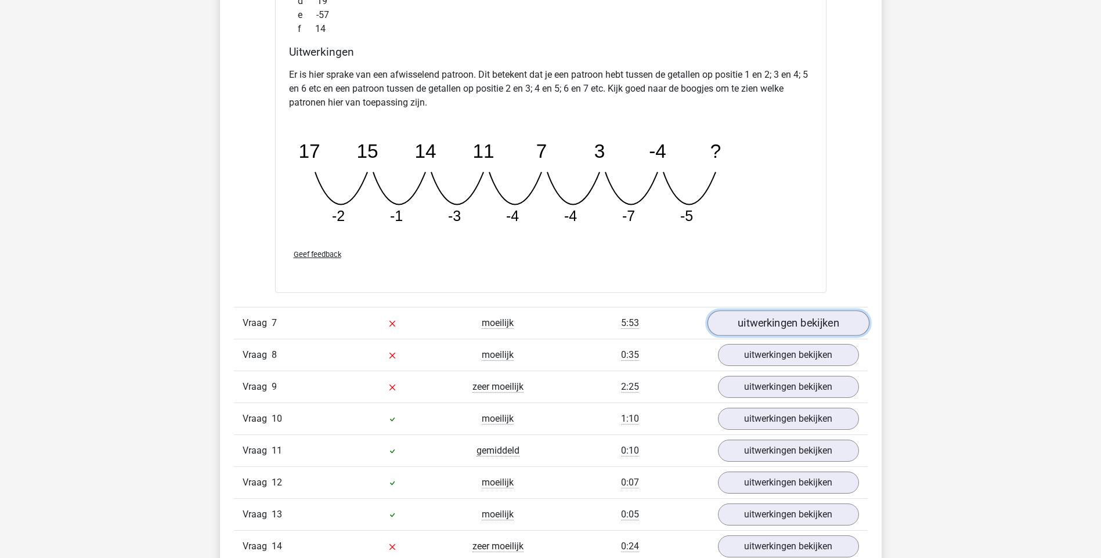
click at [792, 324] on link "uitwerkingen bekijken" at bounding box center [788, 323] width 162 height 26
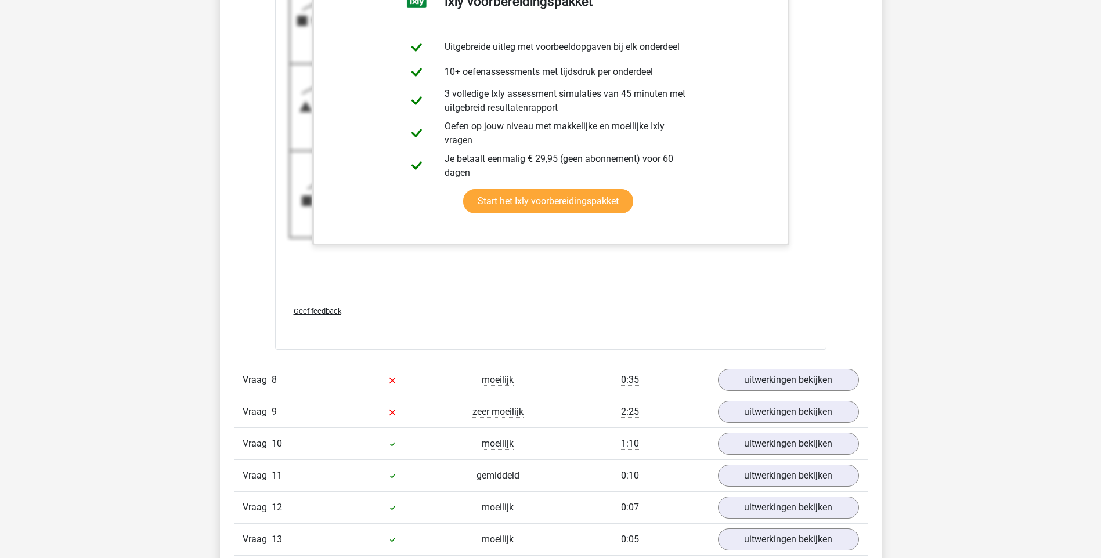
scroll to position [5861, 0]
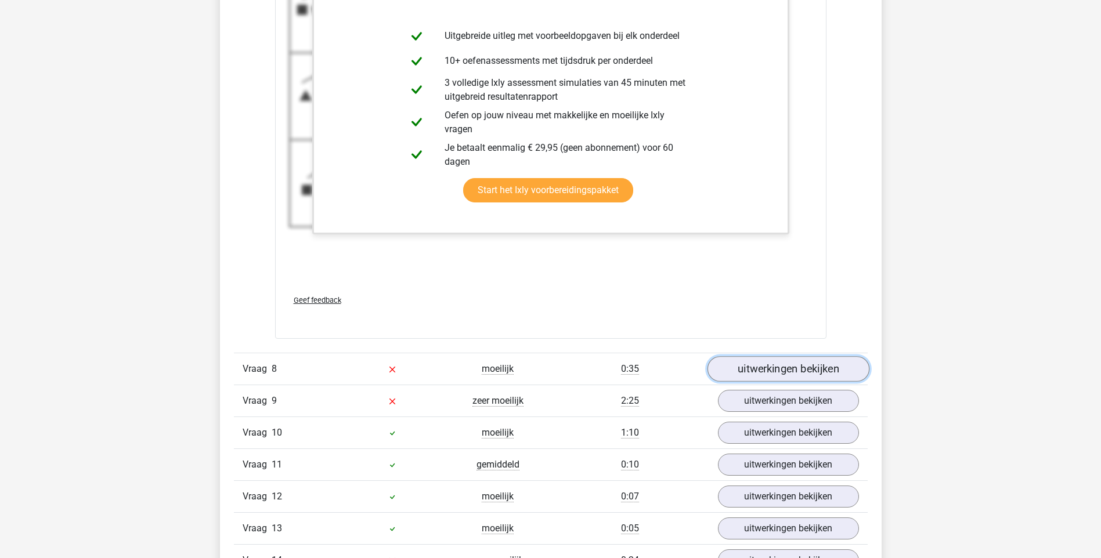
click at [803, 369] on link "uitwerkingen bekijken" at bounding box center [788, 369] width 162 height 26
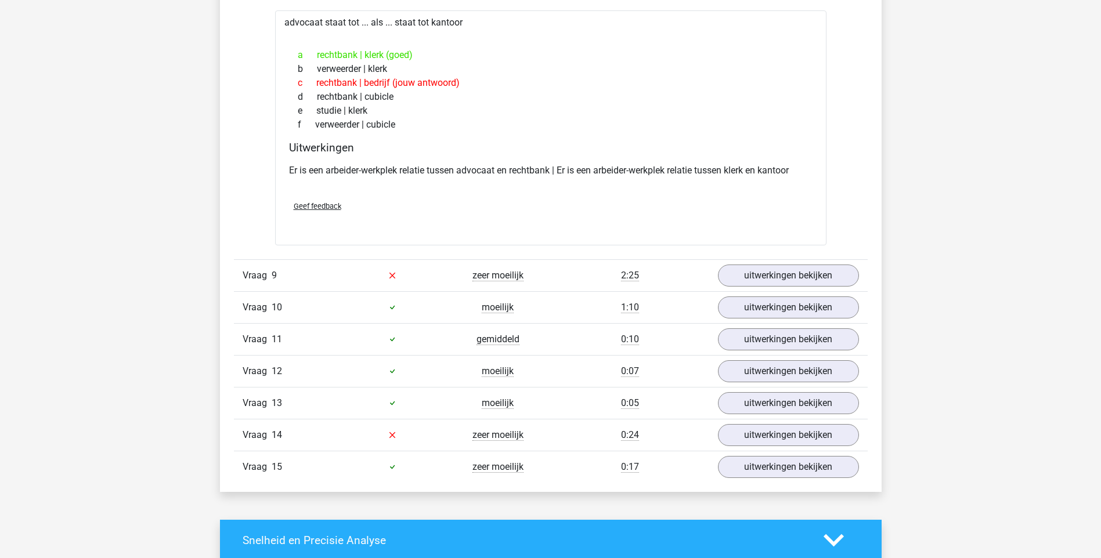
scroll to position [6267, 0]
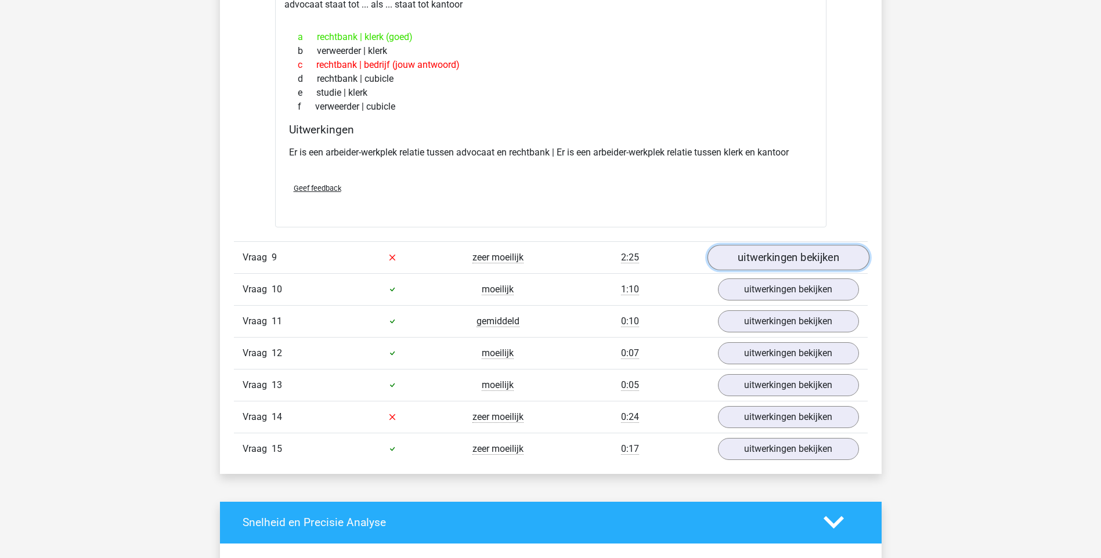
click at [777, 262] on link "uitwerkingen bekijken" at bounding box center [788, 258] width 162 height 26
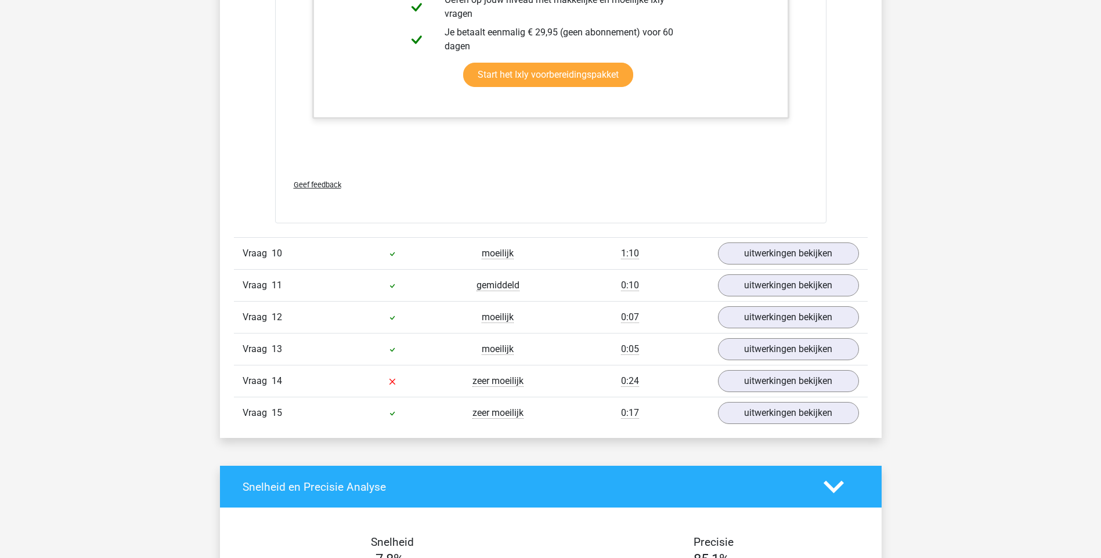
scroll to position [7544, 0]
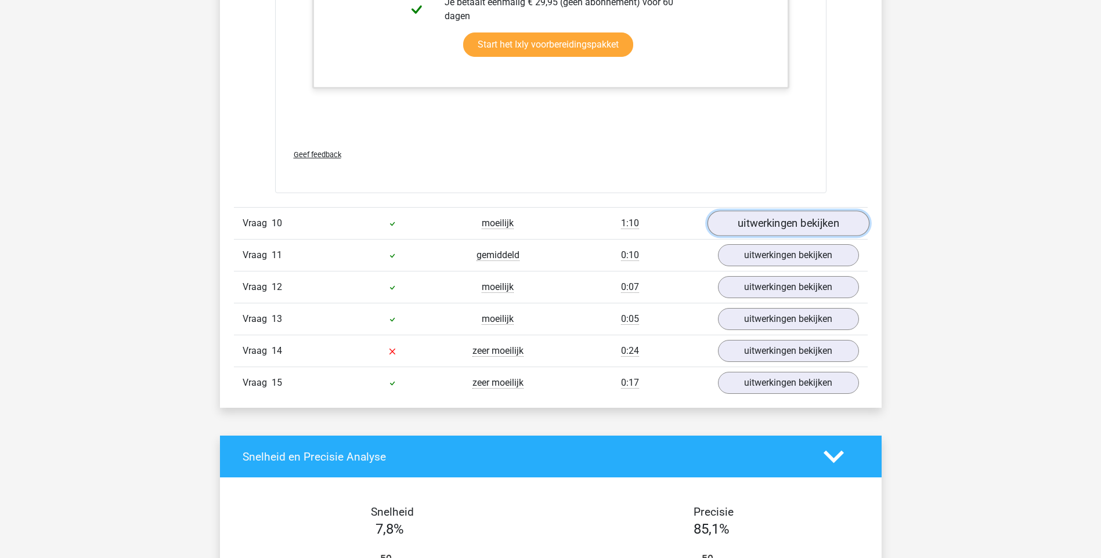
click at [775, 227] on link "uitwerkingen bekijken" at bounding box center [788, 224] width 162 height 26
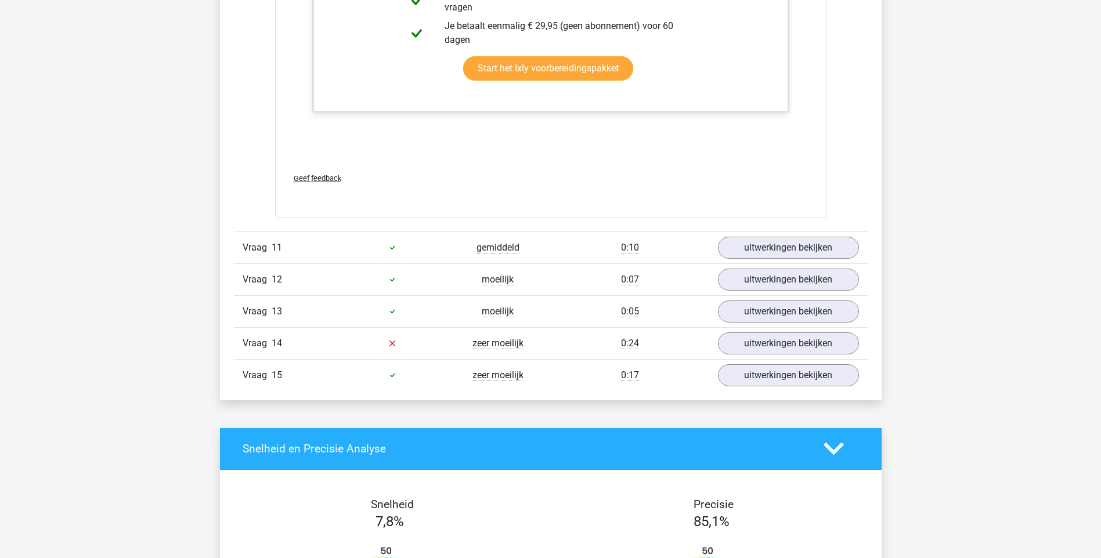
scroll to position [8182, 0]
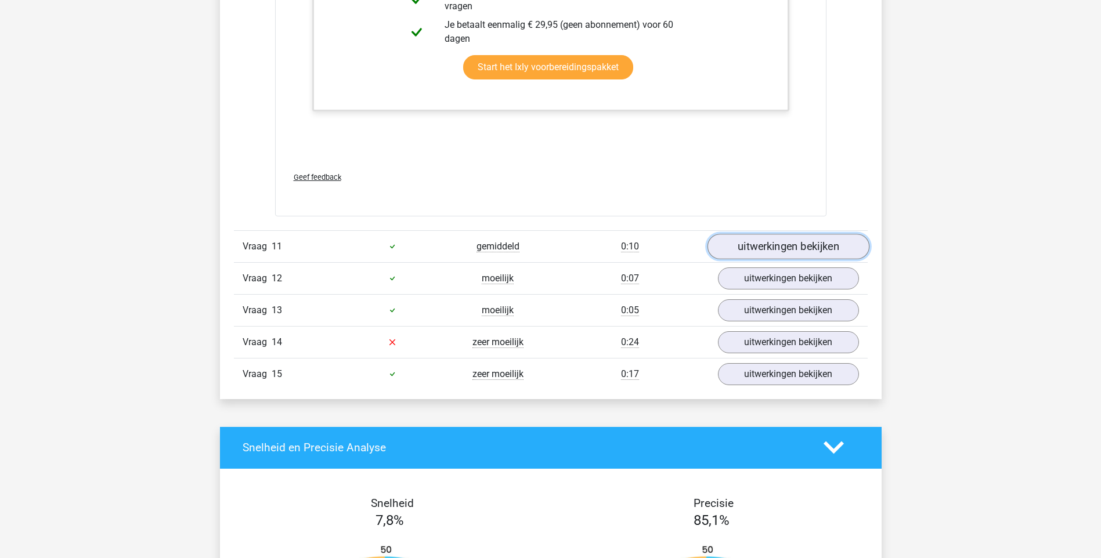
click at [804, 246] on link "uitwerkingen bekijken" at bounding box center [788, 247] width 162 height 26
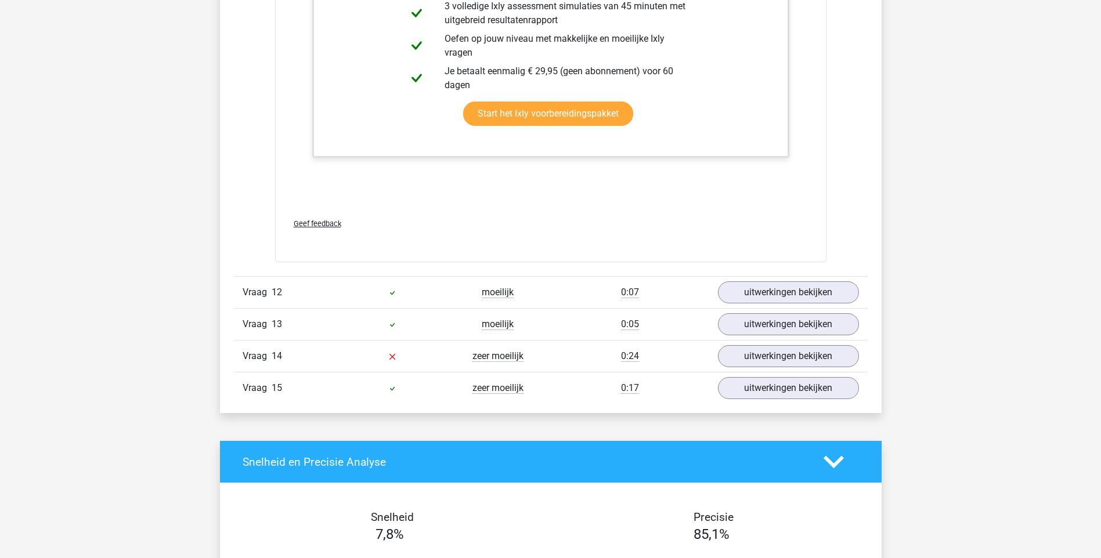
scroll to position [8879, 0]
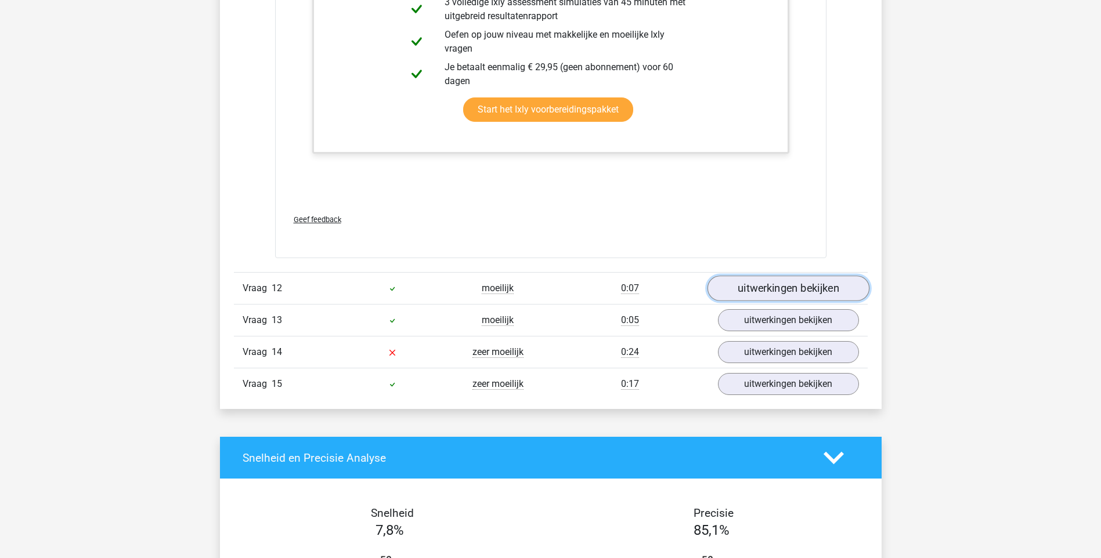
click at [839, 291] on link "uitwerkingen bekijken" at bounding box center [788, 289] width 162 height 26
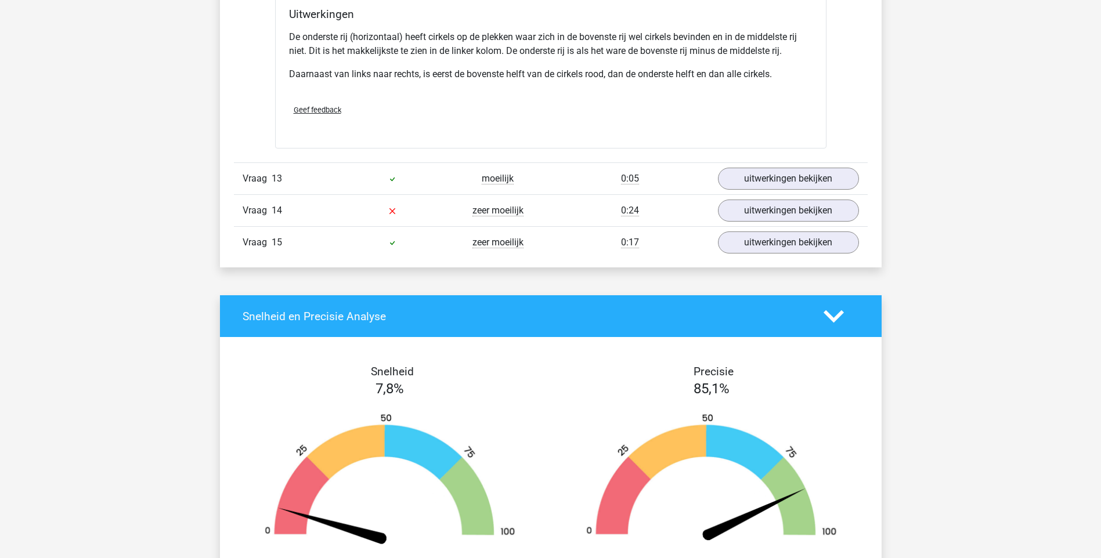
scroll to position [9575, 0]
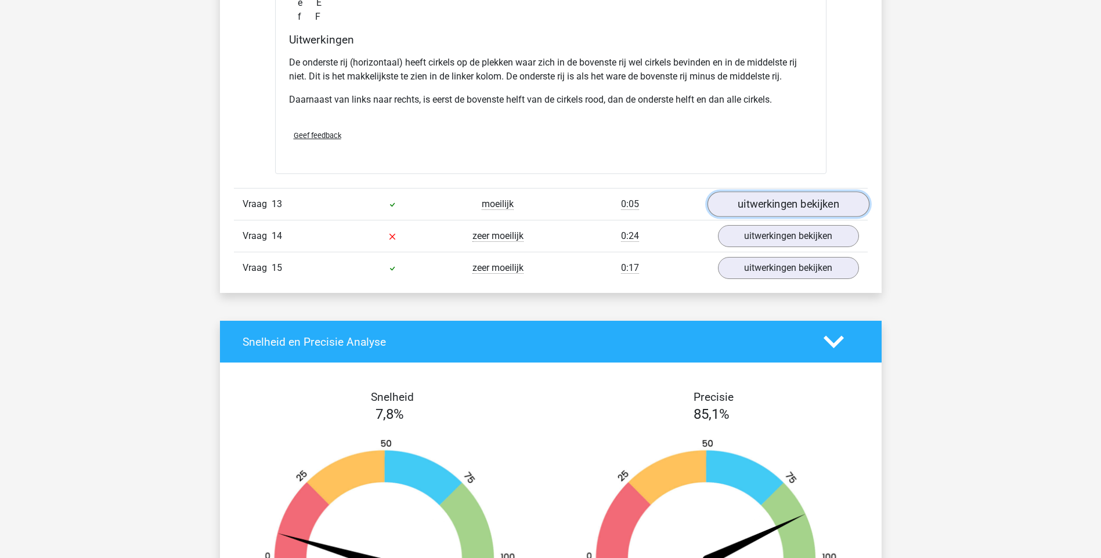
click at [824, 202] on link "uitwerkingen bekijken" at bounding box center [788, 205] width 162 height 26
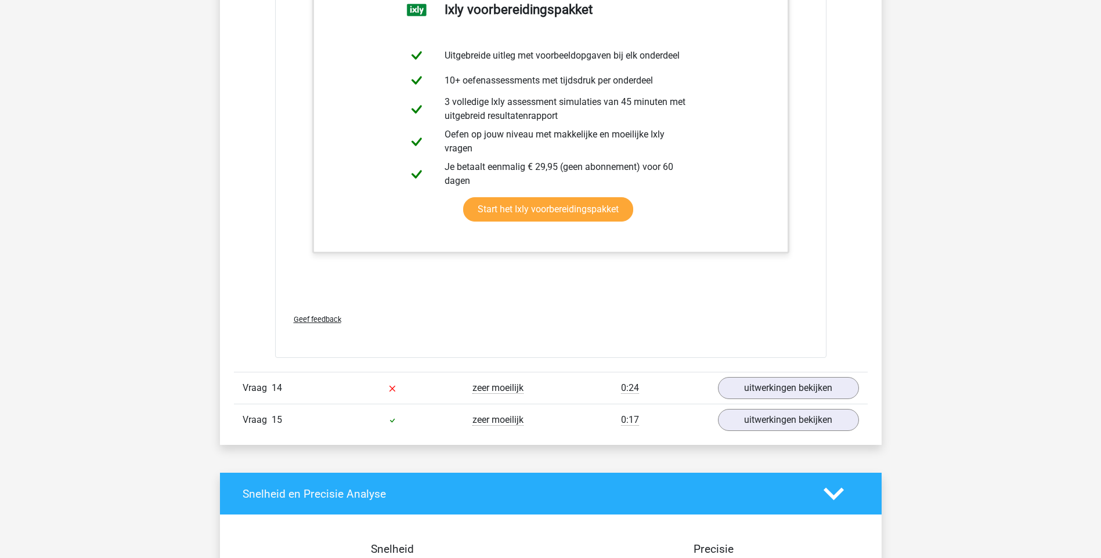
scroll to position [10039, 0]
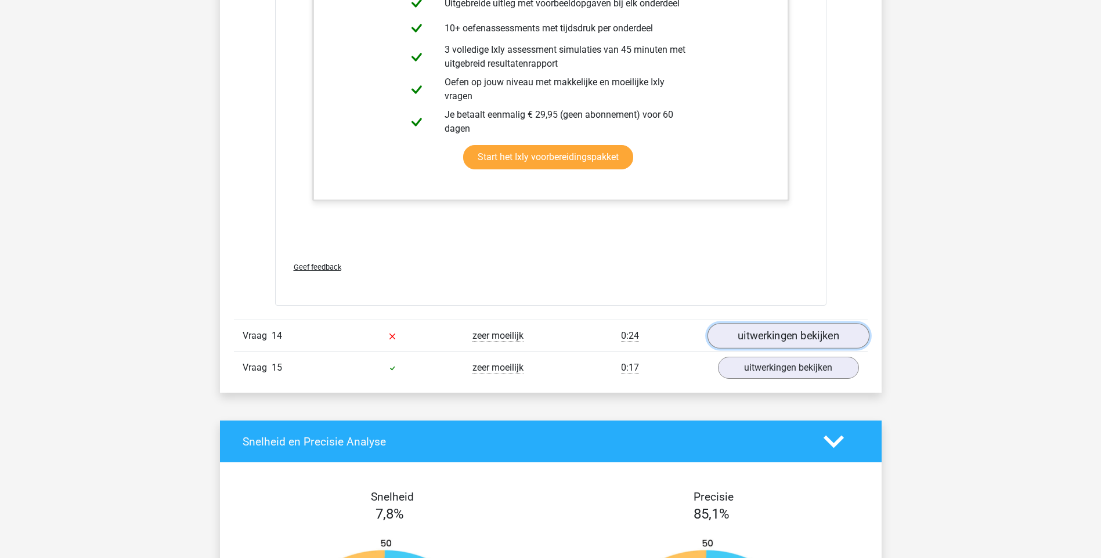
click at [815, 332] on link "uitwerkingen bekijken" at bounding box center [788, 337] width 162 height 26
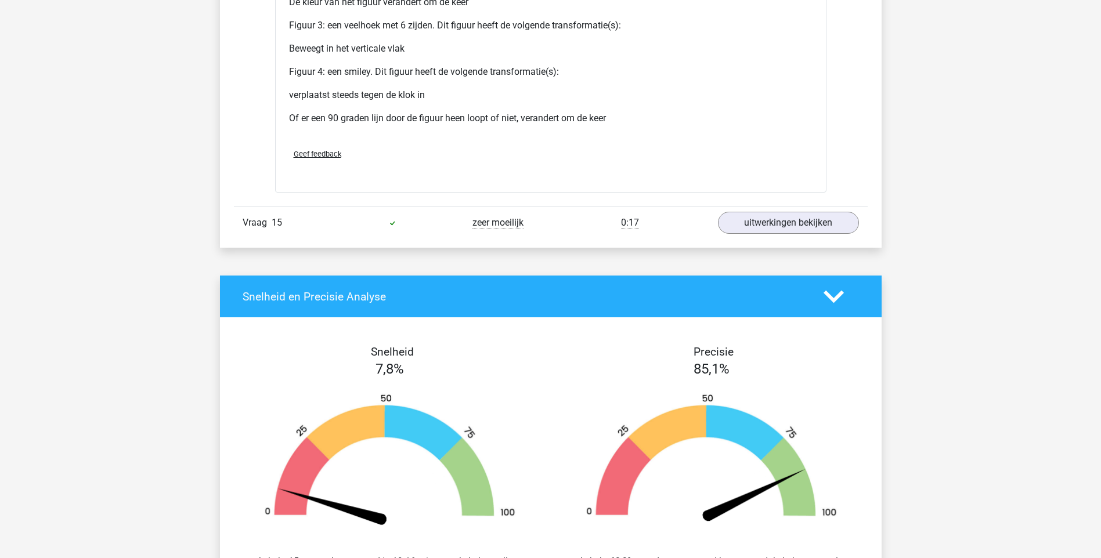
scroll to position [11258, 0]
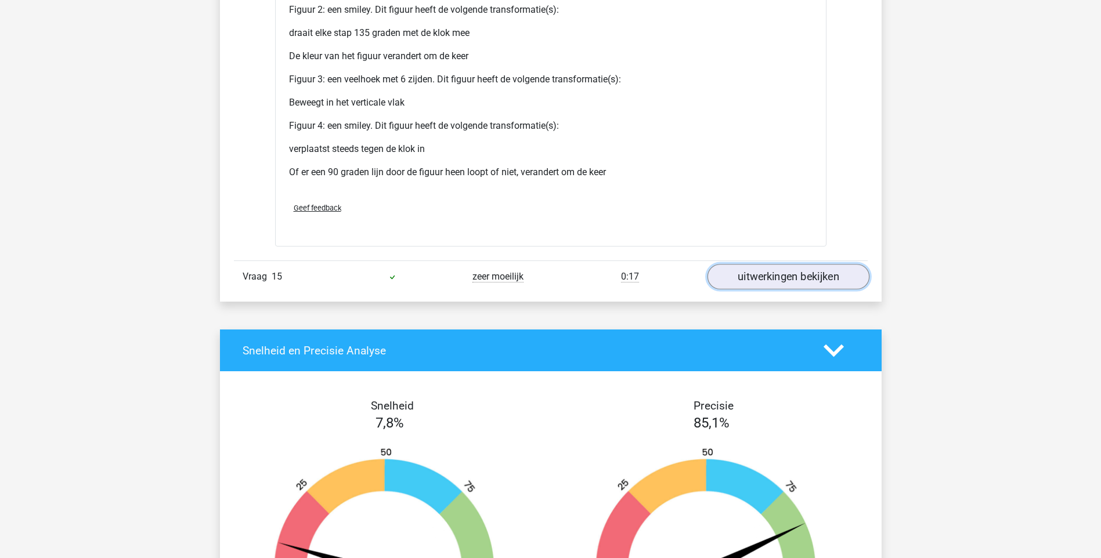
click at [808, 274] on link "uitwerkingen bekijken" at bounding box center [788, 277] width 162 height 26
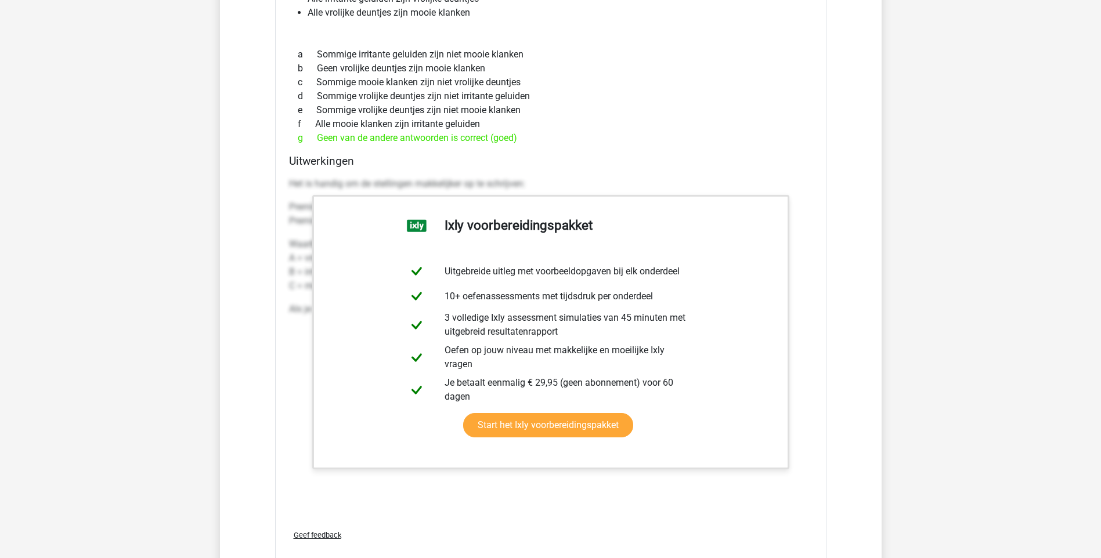
scroll to position [11606, 0]
click at [570, 429] on link "Start het Ixly voorbereidingspakket" at bounding box center [548, 425] width 170 height 24
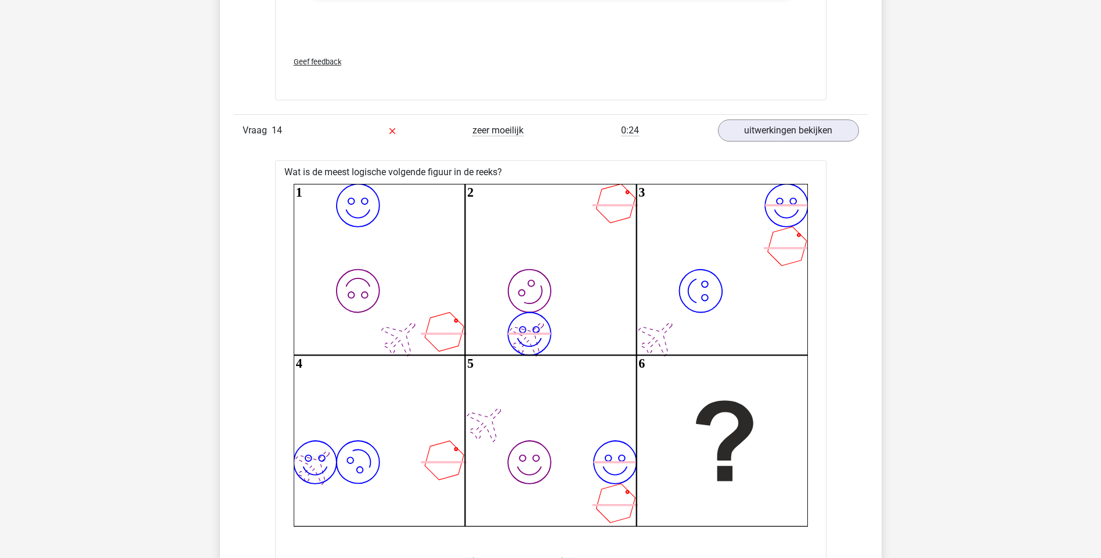
scroll to position [10213, 0]
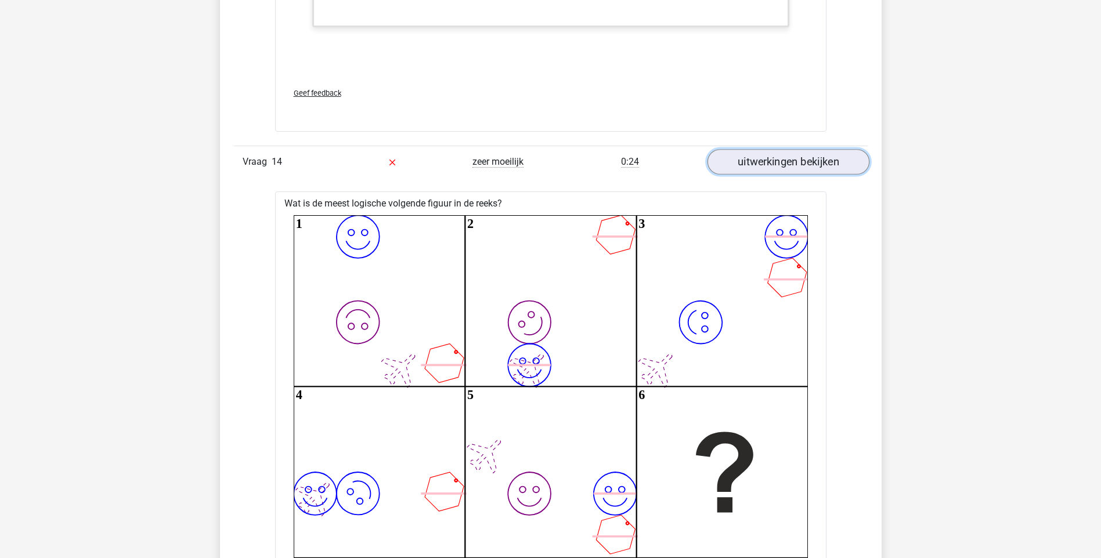
click at [793, 161] on link "uitwerkingen bekijken" at bounding box center [788, 163] width 162 height 26
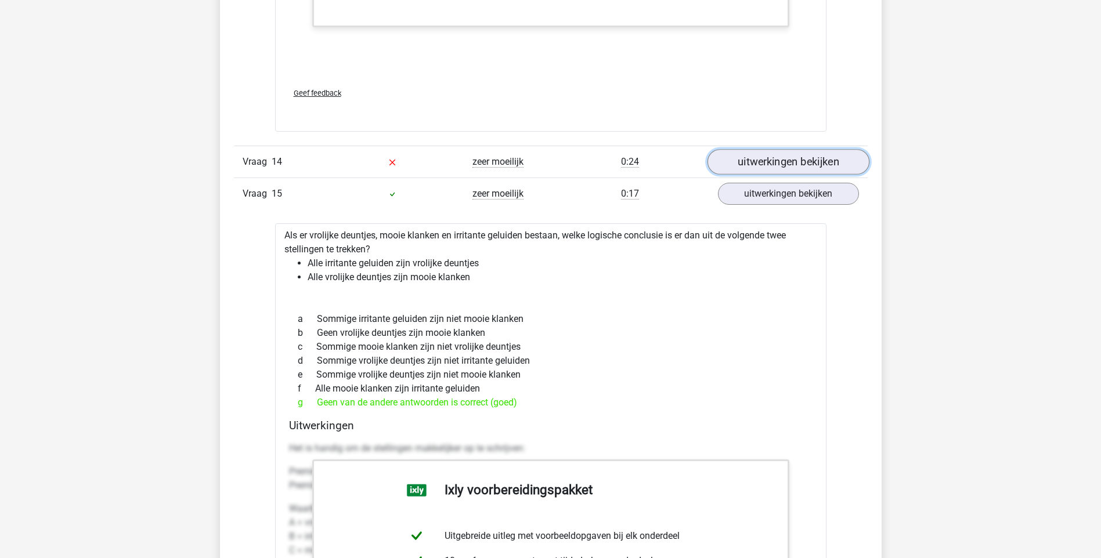
click at [793, 161] on link "uitwerkingen bekijken" at bounding box center [788, 163] width 162 height 26
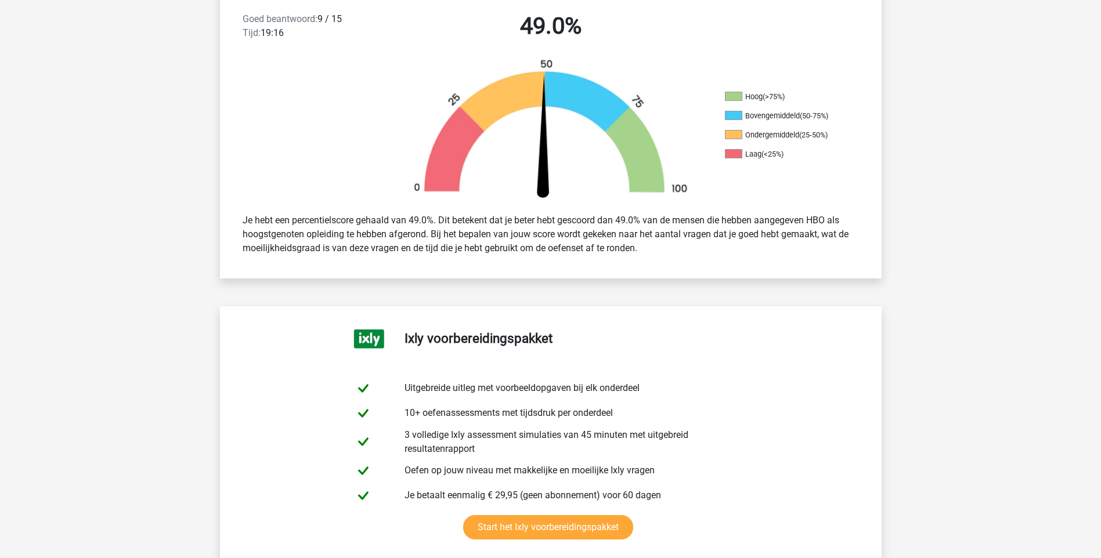
scroll to position [0, 0]
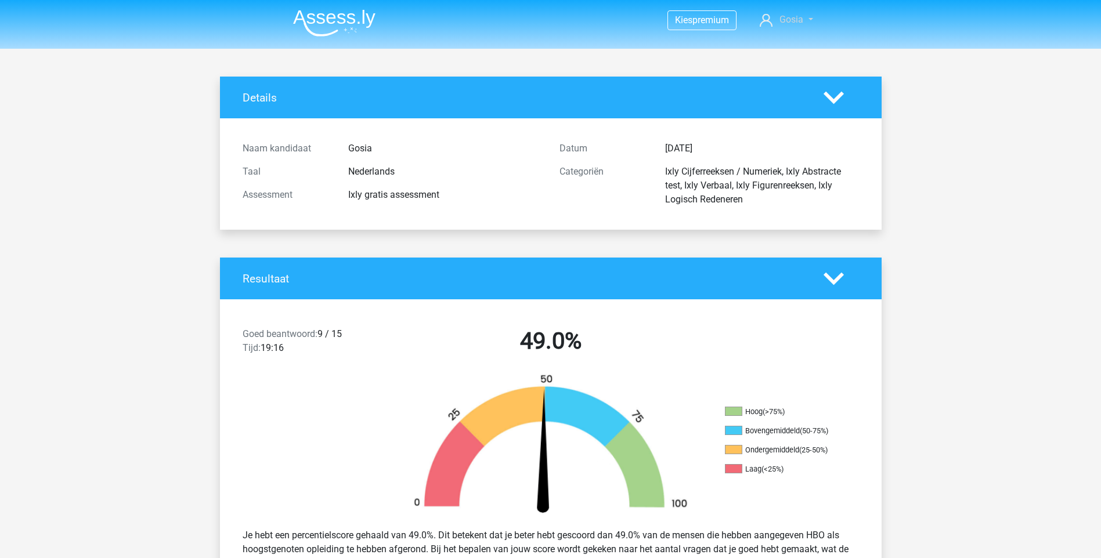
click at [803, 20] on link "Gosia" at bounding box center [786, 20] width 62 height 14
click at [819, 18] on div "Kies premium Gosia g.kizewska@swzp.nl" at bounding box center [550, 21] width 551 height 38
click at [807, 19] on link "Gosia" at bounding box center [786, 20] width 62 height 14
click at [783, 65] on link "Kies premium" at bounding box center [776, 74] width 80 height 19
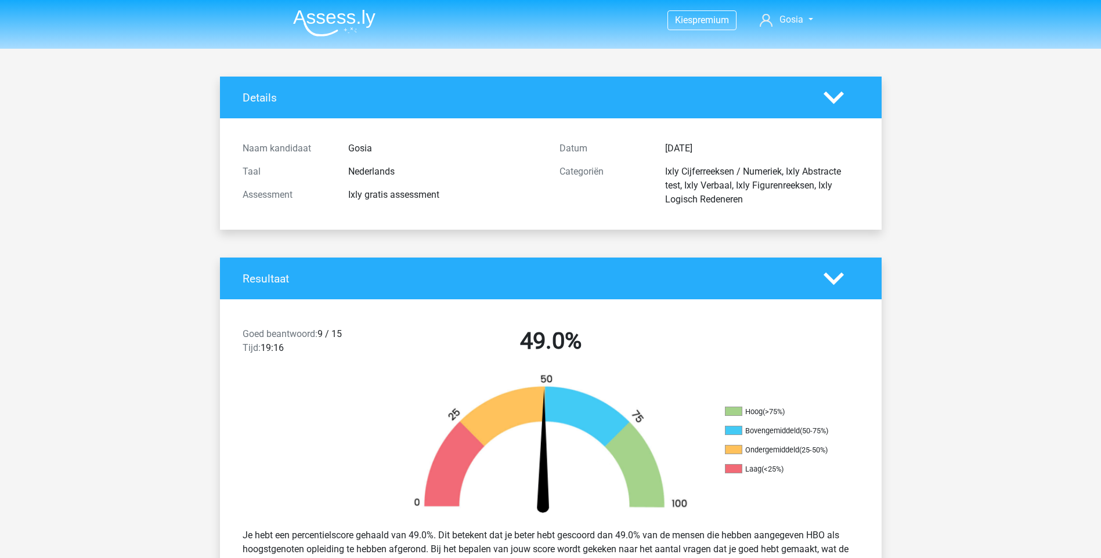
drag, startPoint x: 451, startPoint y: 193, endPoint x: 342, endPoint y: 188, distance: 109.2
click at [342, 188] on div "Ixly gratis assessment" at bounding box center [444, 195] width 211 height 14
drag, startPoint x: 342, startPoint y: 188, endPoint x: 382, endPoint y: 194, distance: 41.1
copy div "Ixly gratis assessment"
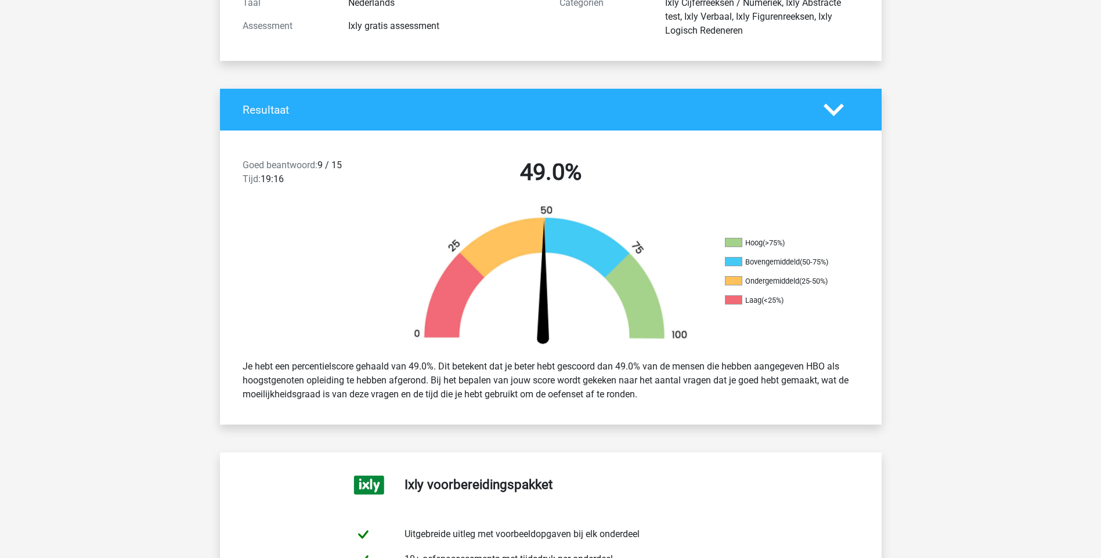
scroll to position [174, 0]
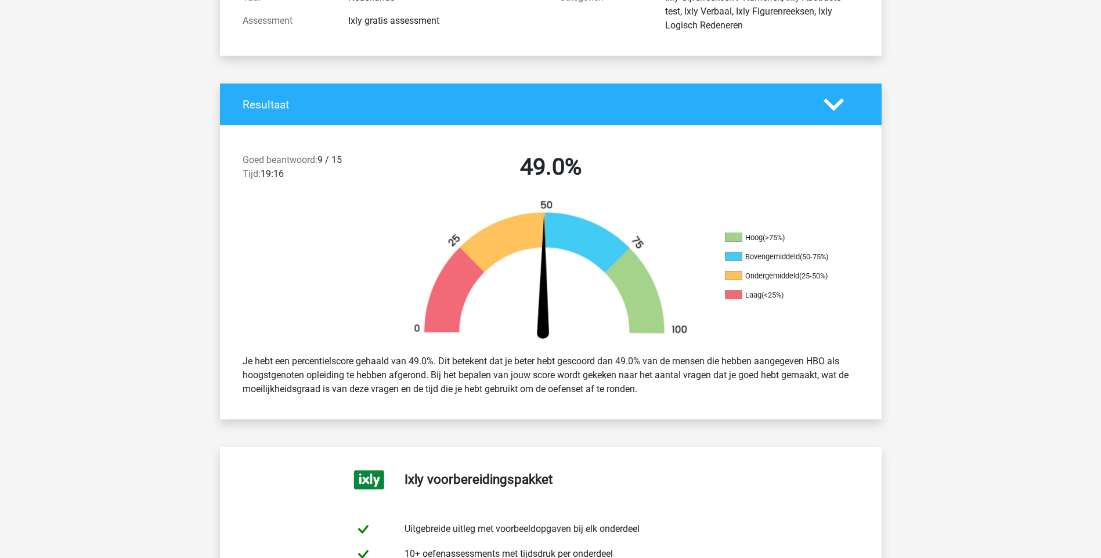
click at [785, 253] on li "Bovengemiddeld (50-75%)" at bounding box center [783, 257] width 116 height 10
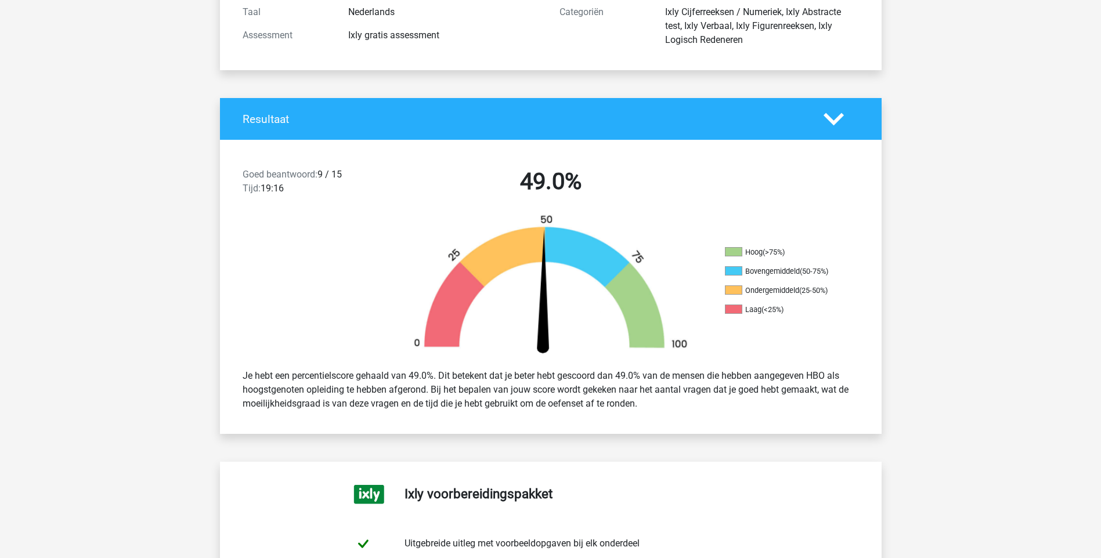
scroll to position [0, 0]
